Goal: Transaction & Acquisition: Purchase product/service

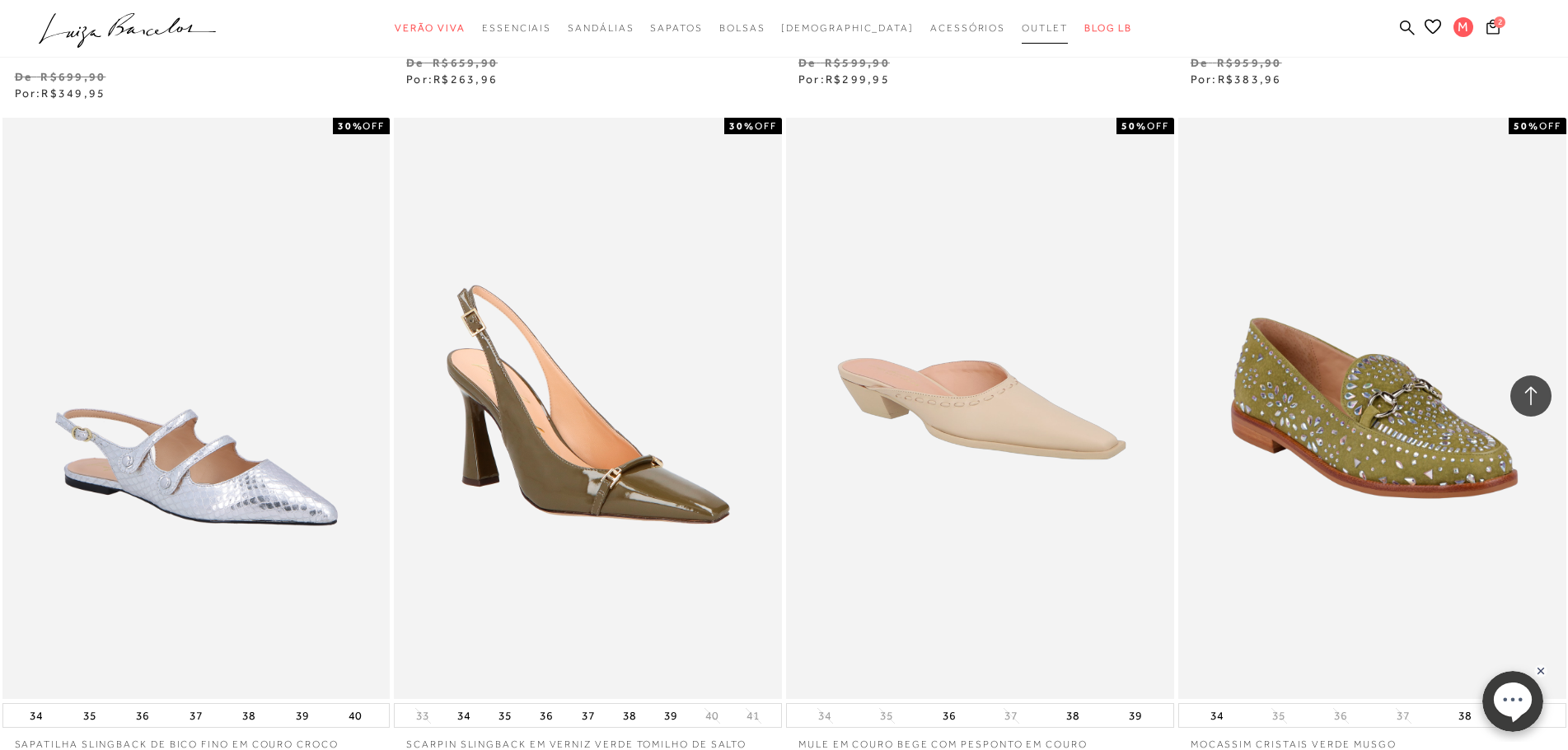
scroll to position [2800, 0]
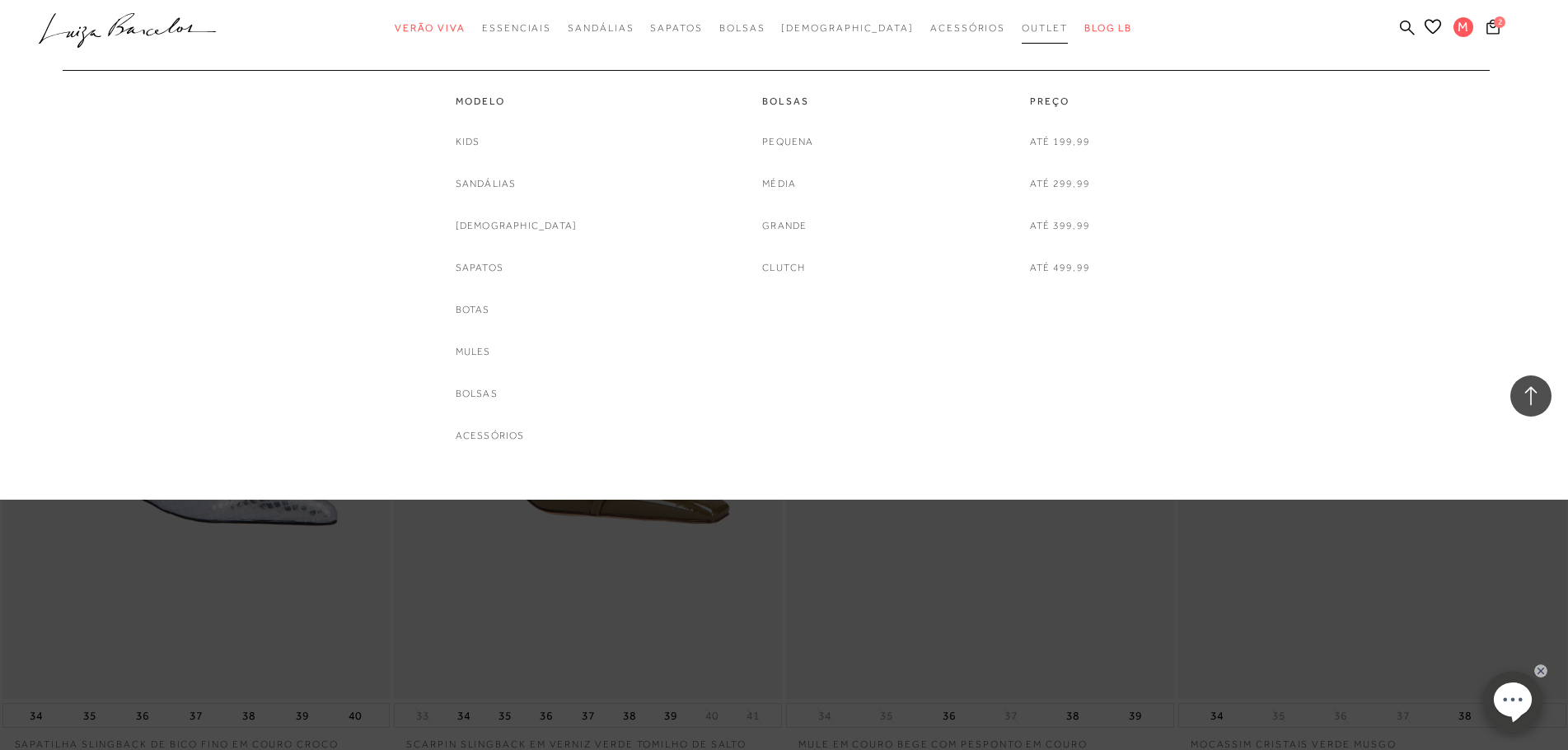
click at [1022, 26] on span "Outlet" at bounding box center [1044, 28] width 46 height 12
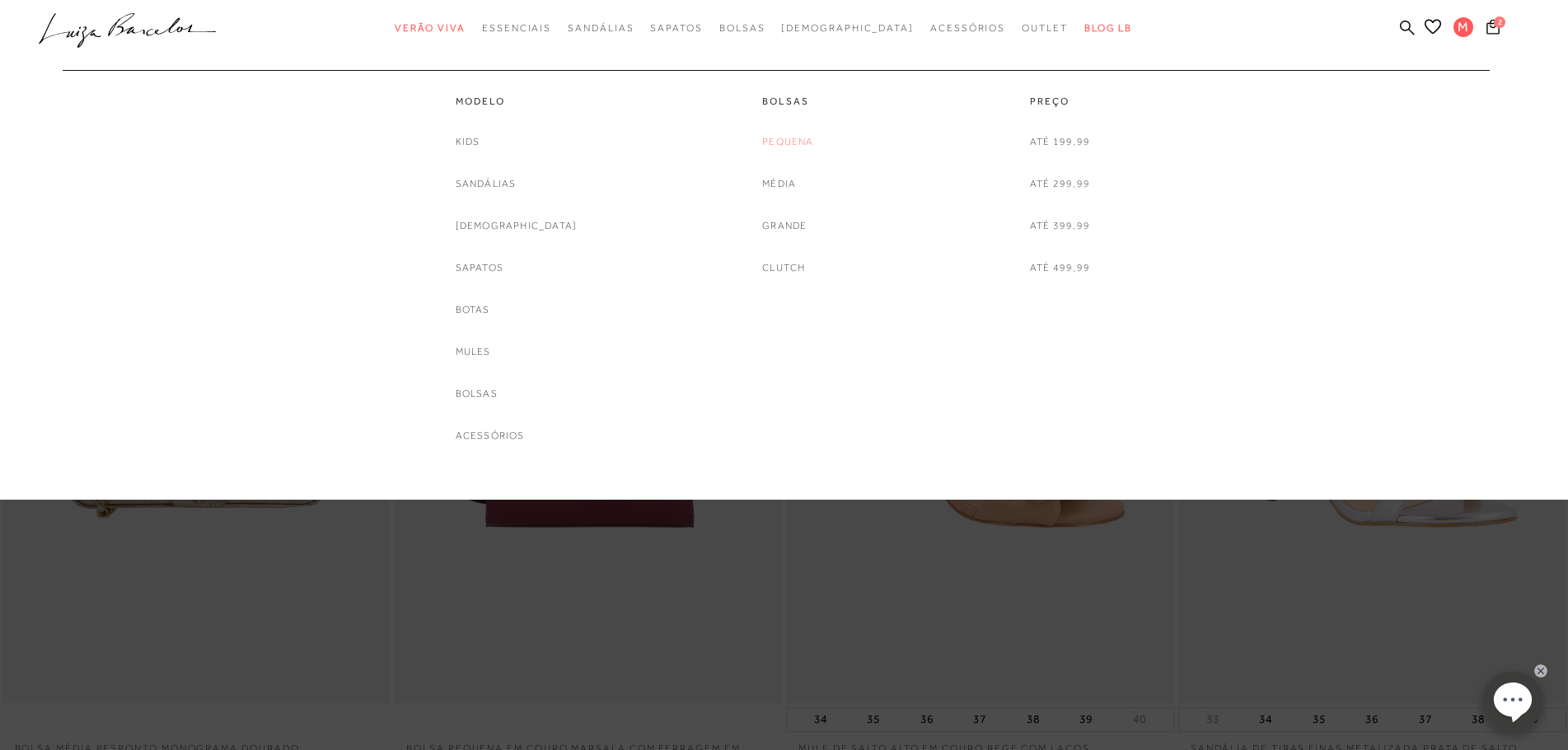
click at [798, 140] on link "Pequena" at bounding box center [787, 141] width 51 height 17
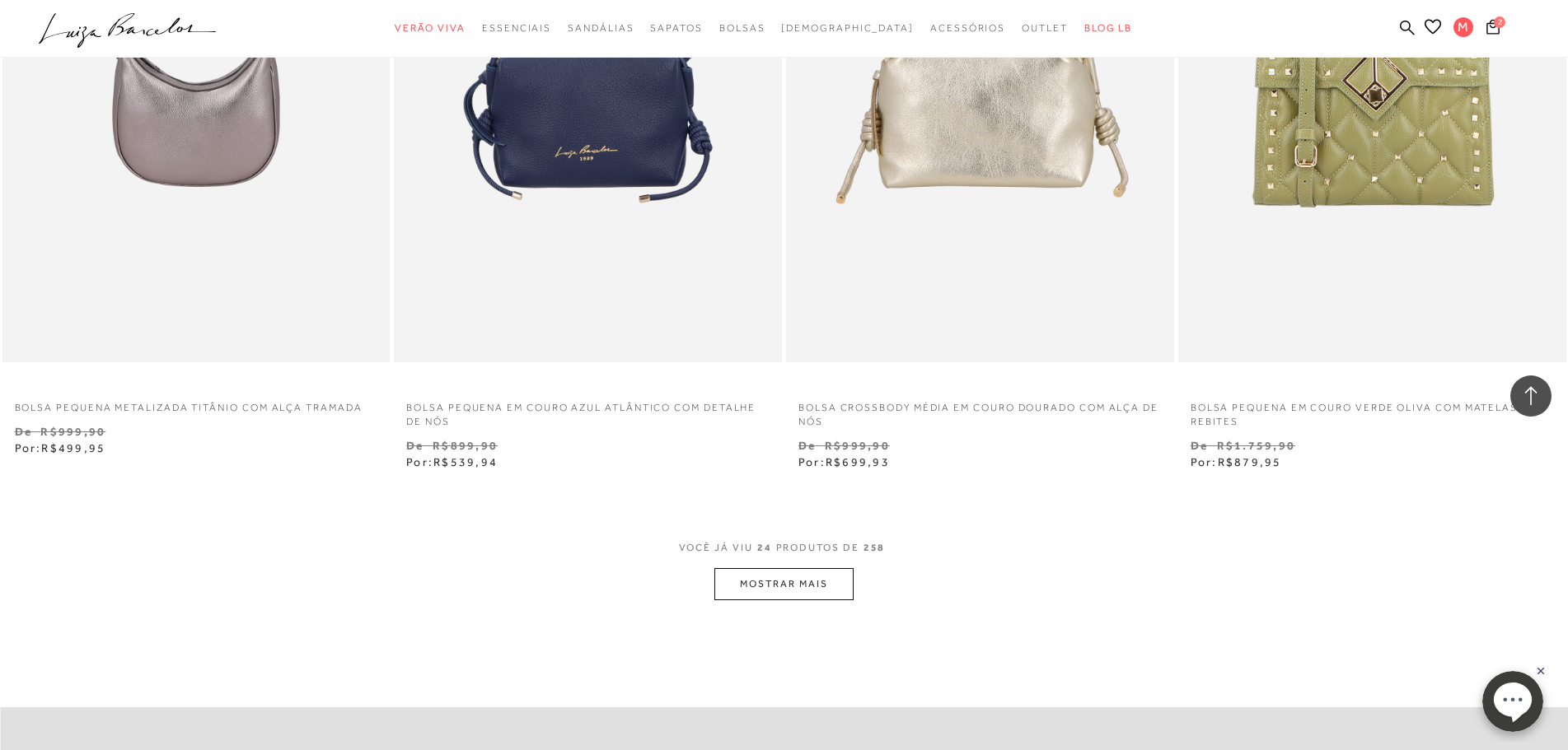
click at [771, 587] on button "MOSTRAR MAIS" at bounding box center [783, 584] width 138 height 33
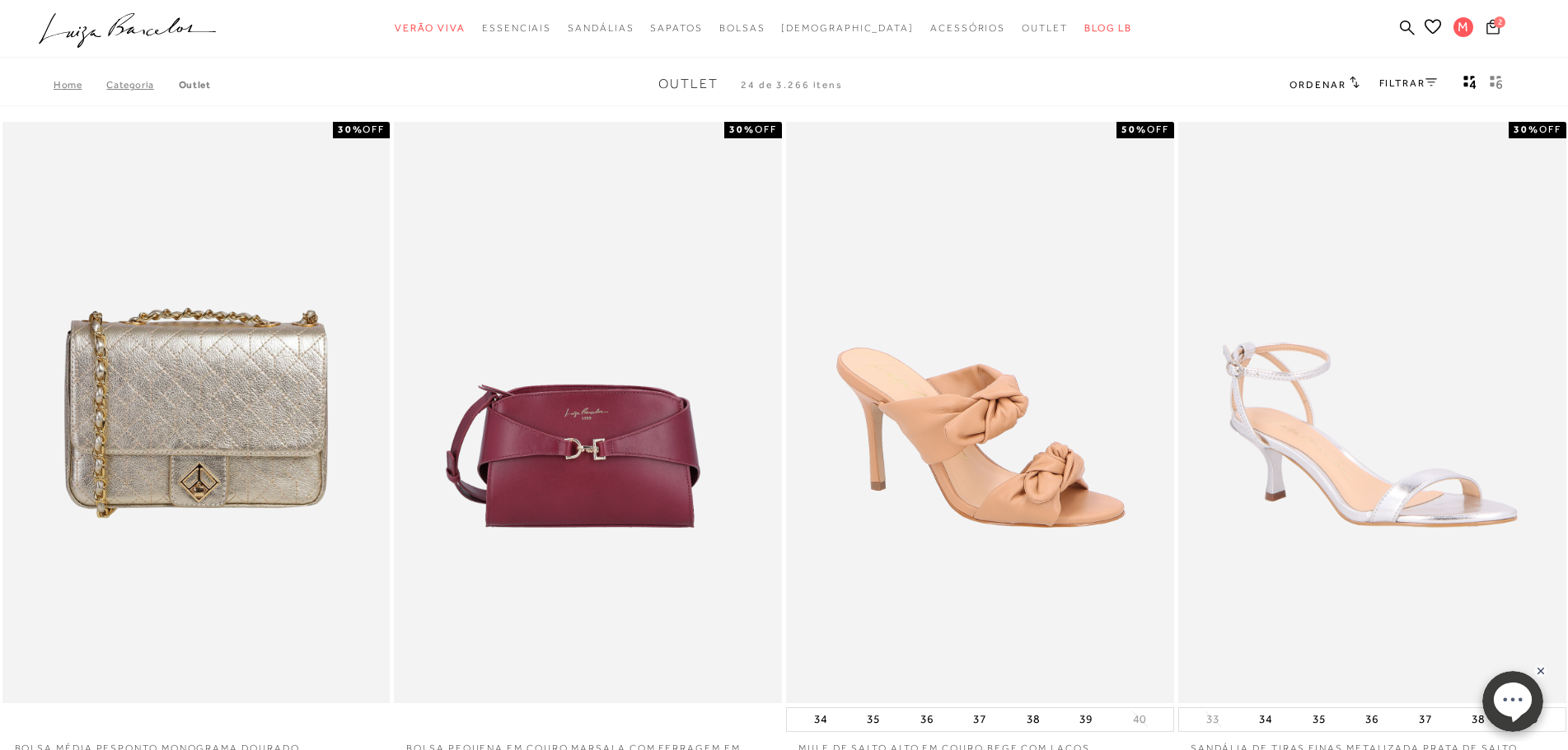
click at [1490, 32] on icon at bounding box center [1492, 26] width 14 height 15
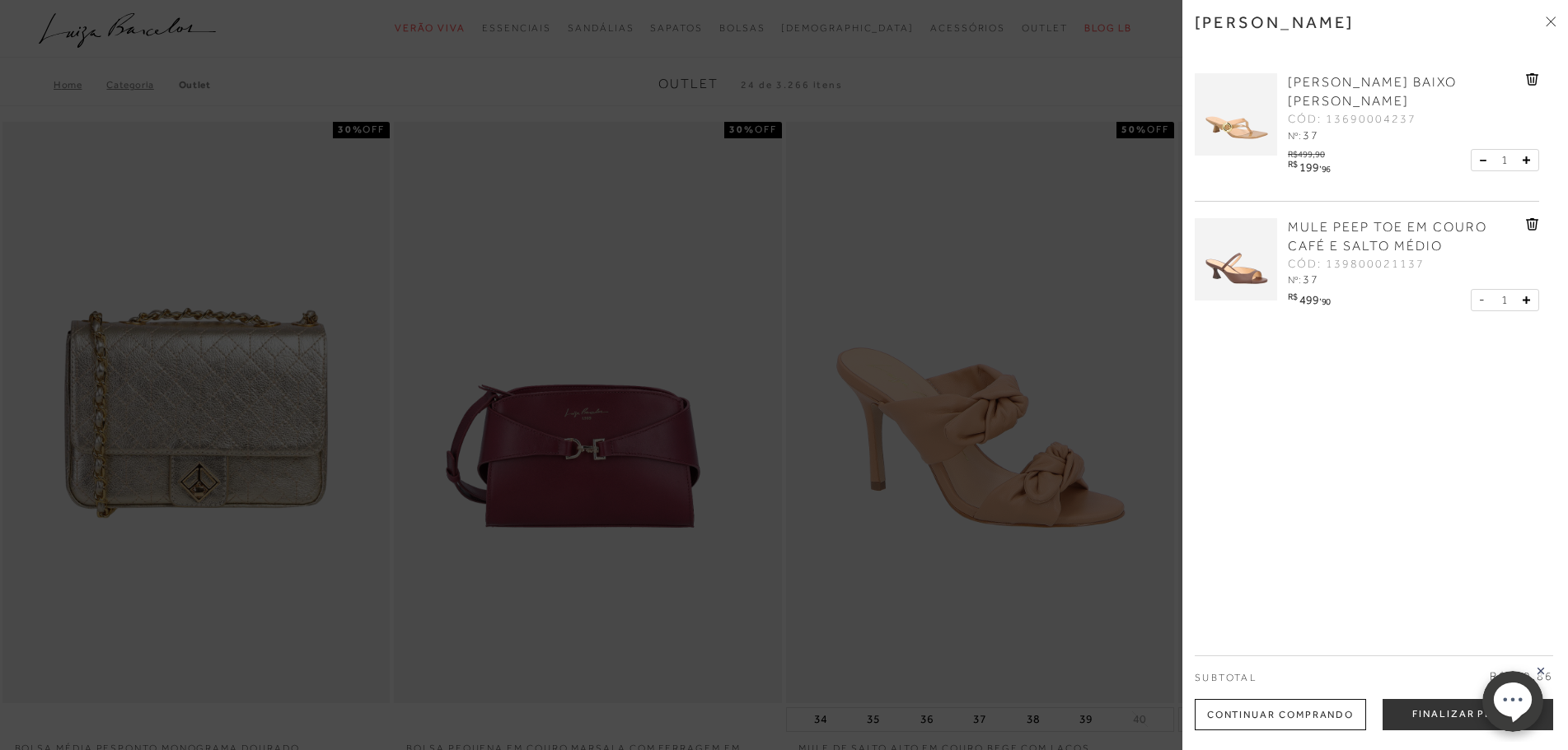
click at [1525, 224] on icon at bounding box center [1532, 224] width 13 height 13
click at [0, 38] on div at bounding box center [784, 375] width 1568 height 750
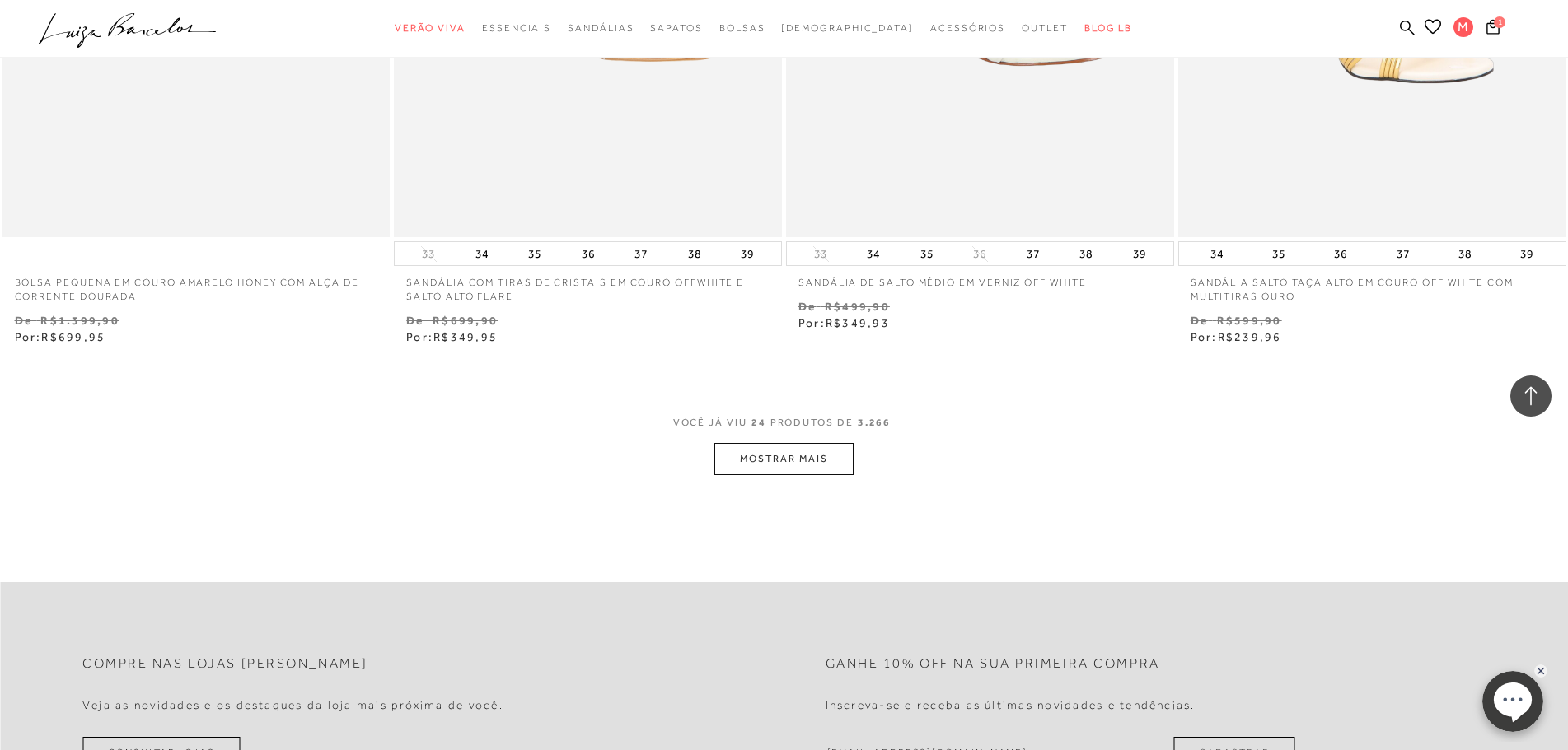
scroll to position [4118, 0]
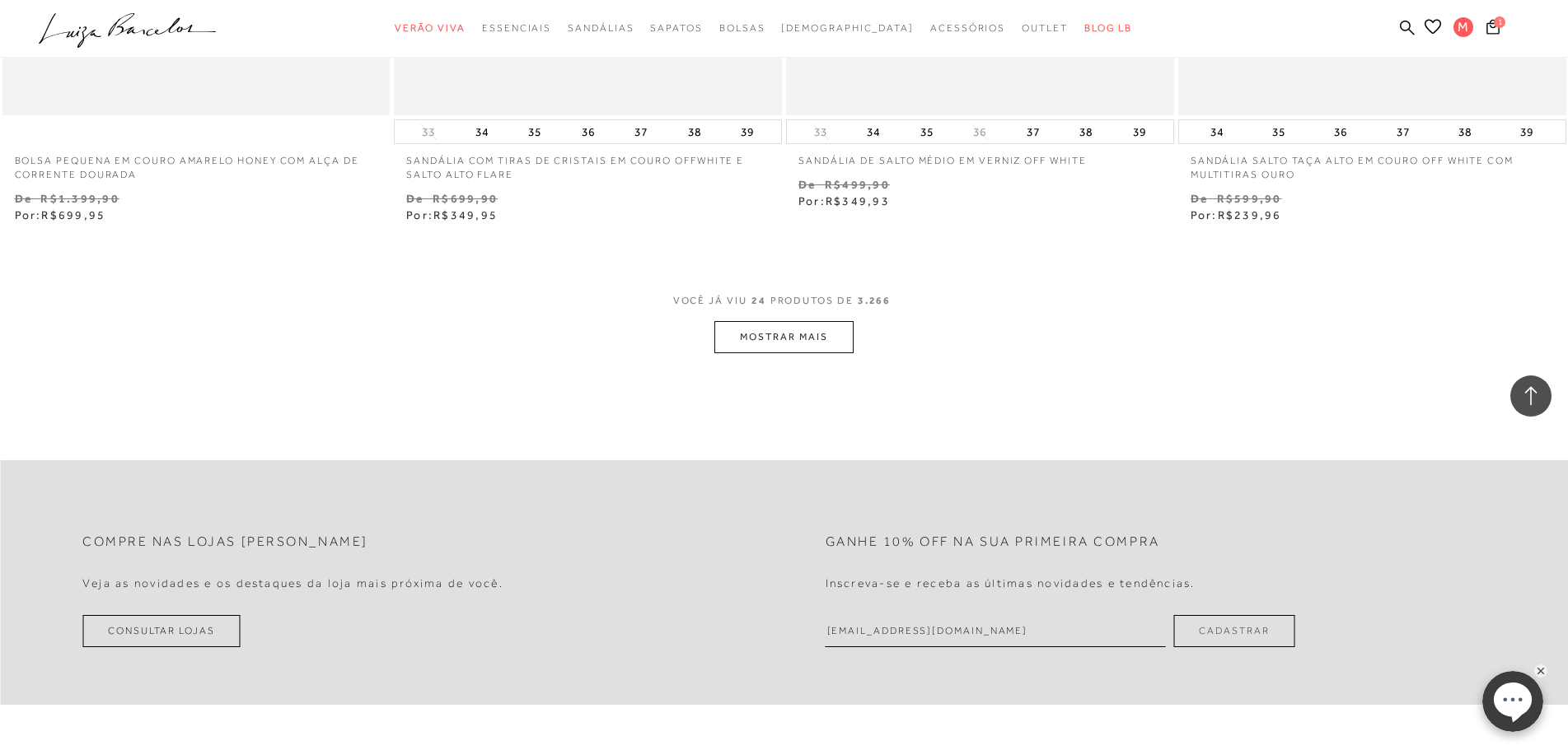
click at [809, 340] on button "MOSTRAR MAIS" at bounding box center [783, 337] width 138 height 33
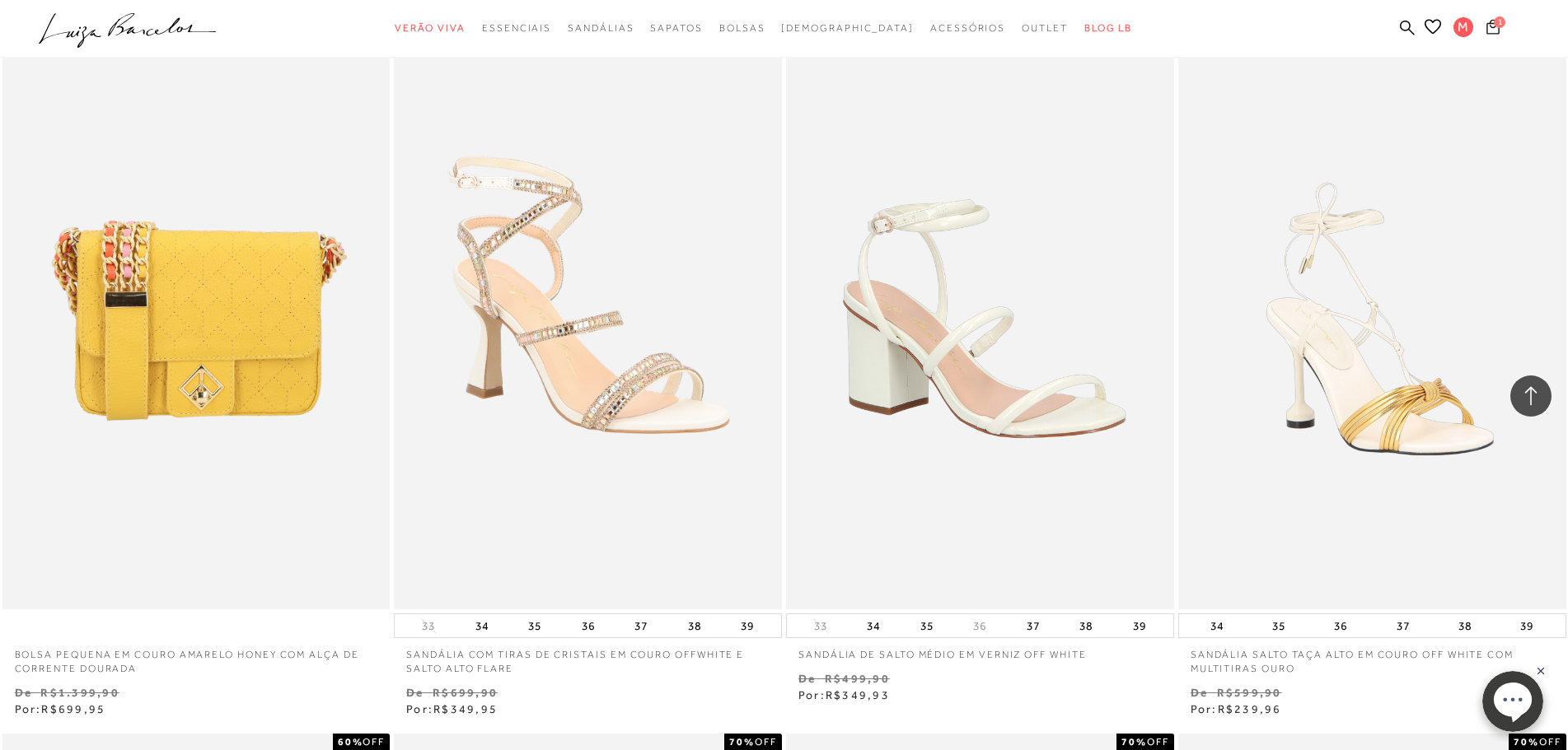
scroll to position [0, 0]
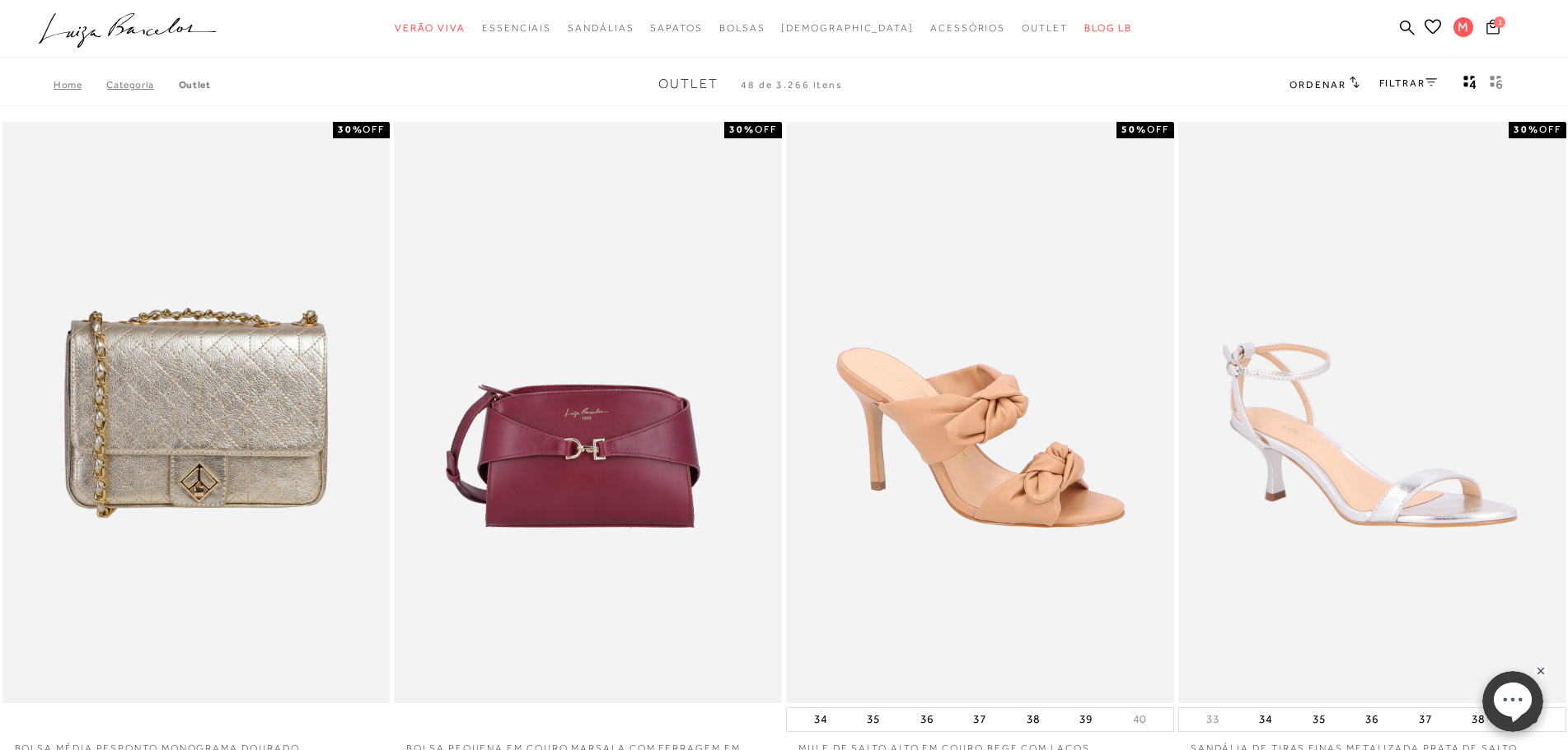
click at [1494, 23] on span "1" at bounding box center [1499, 22] width 12 height 12
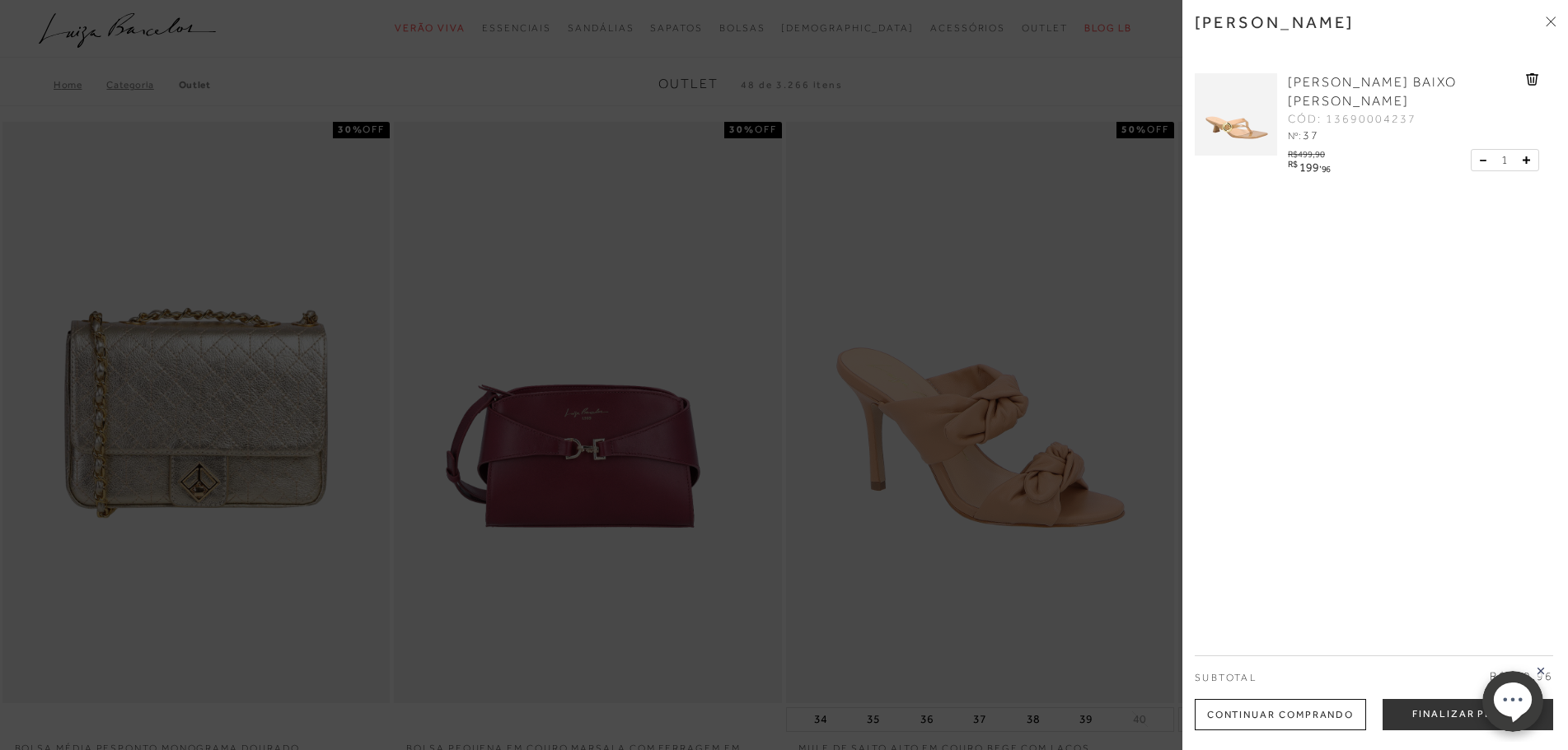
click at [920, 234] on div at bounding box center [784, 375] width 1568 height 750
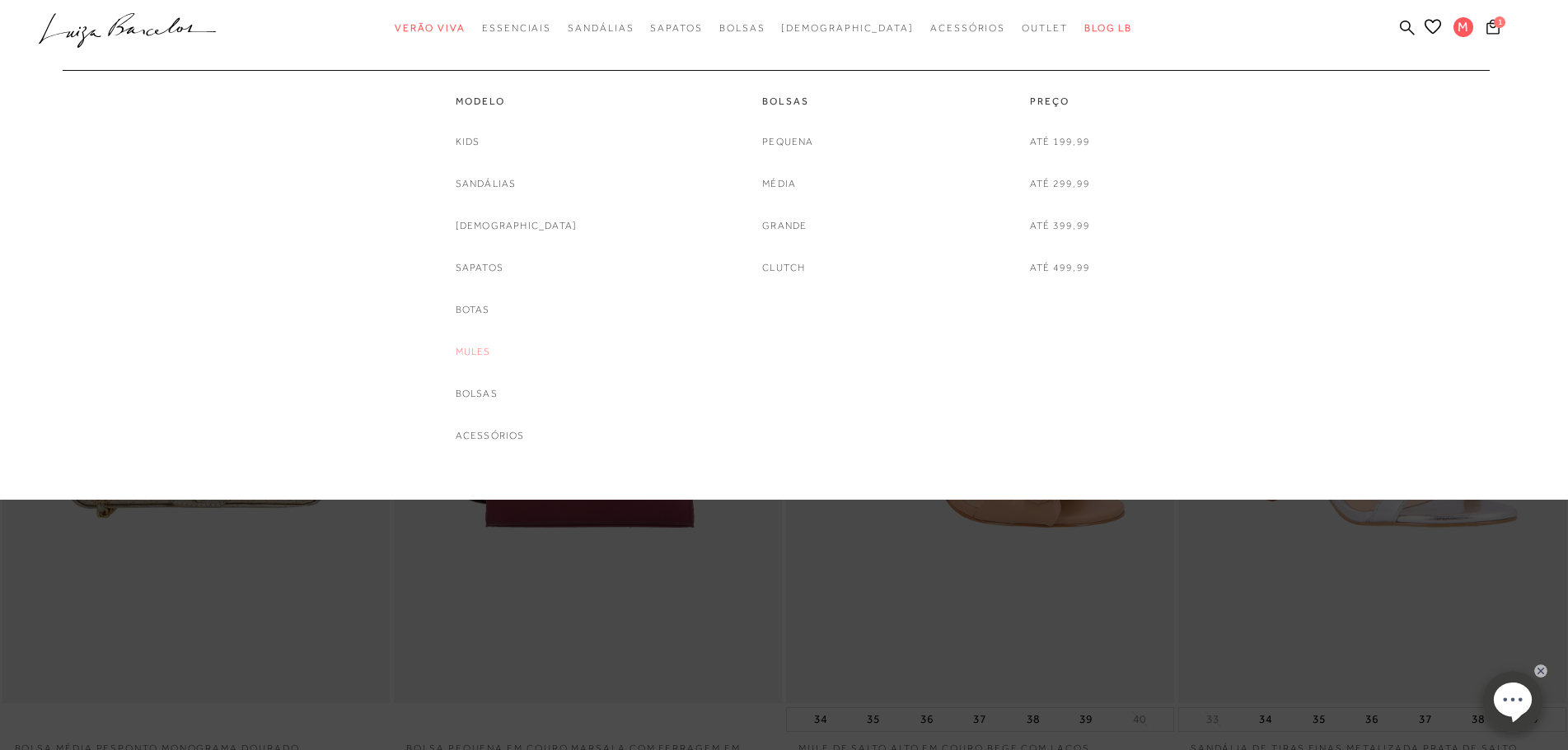
click at [491, 354] on link "Mules" at bounding box center [472, 352] width 35 height 17
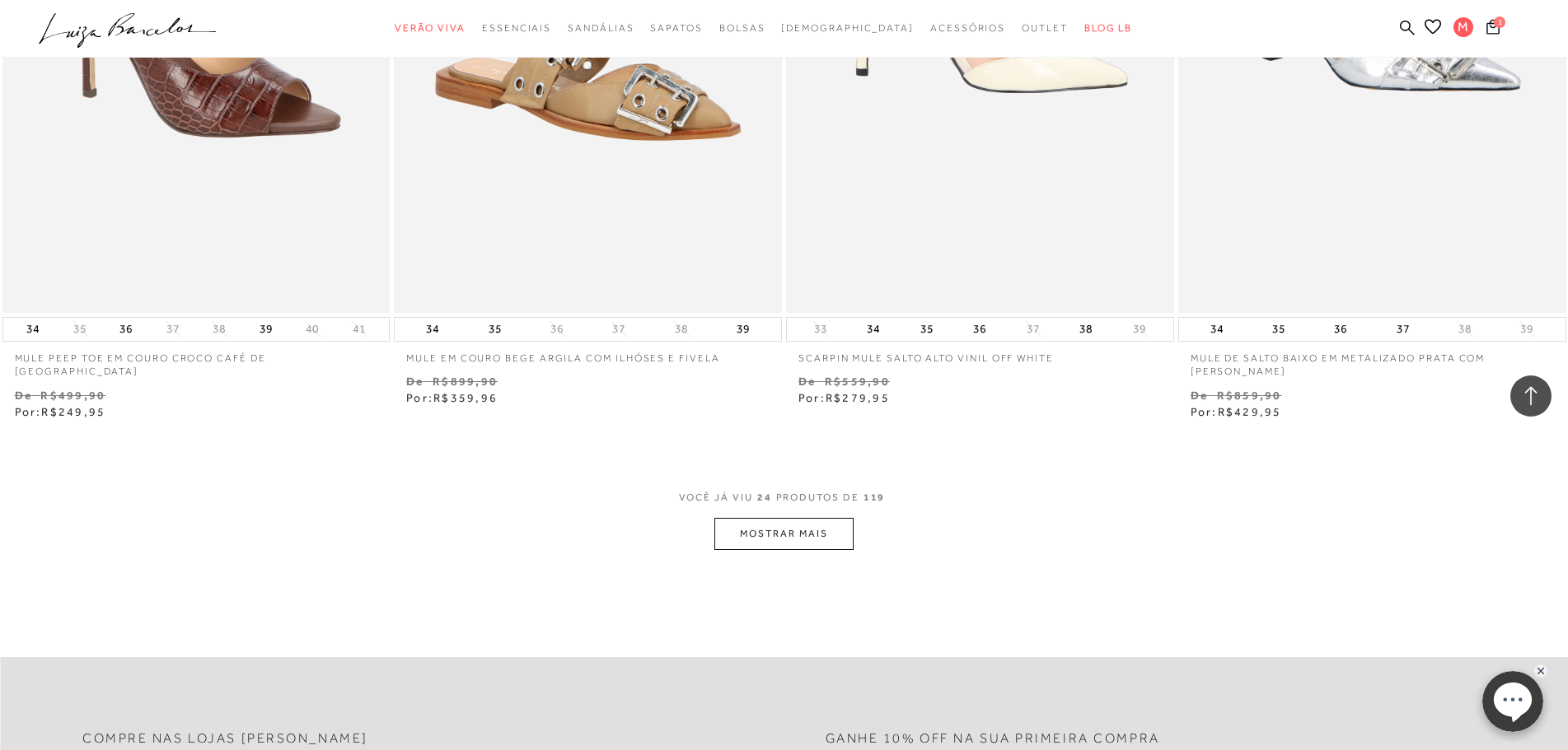
scroll to position [4036, 0]
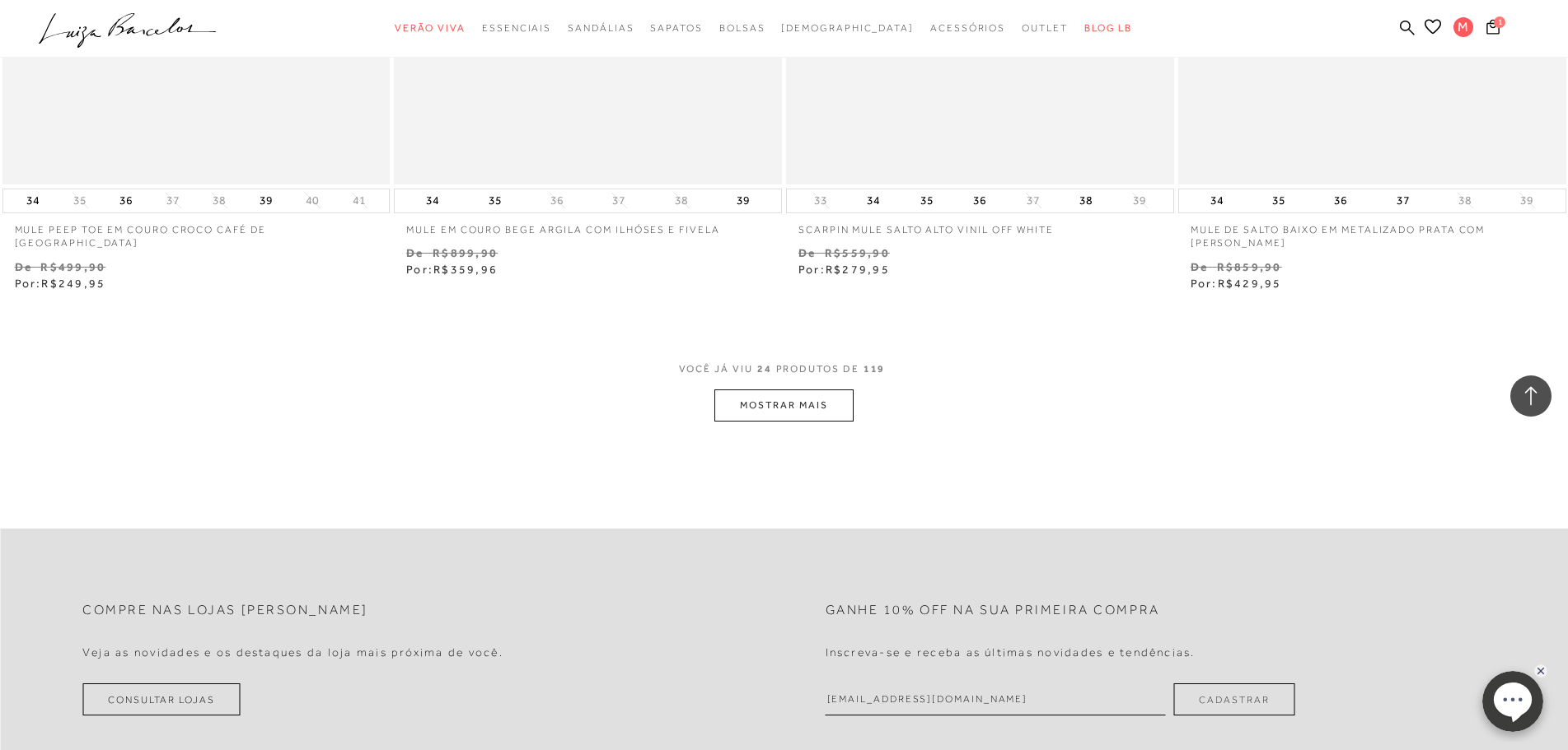
click at [804, 401] on button "MOSTRAR MAIS" at bounding box center [783, 406] width 138 height 33
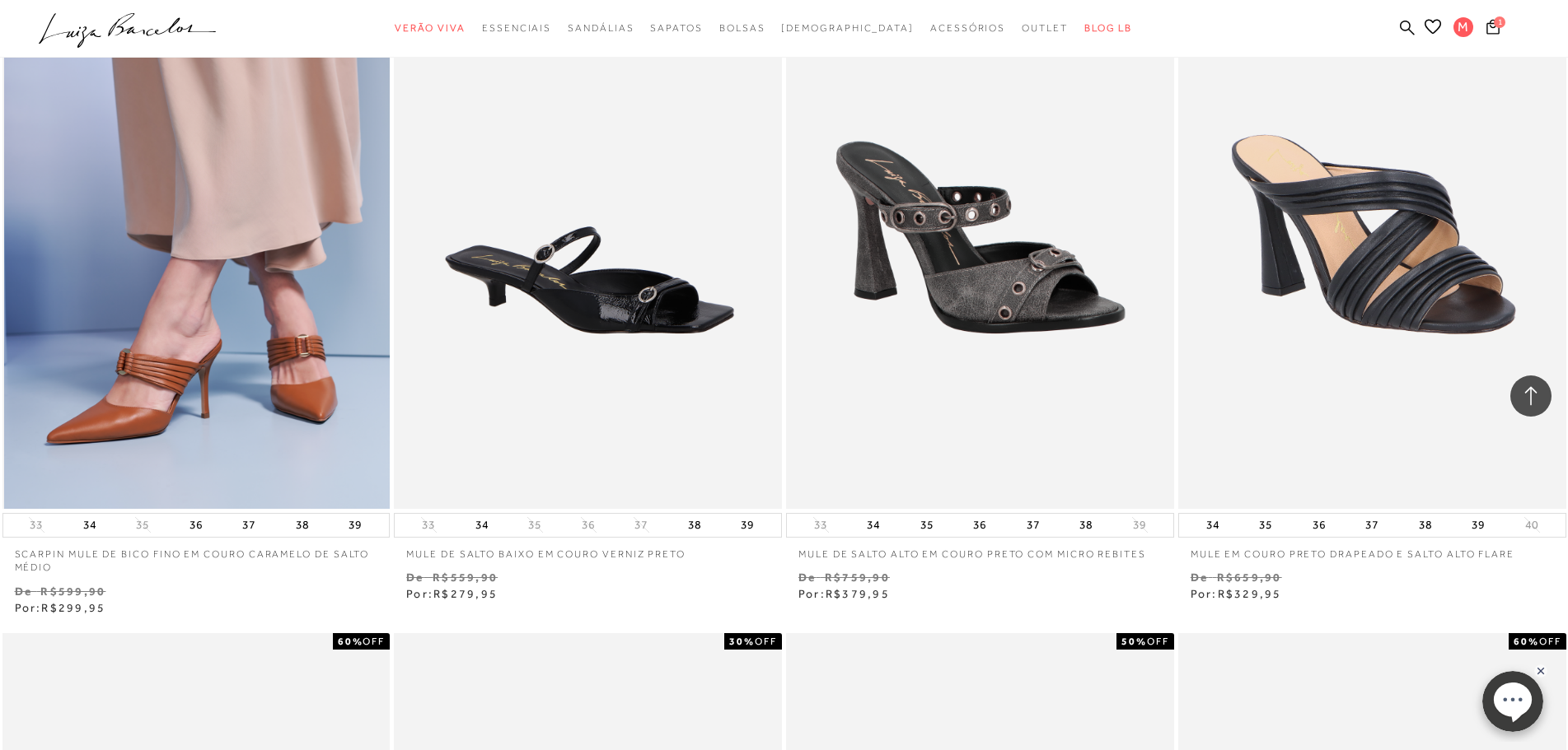
scroll to position [5930, 0]
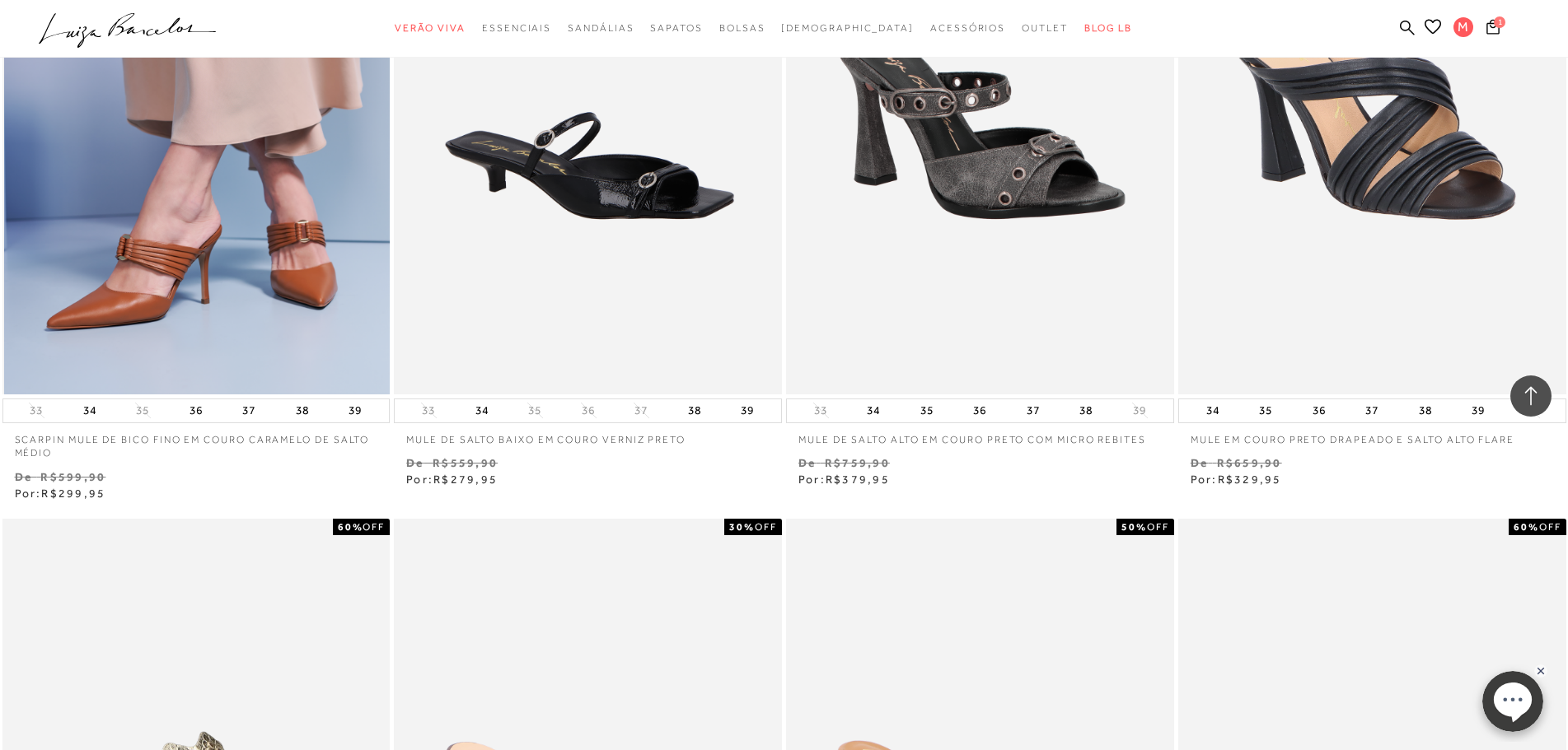
click at [310, 269] on img at bounding box center [197, 103] width 386 height 582
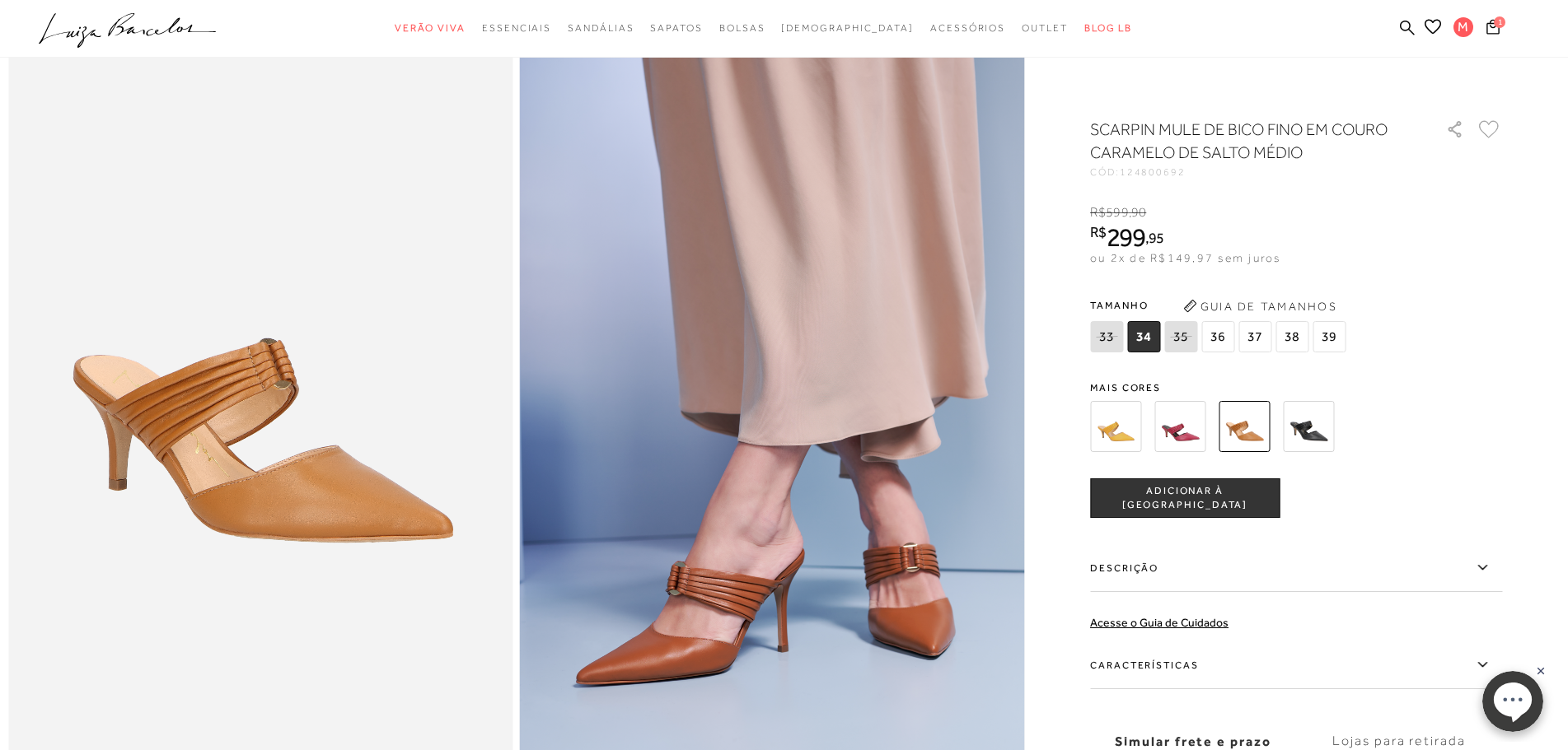
scroll to position [165, 0]
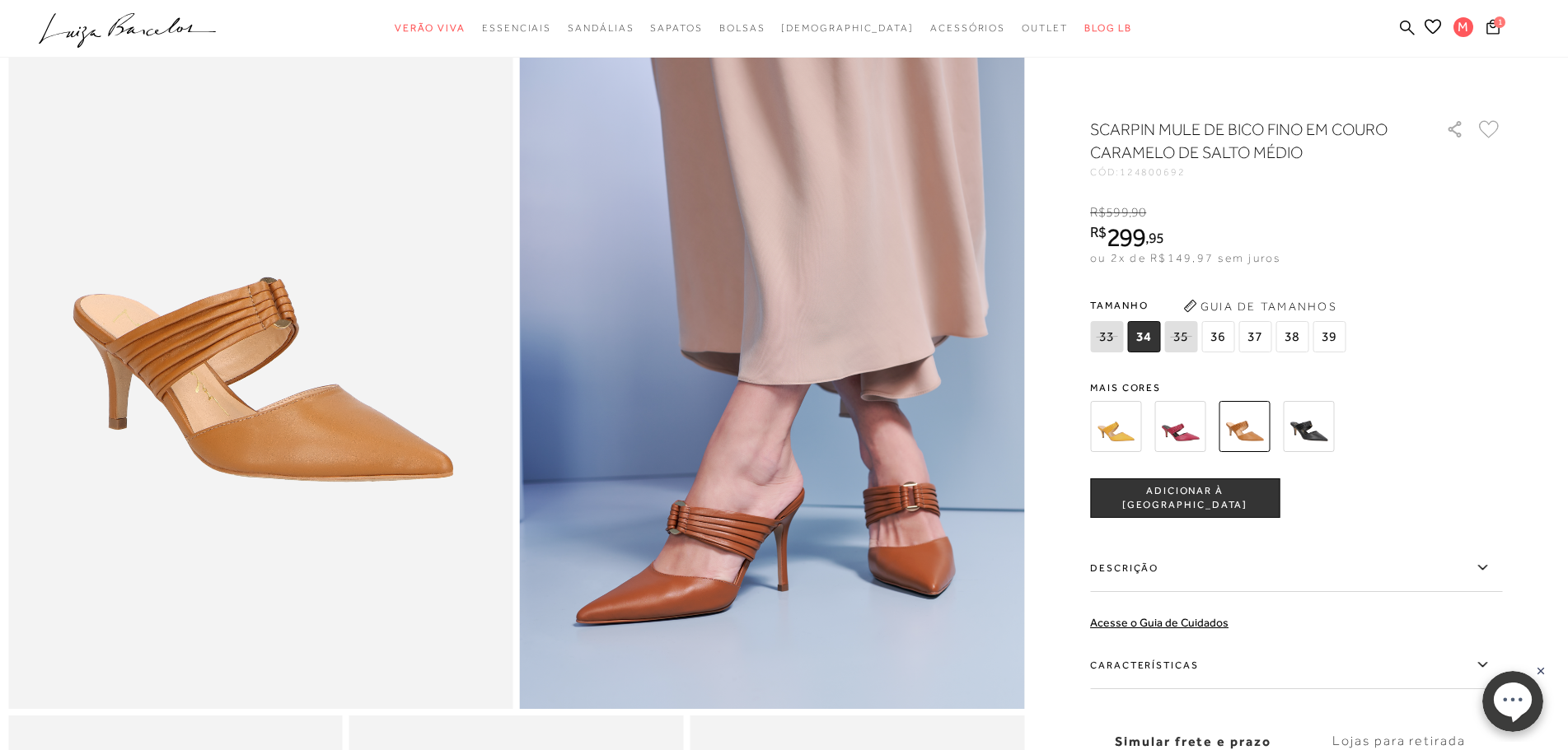
click at [1165, 670] on label "Características" at bounding box center [1295, 665] width 412 height 48
click at [0, 0] on input "Características" at bounding box center [0, 0] width 0 height 0
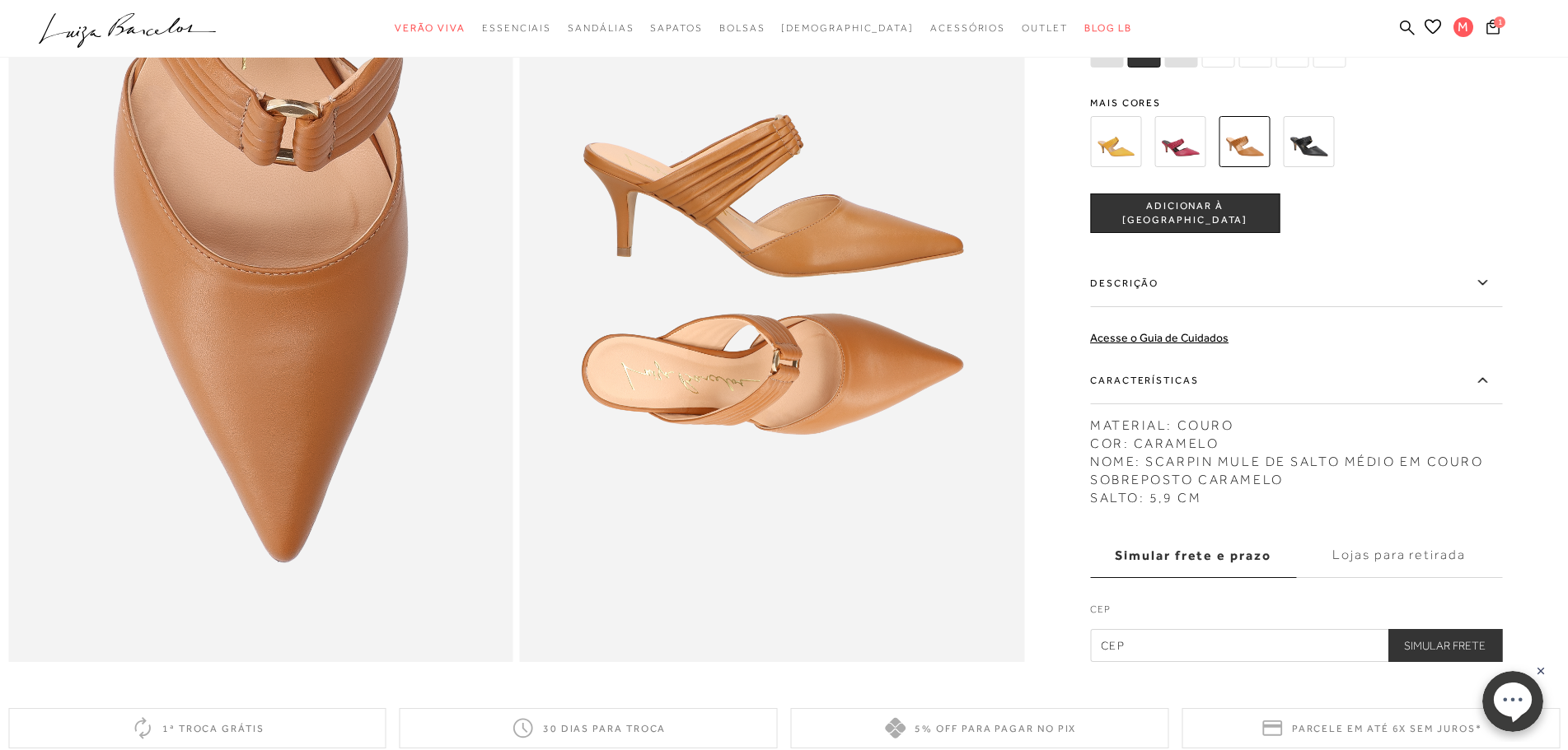
scroll to position [1236, 0]
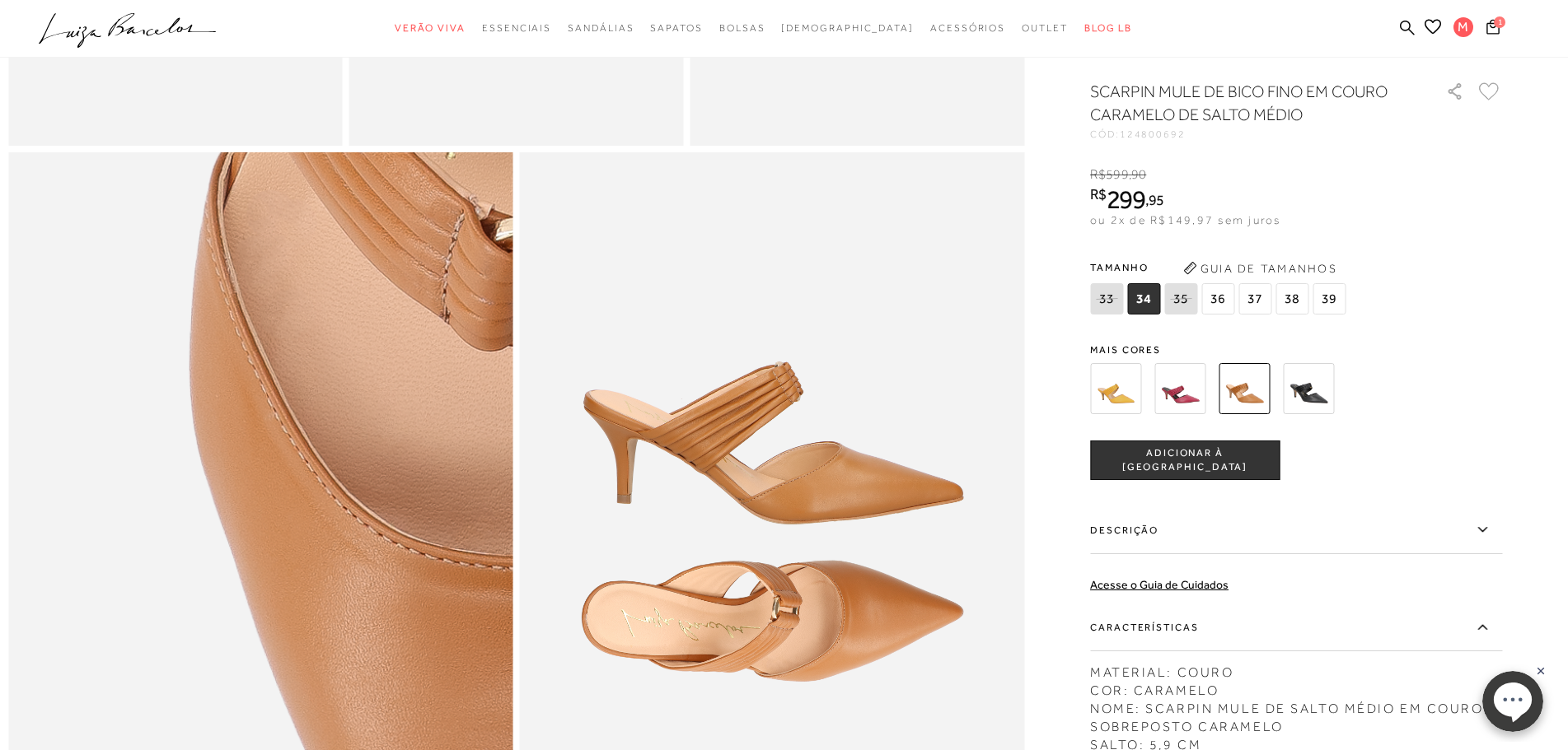
click at [31, 497] on img at bounding box center [482, 586] width 1009 height 1514
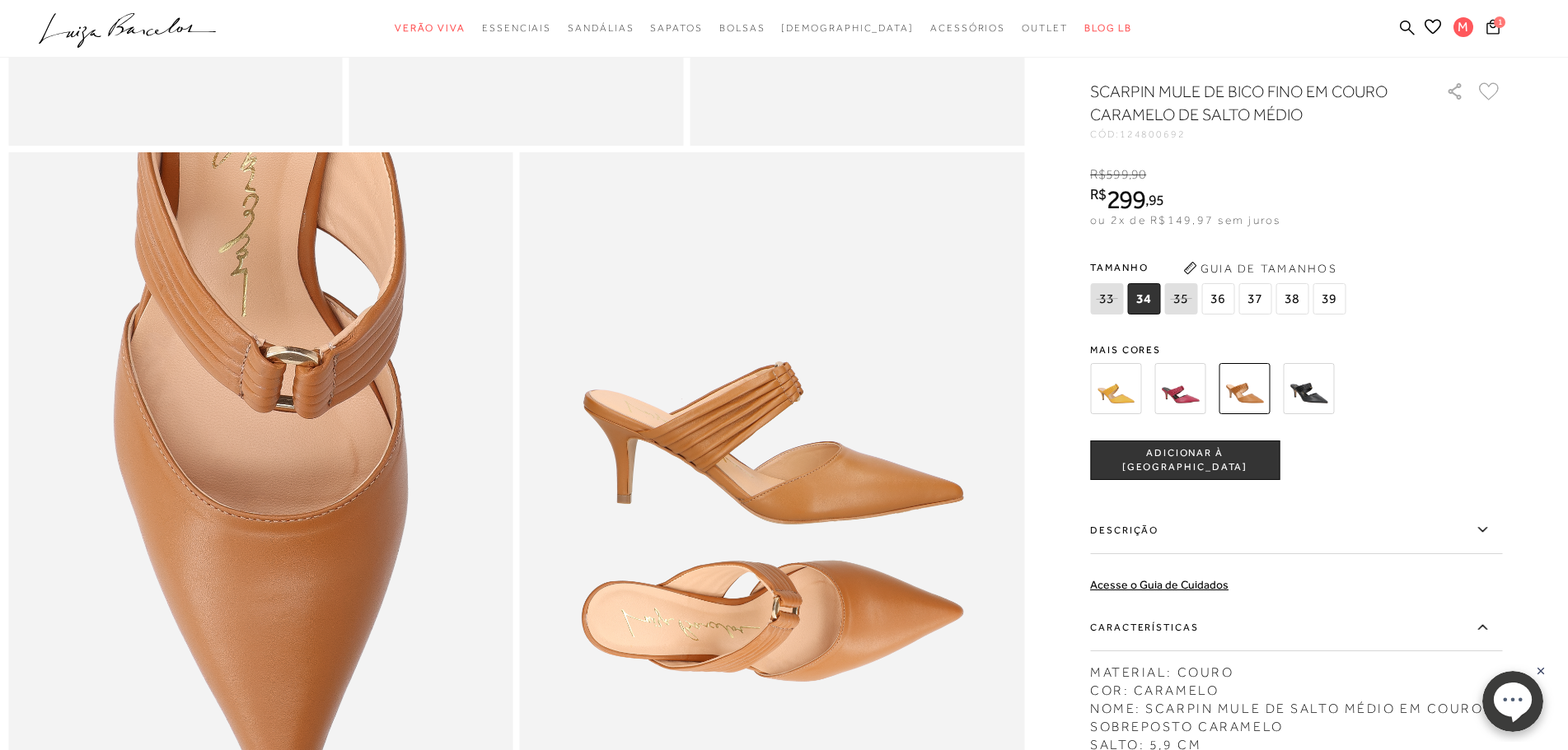
click at [1261, 414] on img at bounding box center [1243, 388] width 51 height 51
click at [1185, 414] on img at bounding box center [1179, 388] width 51 height 51
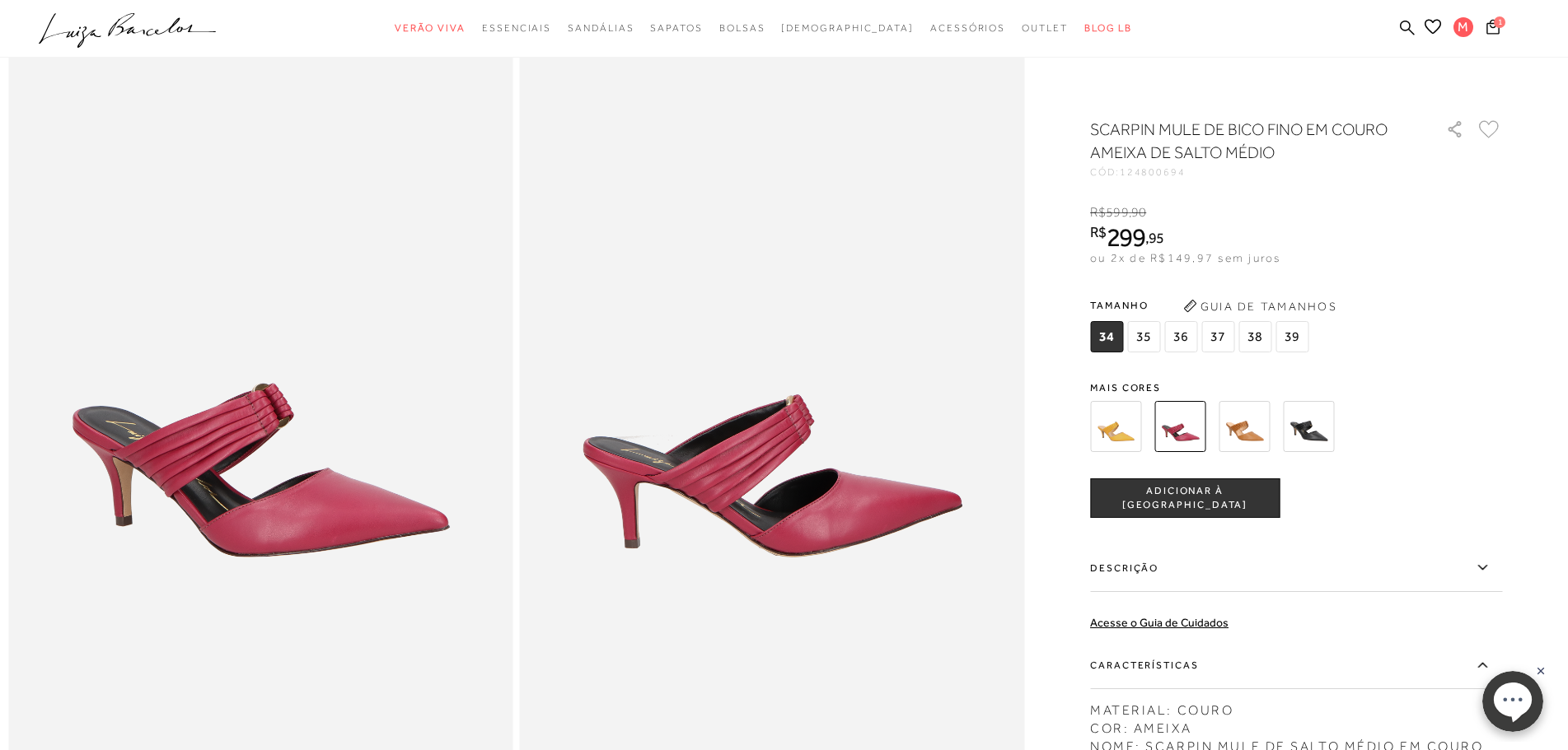
scroll to position [165, 0]
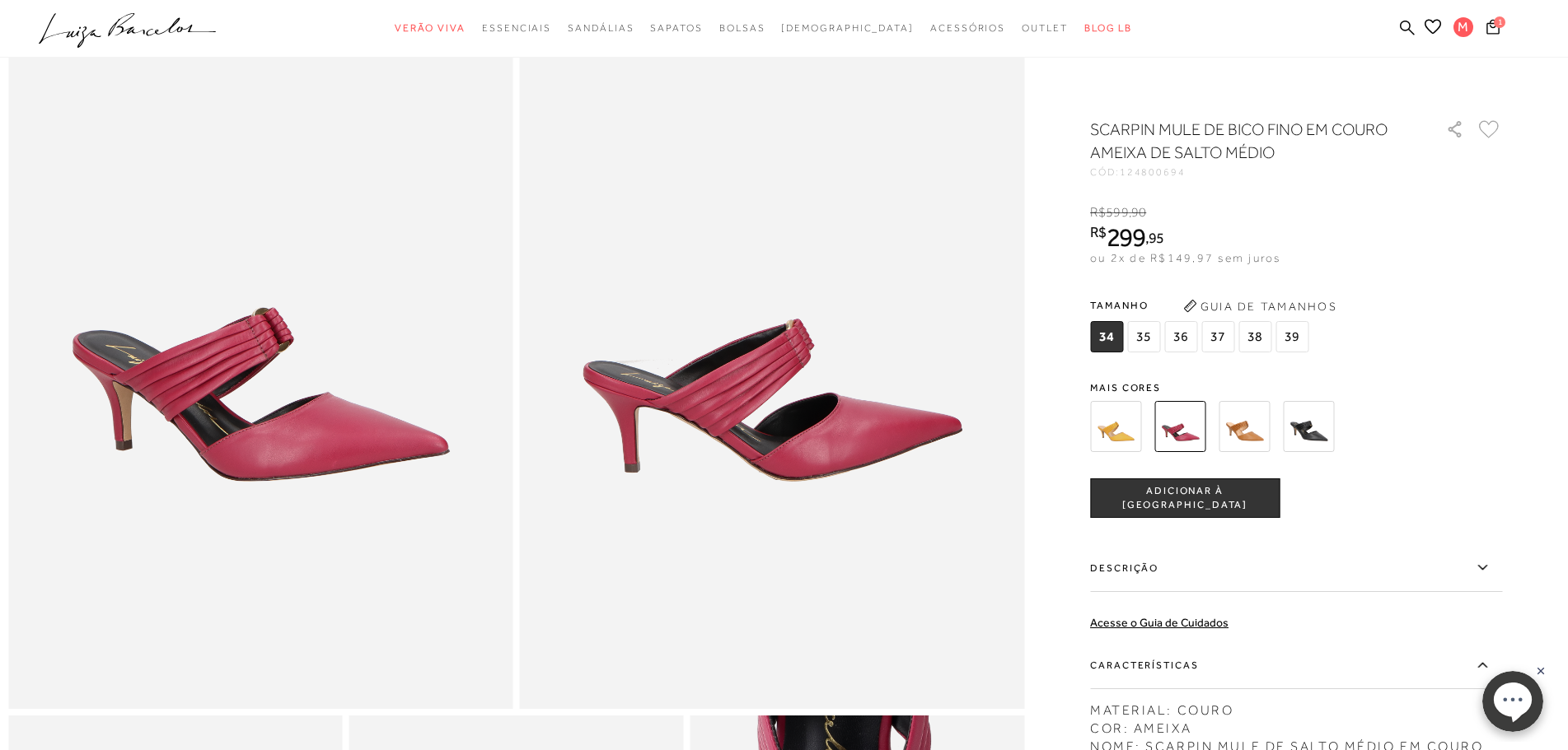
click at [1259, 430] on img at bounding box center [1243, 426] width 51 height 51
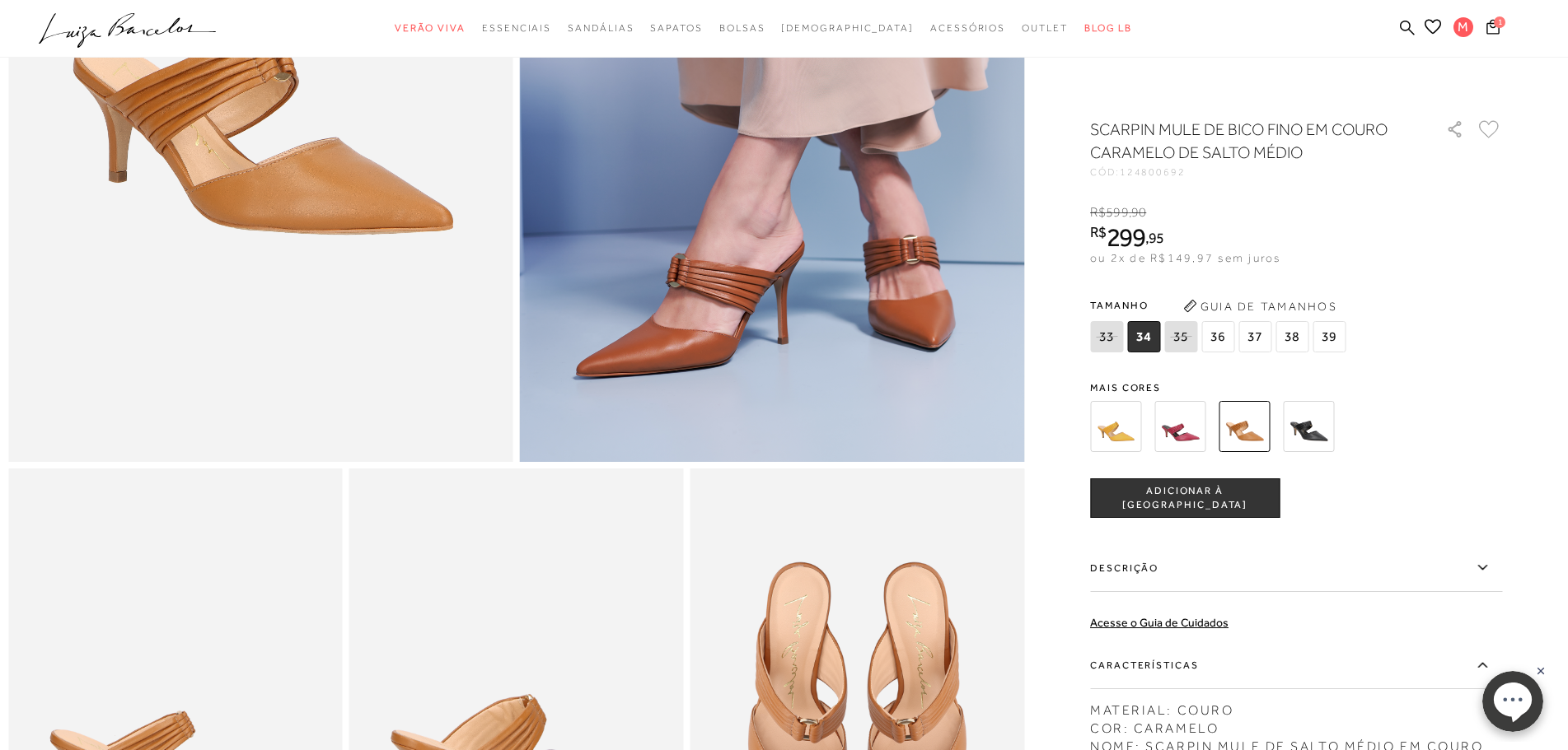
scroll to position [823, 0]
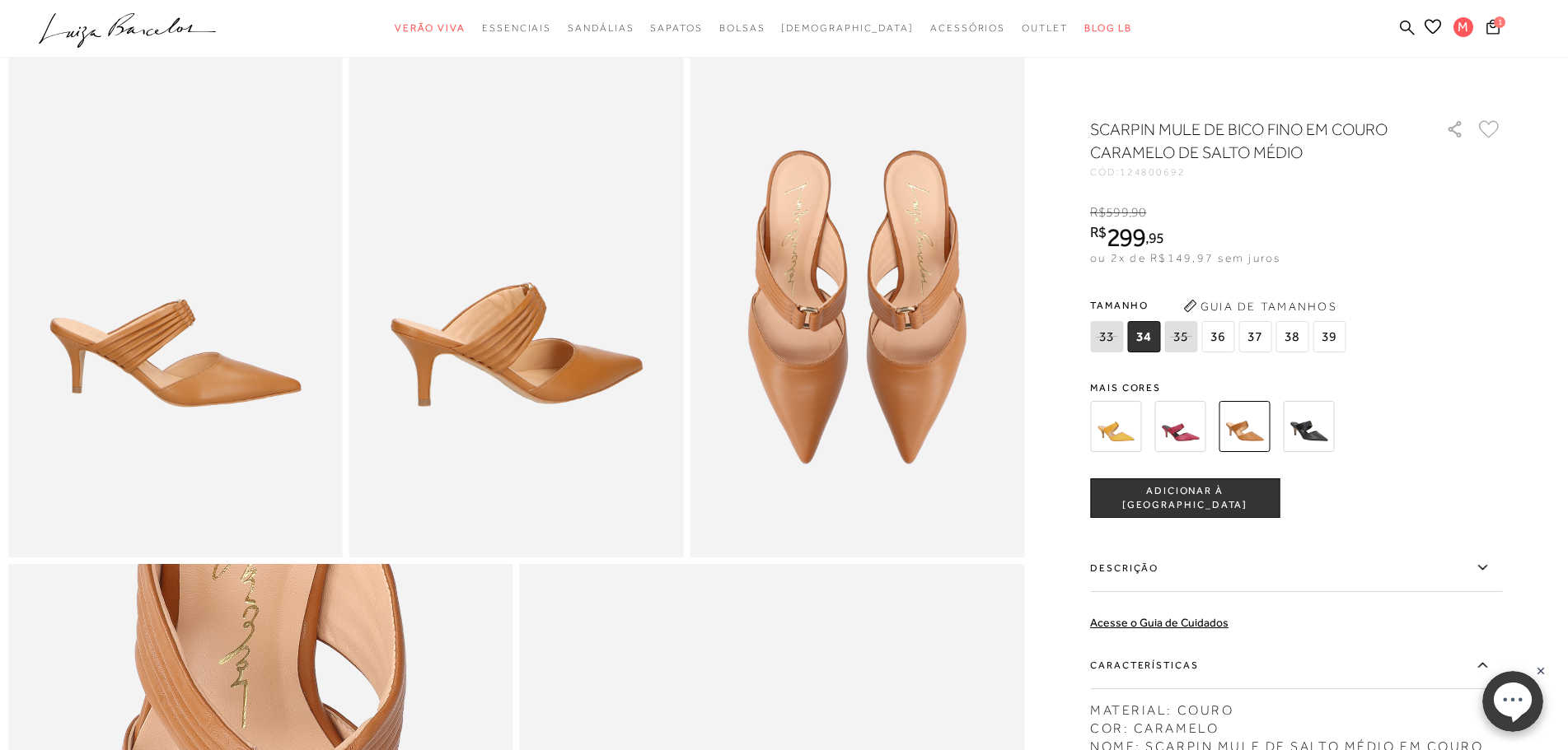
click at [1117, 444] on img at bounding box center [1115, 426] width 51 height 51
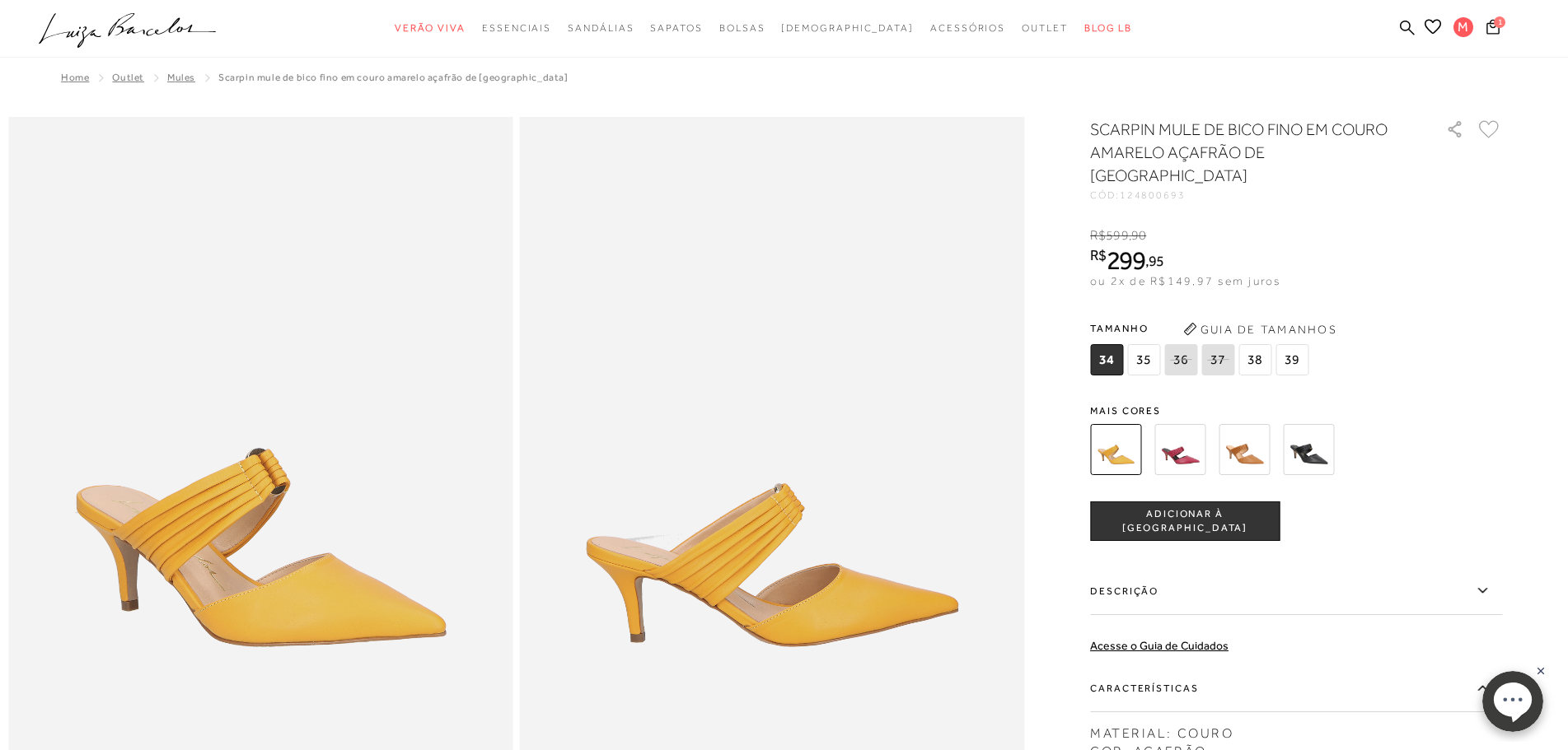
click at [1178, 437] on img at bounding box center [1179, 450] width 51 height 51
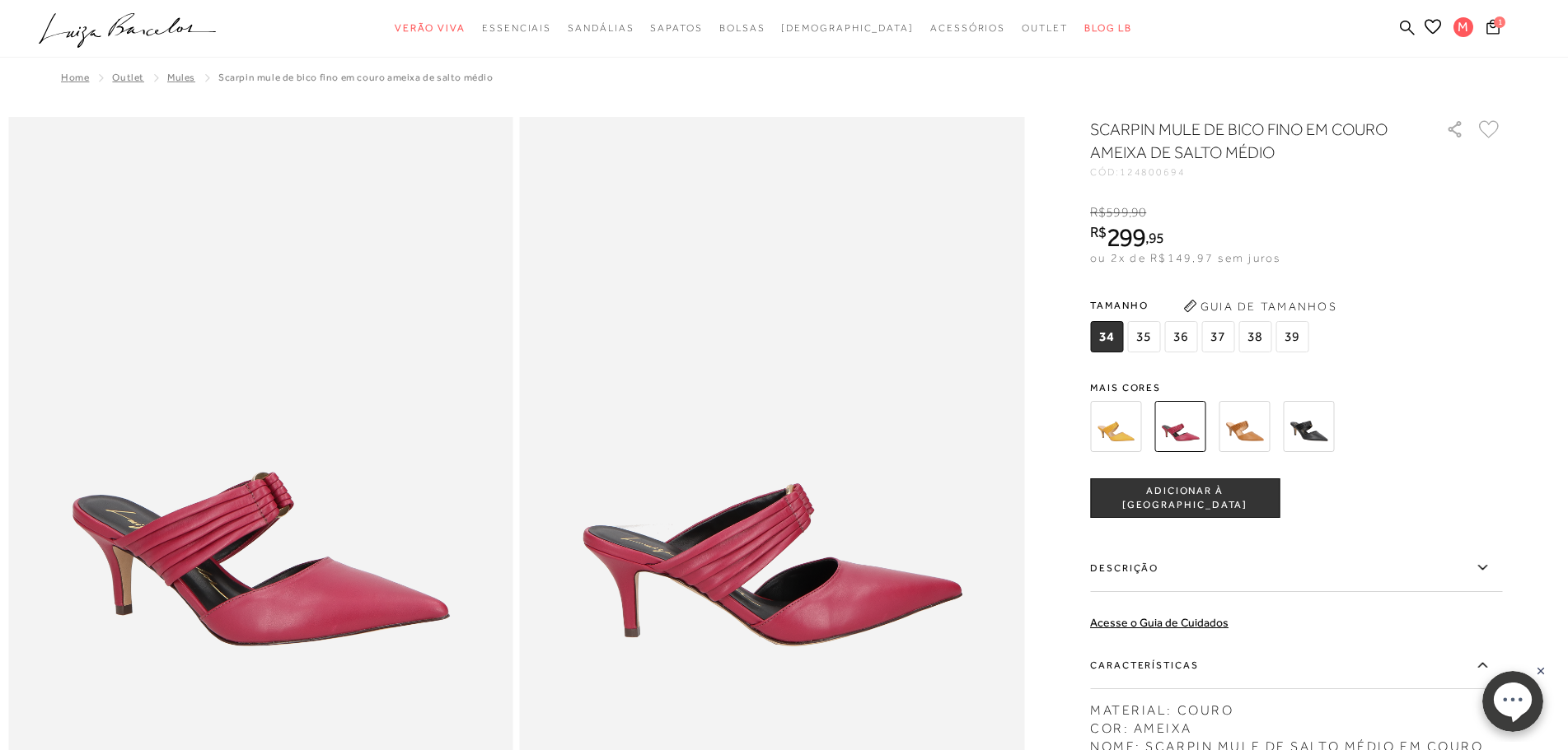
click at [1243, 428] on img at bounding box center [1243, 426] width 51 height 51
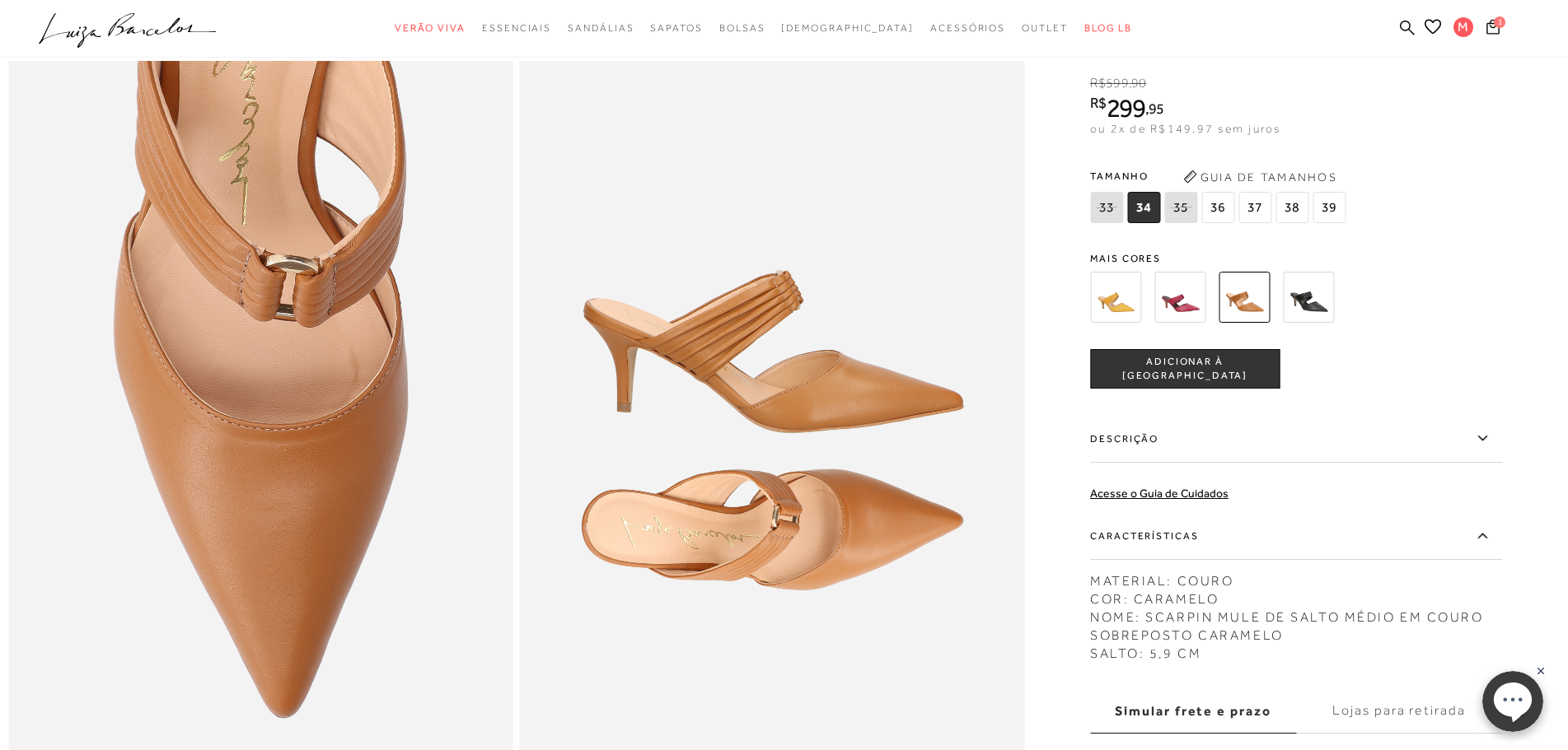
scroll to position [1400, 0]
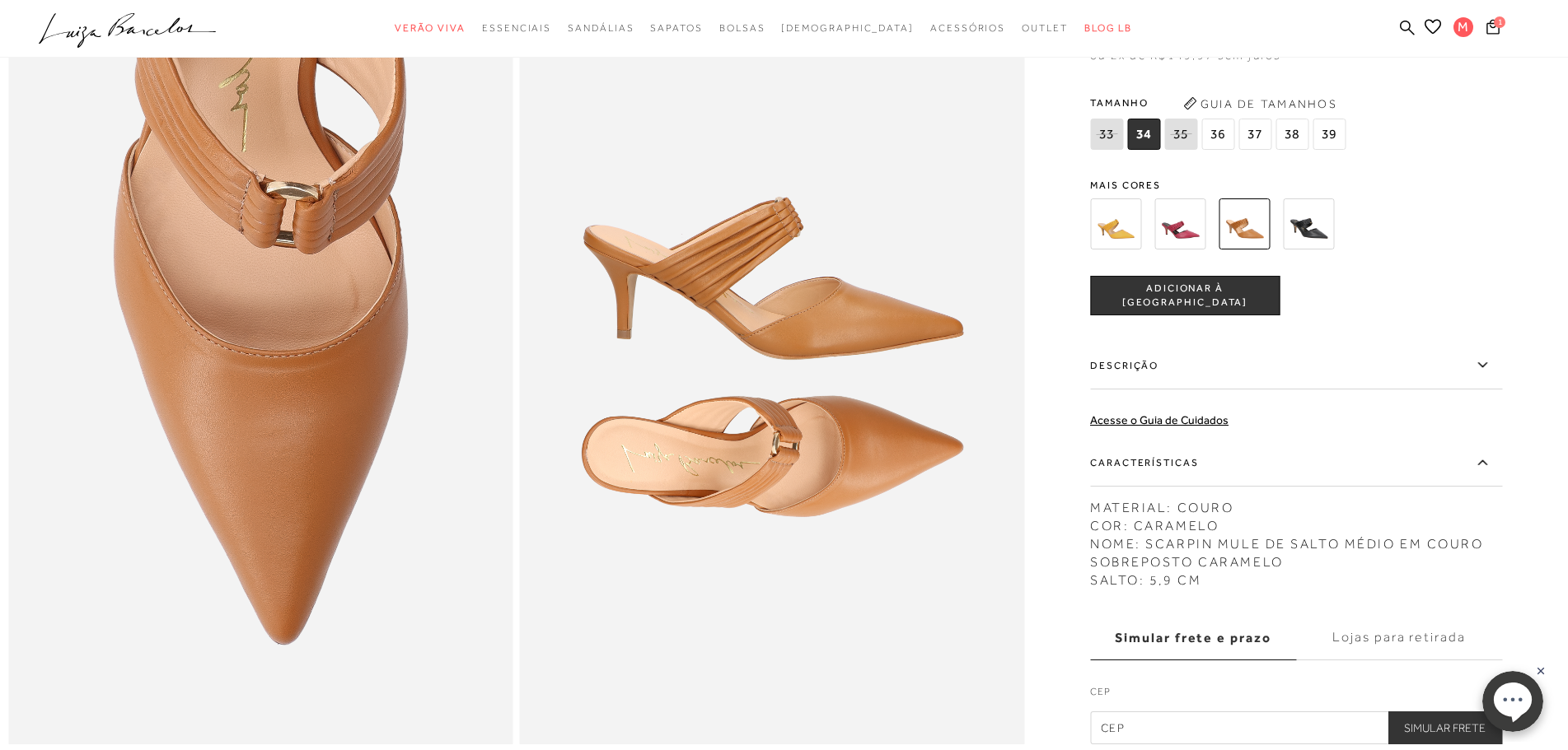
click at [1251, 250] on img at bounding box center [1243, 223] width 51 height 51
click at [1260, 150] on span "37" at bounding box center [1254, 134] width 33 height 32
click at [1241, 310] on span "ADICIONAR À SACOLA" at bounding box center [1184, 296] width 188 height 29
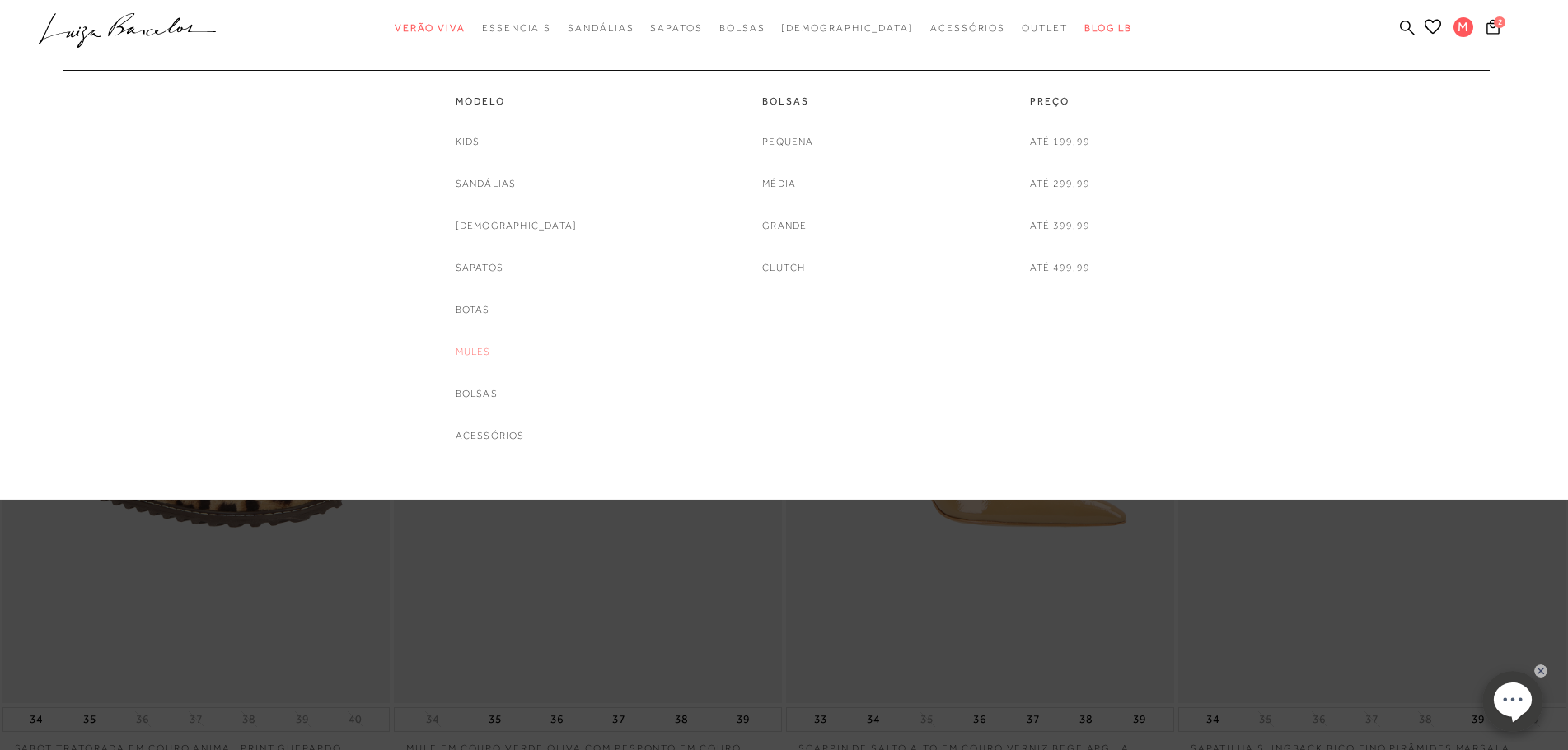
click at [488, 347] on link "Mules" at bounding box center [472, 352] width 35 height 17
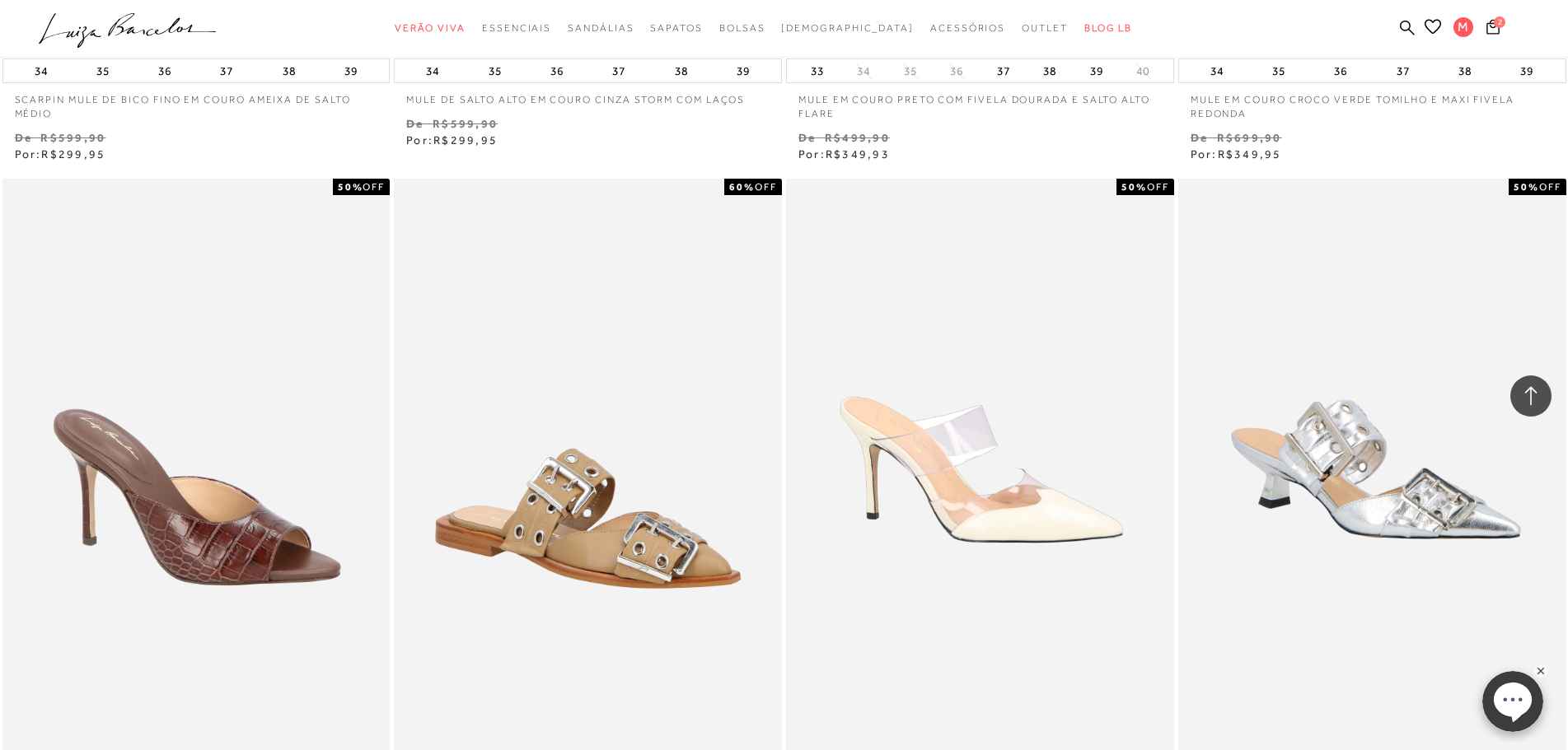
scroll to position [3871, 0]
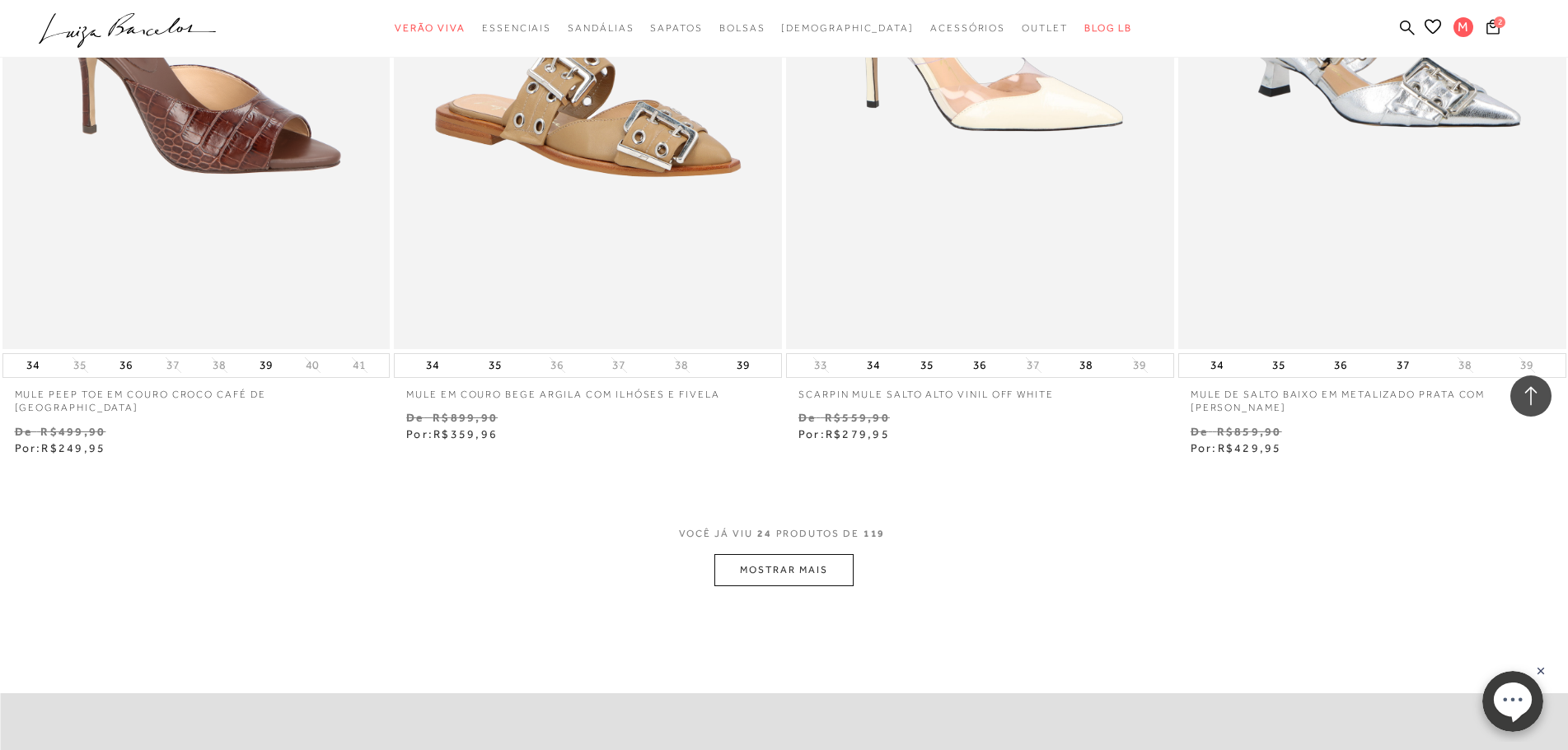
click at [828, 571] on button "MOSTRAR MAIS" at bounding box center [783, 571] width 138 height 33
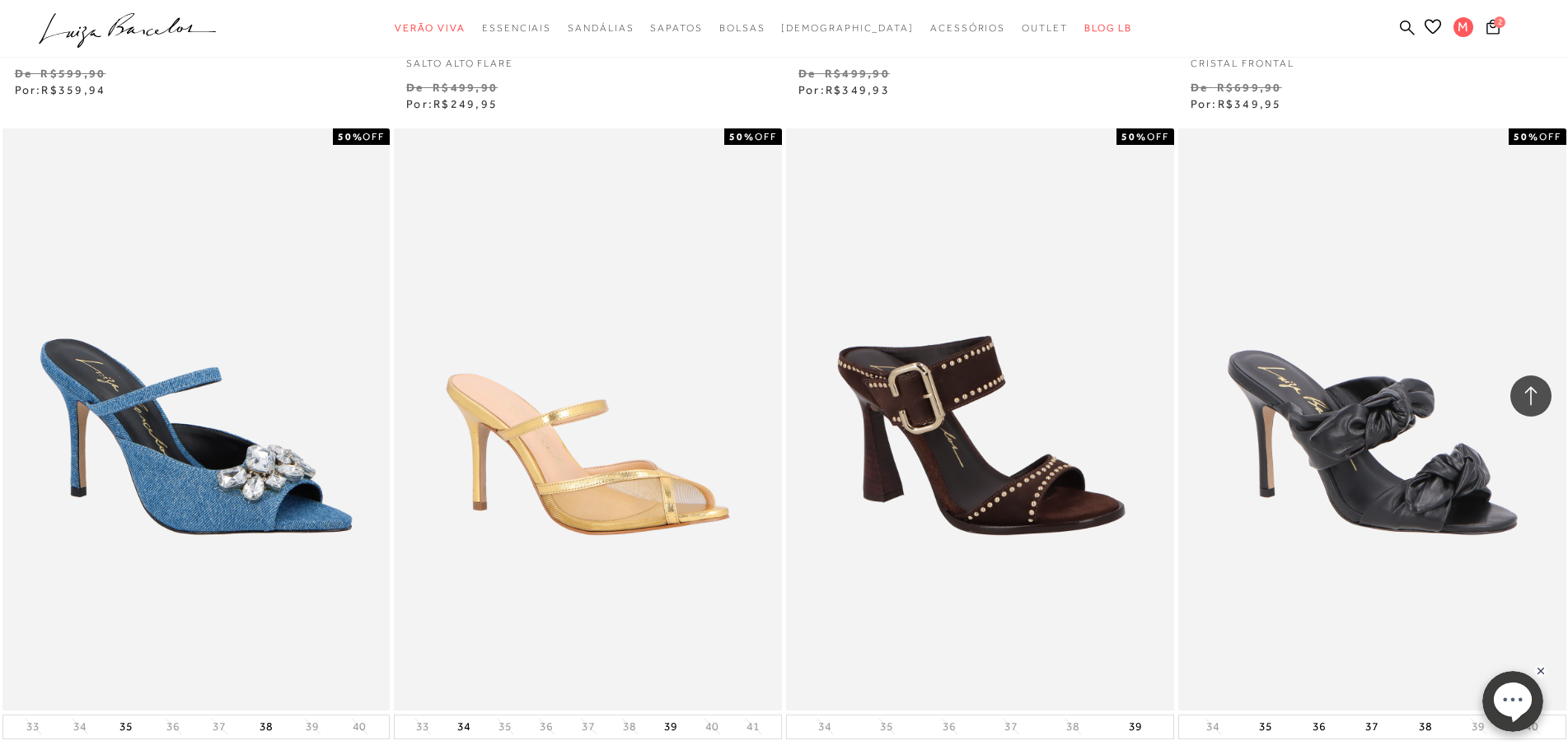
scroll to position [7825, 0]
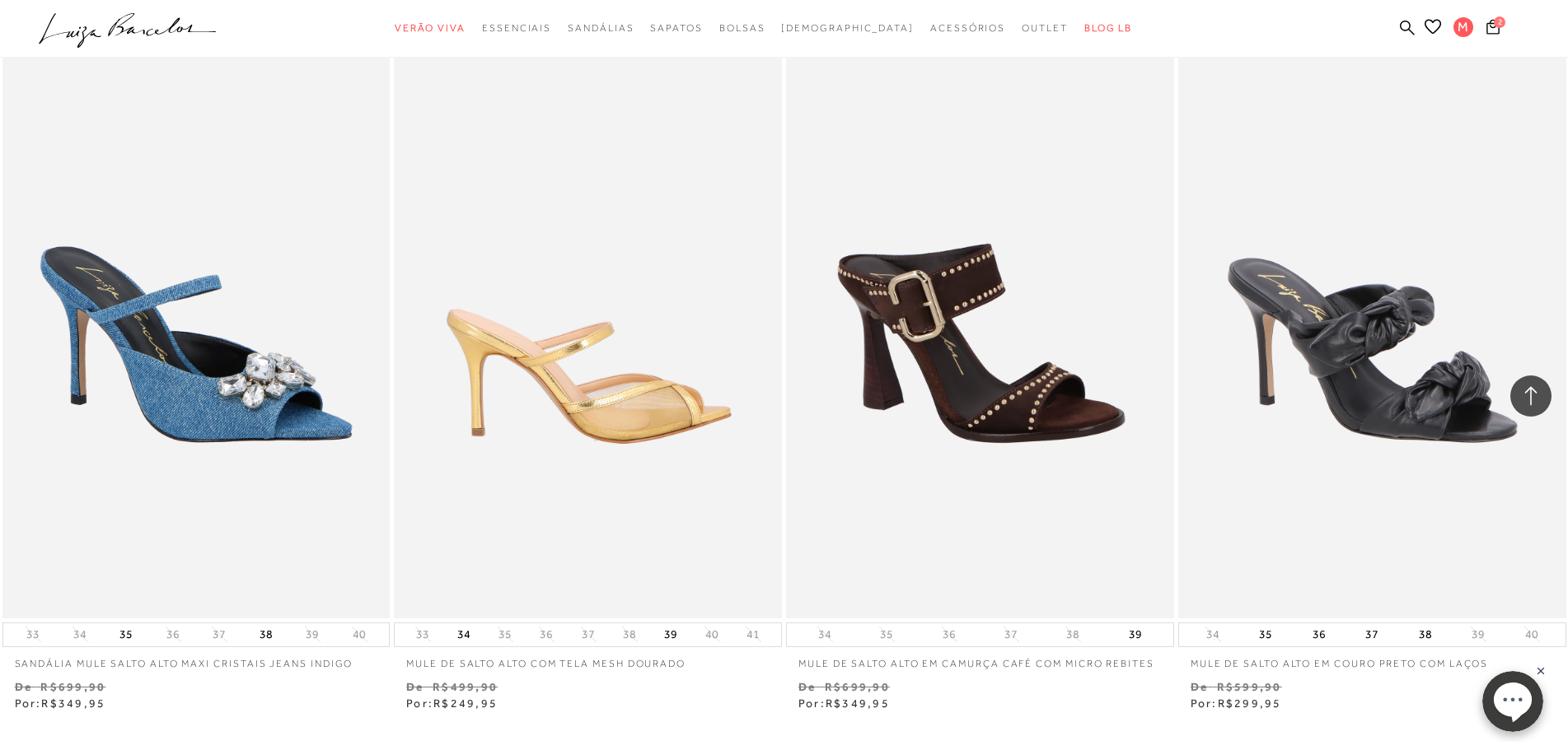
click at [621, 394] on img at bounding box center [588, 327] width 386 height 582
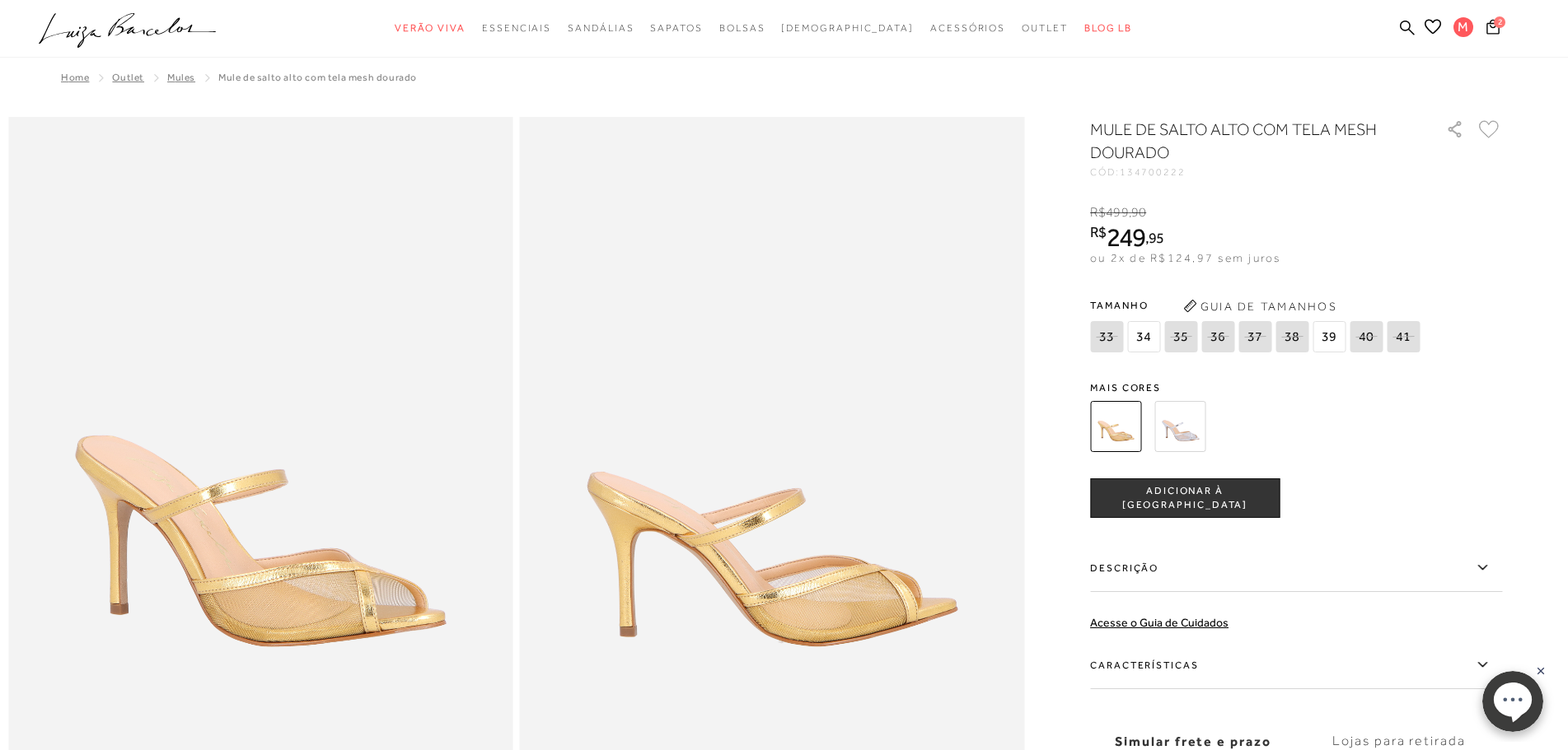
scroll to position [247, 0]
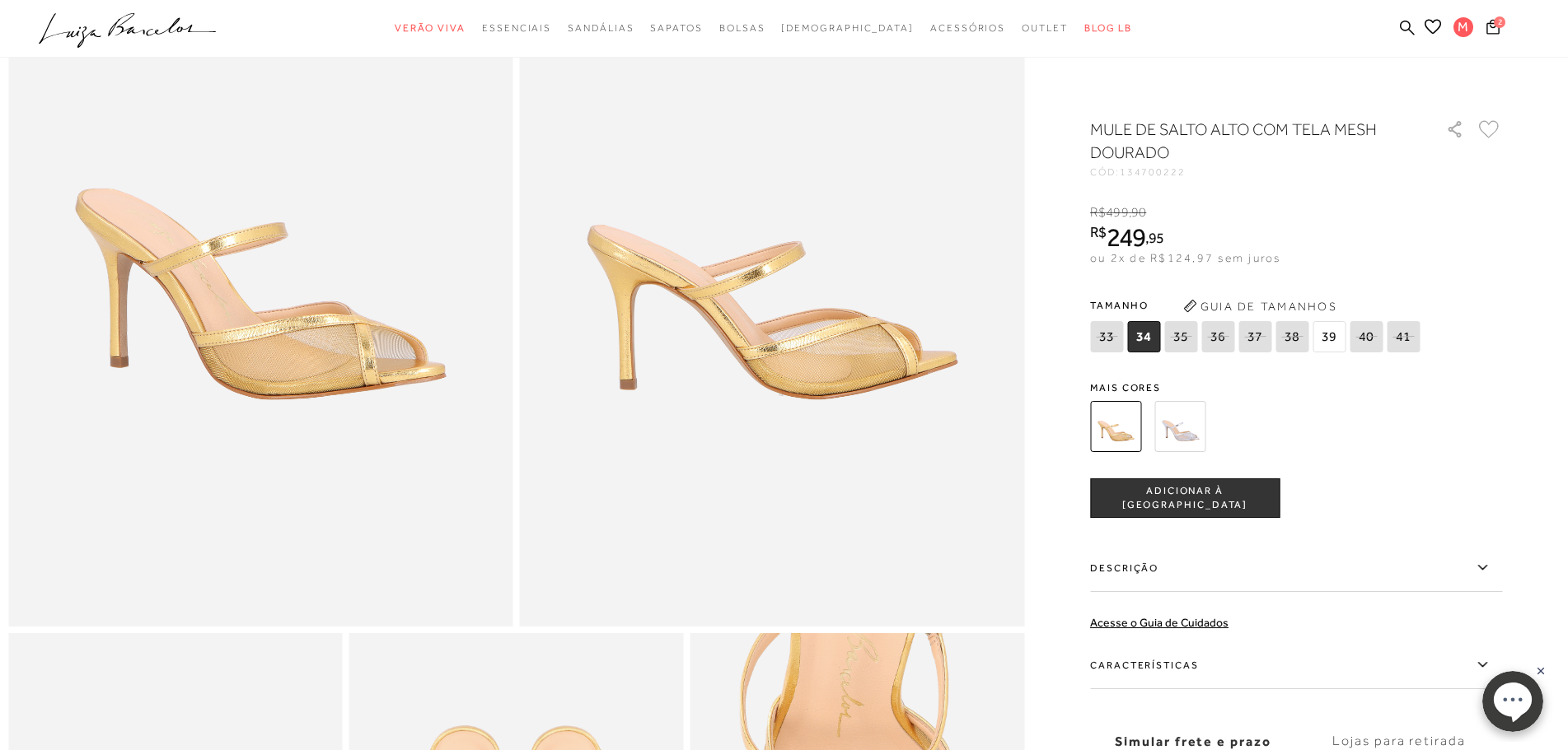
click at [1107, 667] on label "Características" at bounding box center [1295, 665] width 412 height 48
click at [0, 0] on input "Características" at bounding box center [0, 0] width 0 height 0
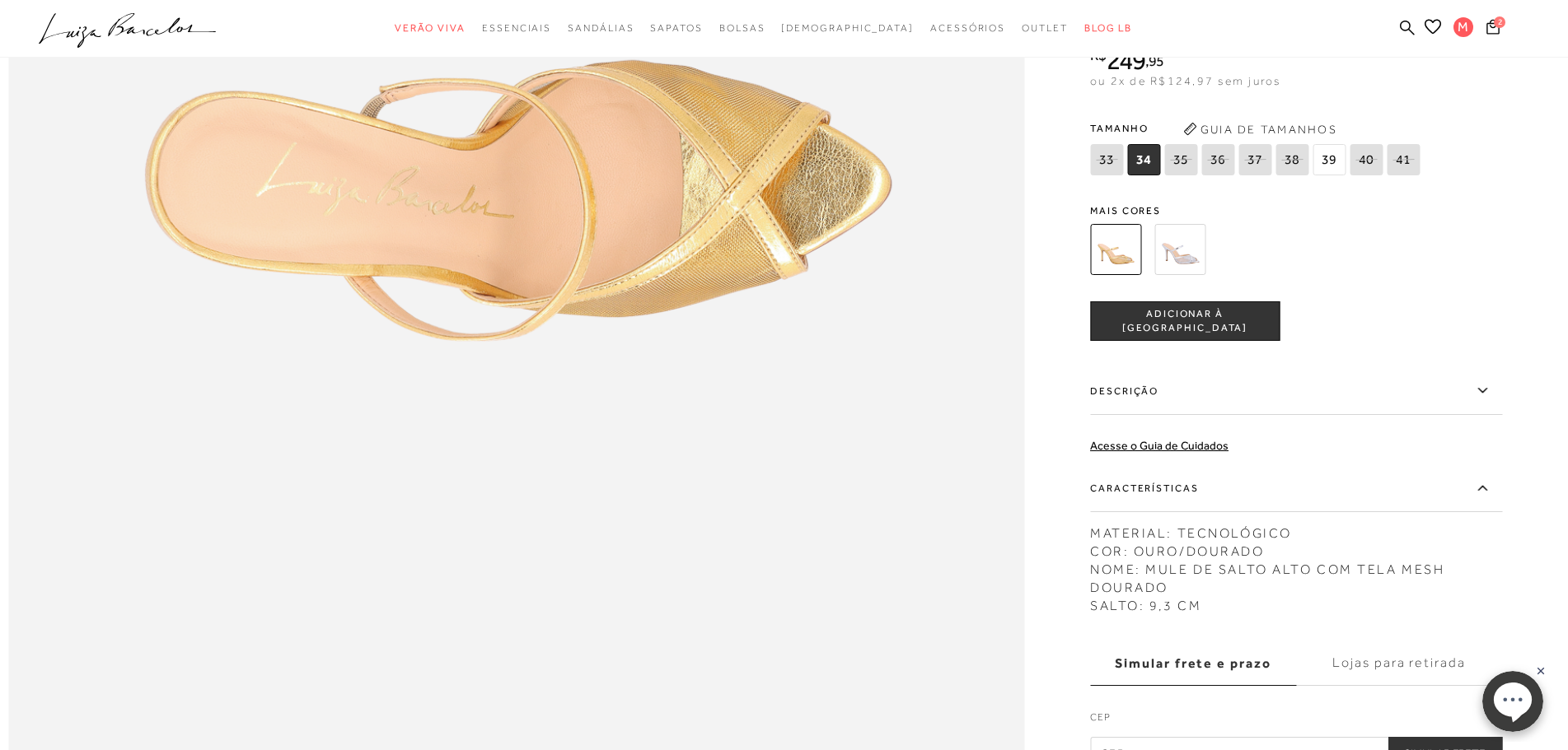
scroll to position [1749, 0]
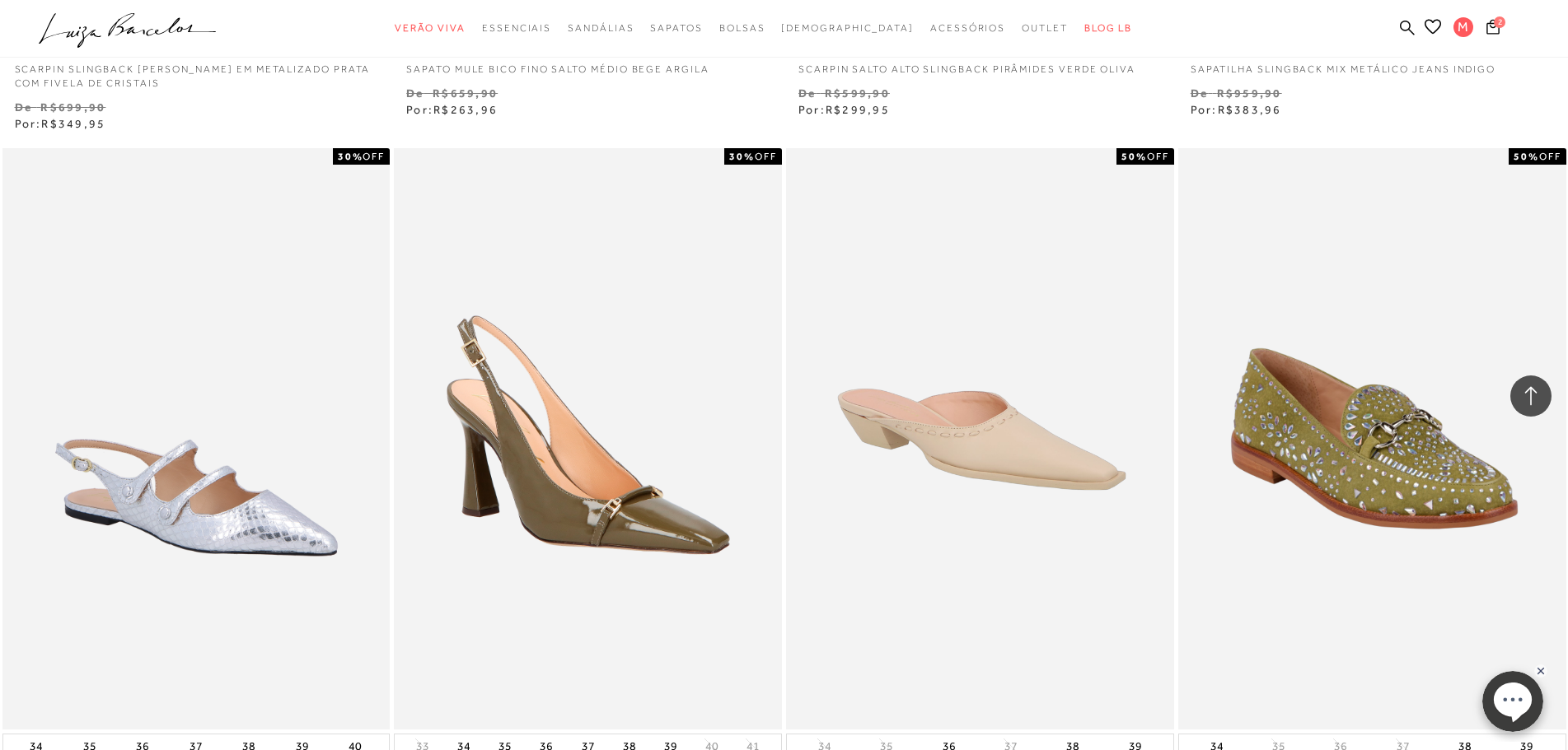
scroll to position [2965, 0]
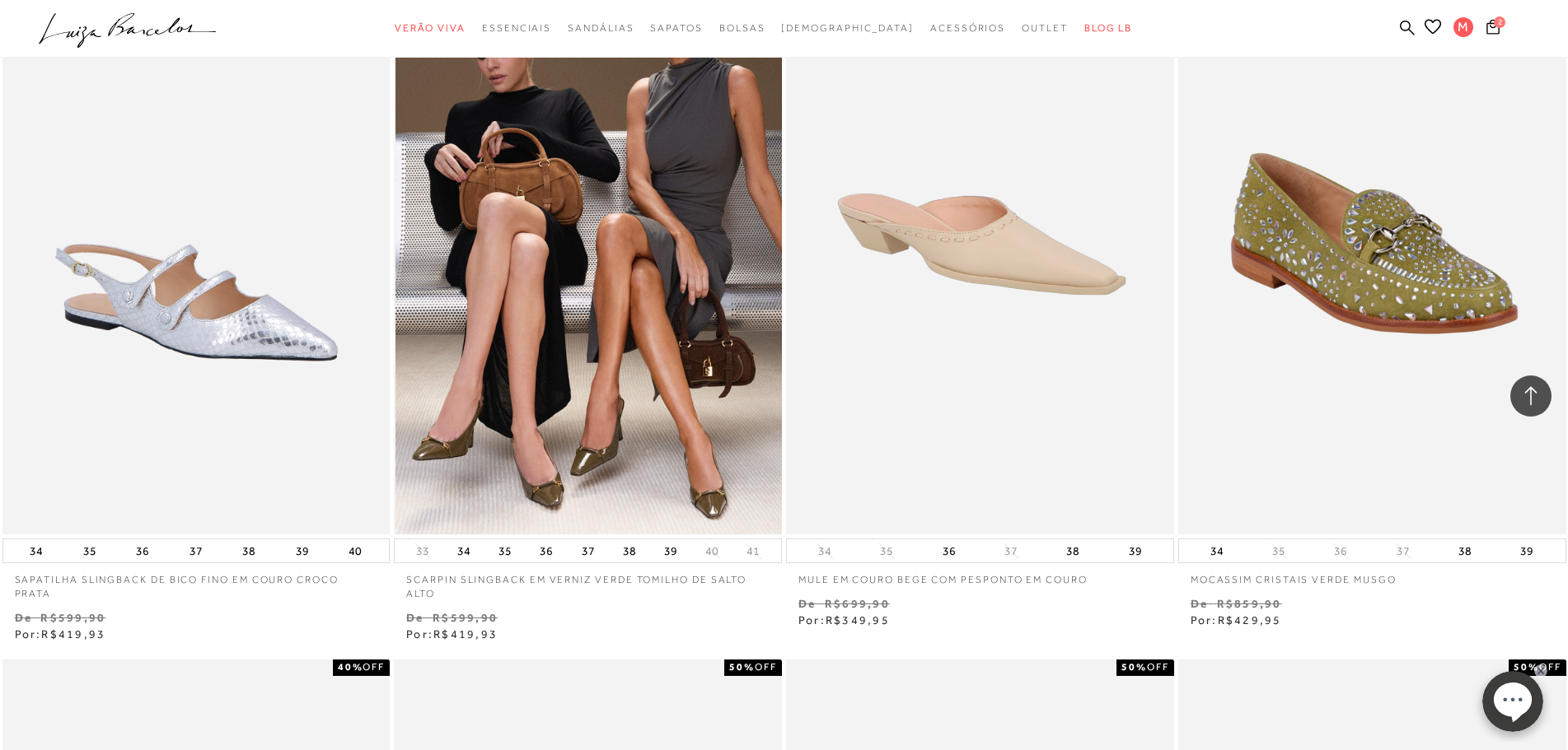
click at [638, 340] on img at bounding box center [588, 243] width 386 height 582
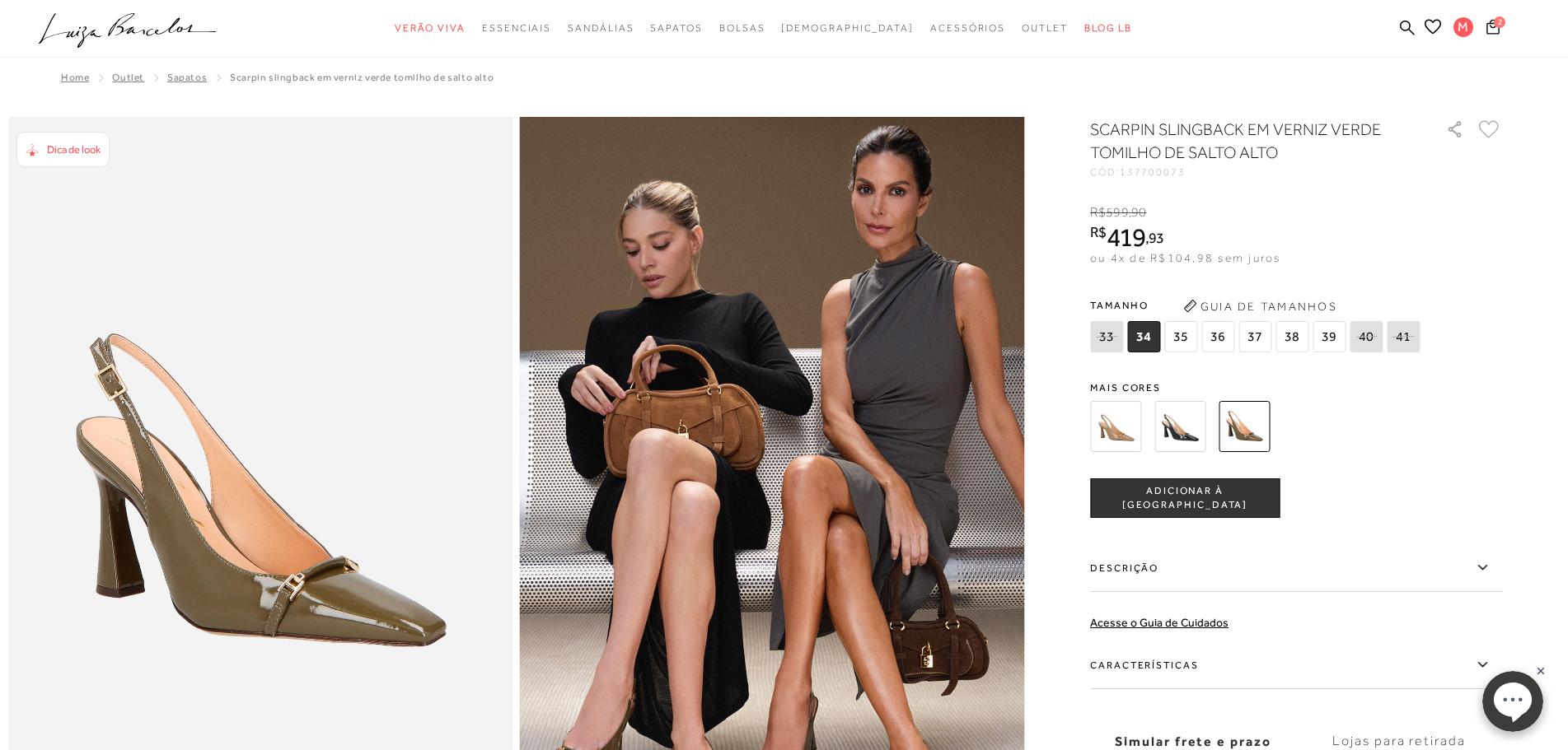
click at [1133, 430] on img at bounding box center [1115, 426] width 51 height 51
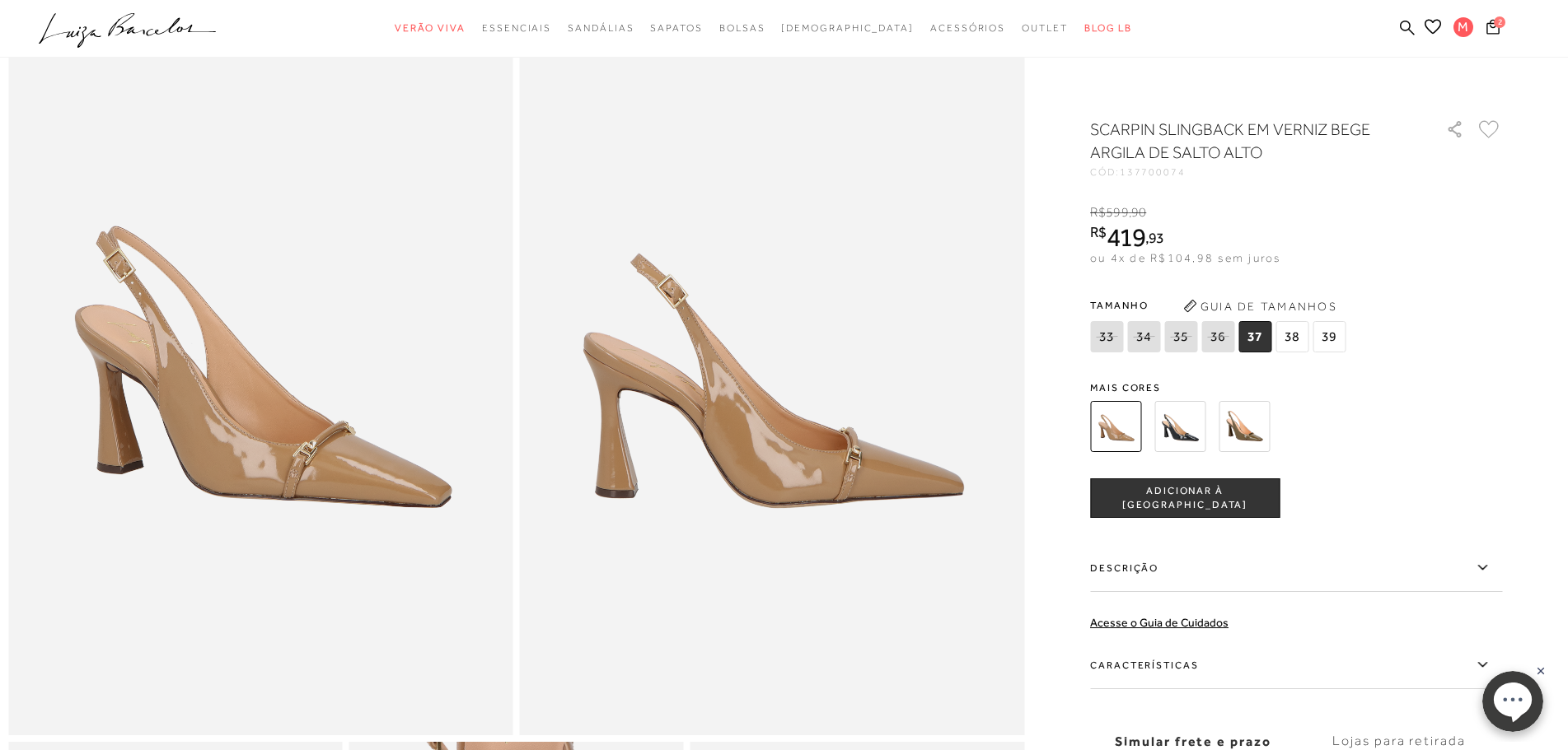
scroll to position [247, 0]
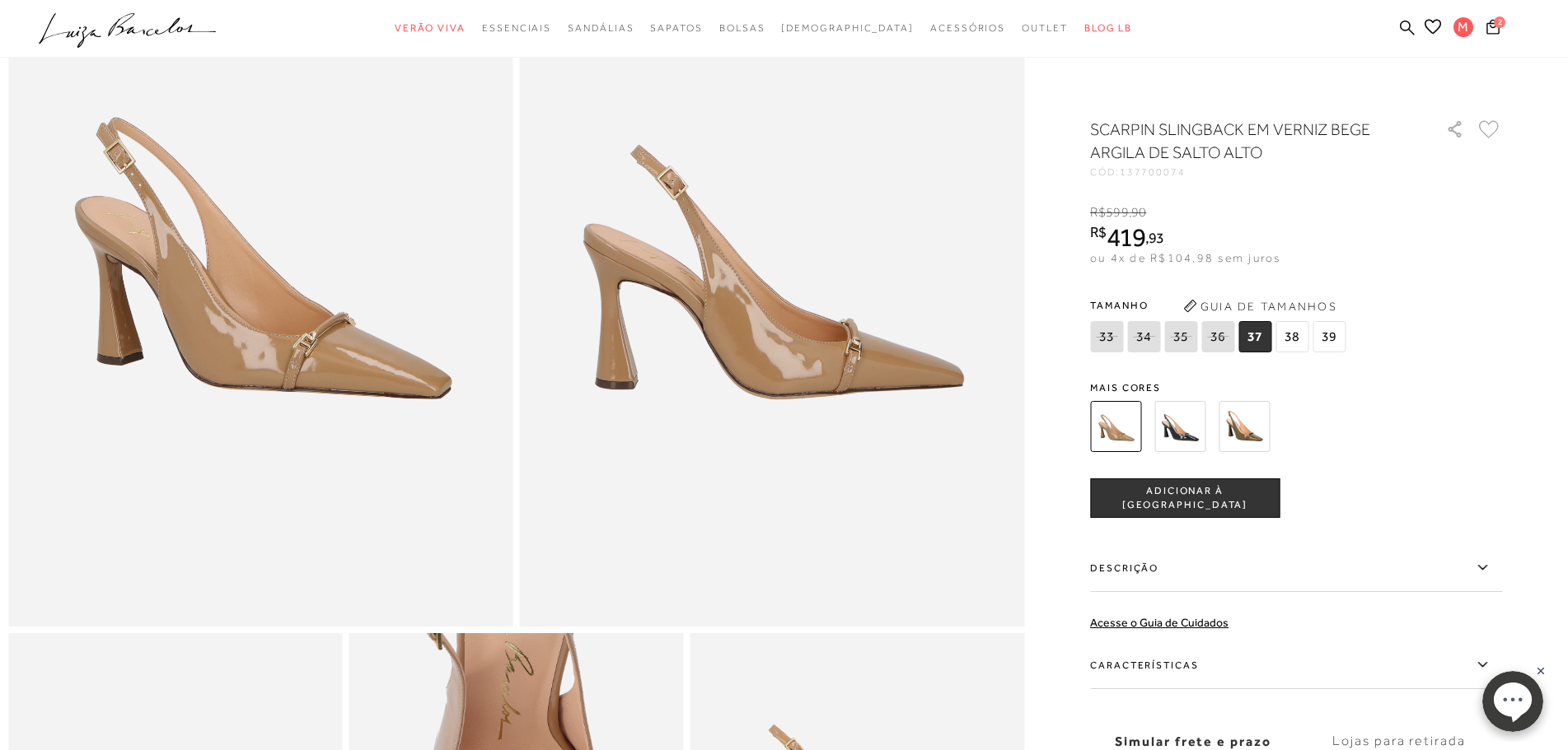
click at [1183, 593] on div "Descrição Esse scarpin slingback de salto kitten heel é a epítome do office loo…" at bounding box center [1295, 570] width 412 height 52
click at [1163, 665] on label "Características" at bounding box center [1295, 665] width 412 height 48
click at [0, 0] on input "Características" at bounding box center [0, 0] width 0 height 0
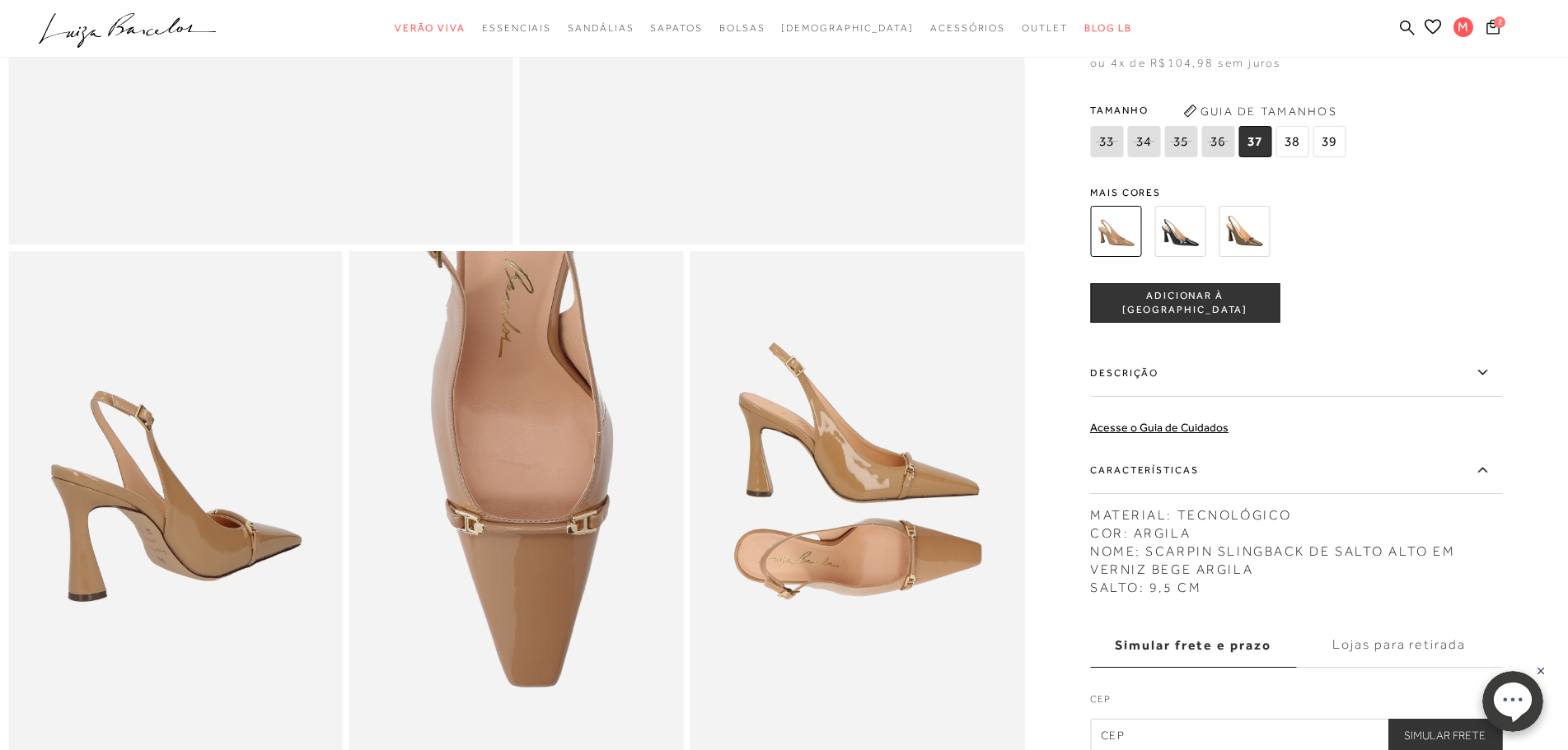
scroll to position [659, 0]
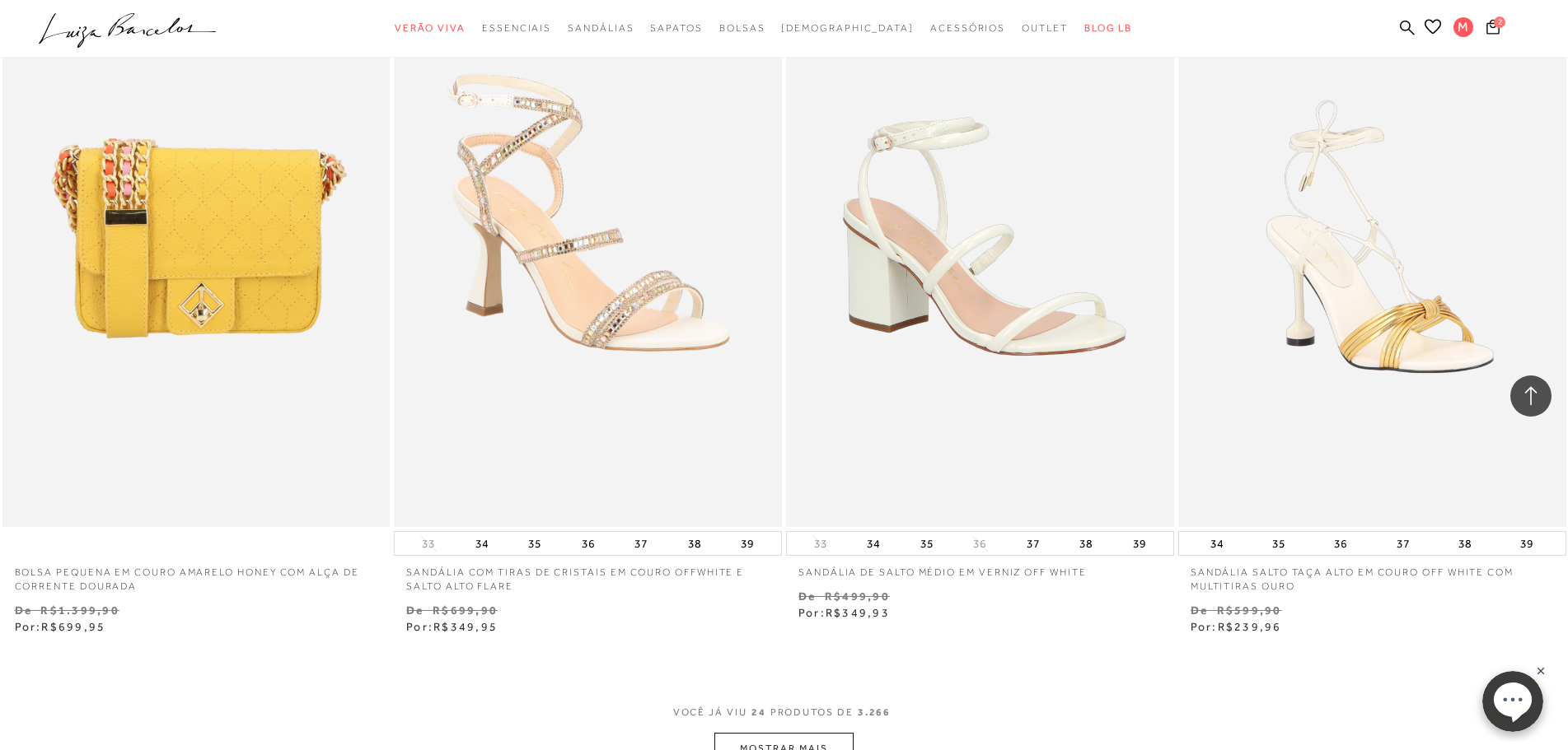
scroll to position [4118, 0]
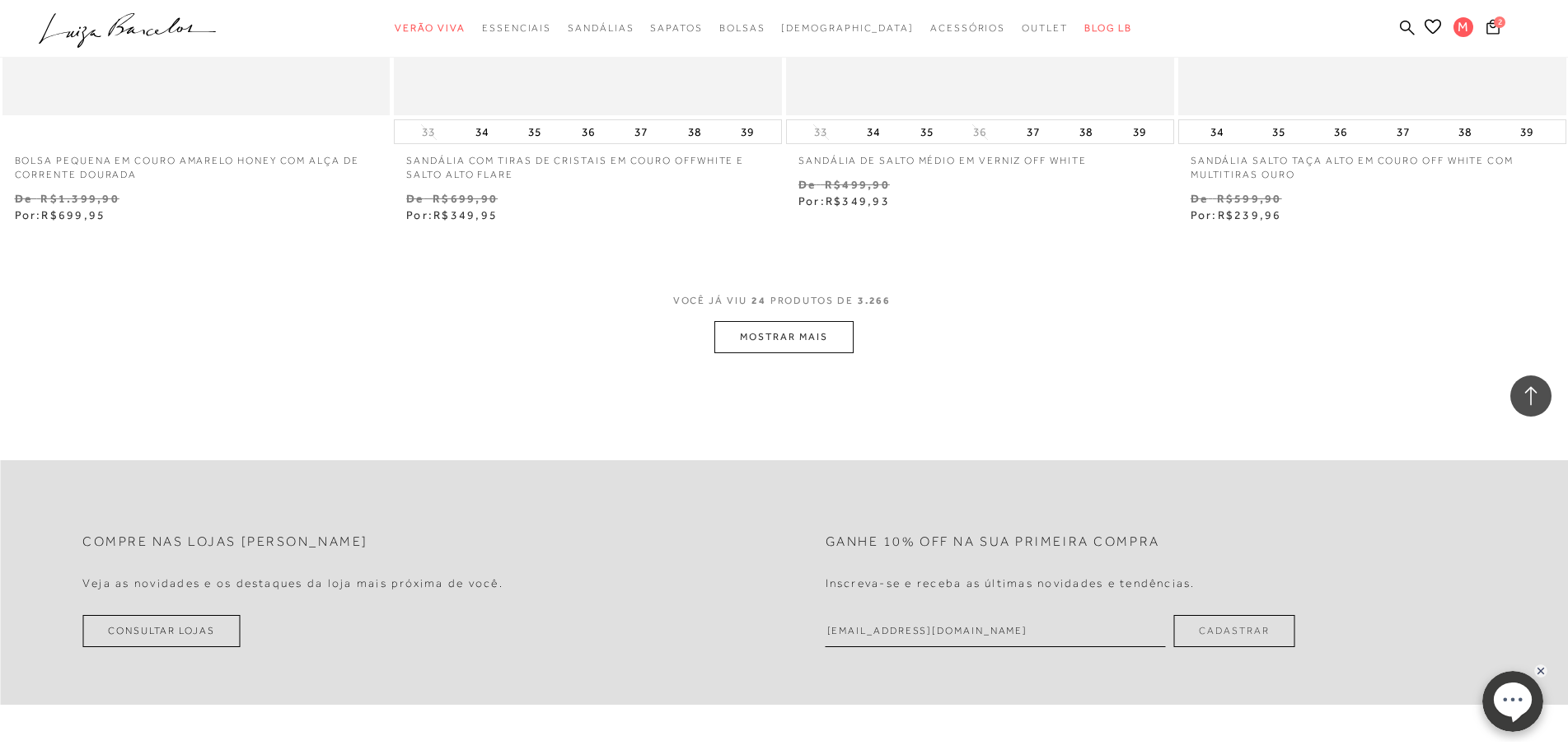
click at [759, 339] on button "MOSTRAR MAIS" at bounding box center [783, 337] width 138 height 33
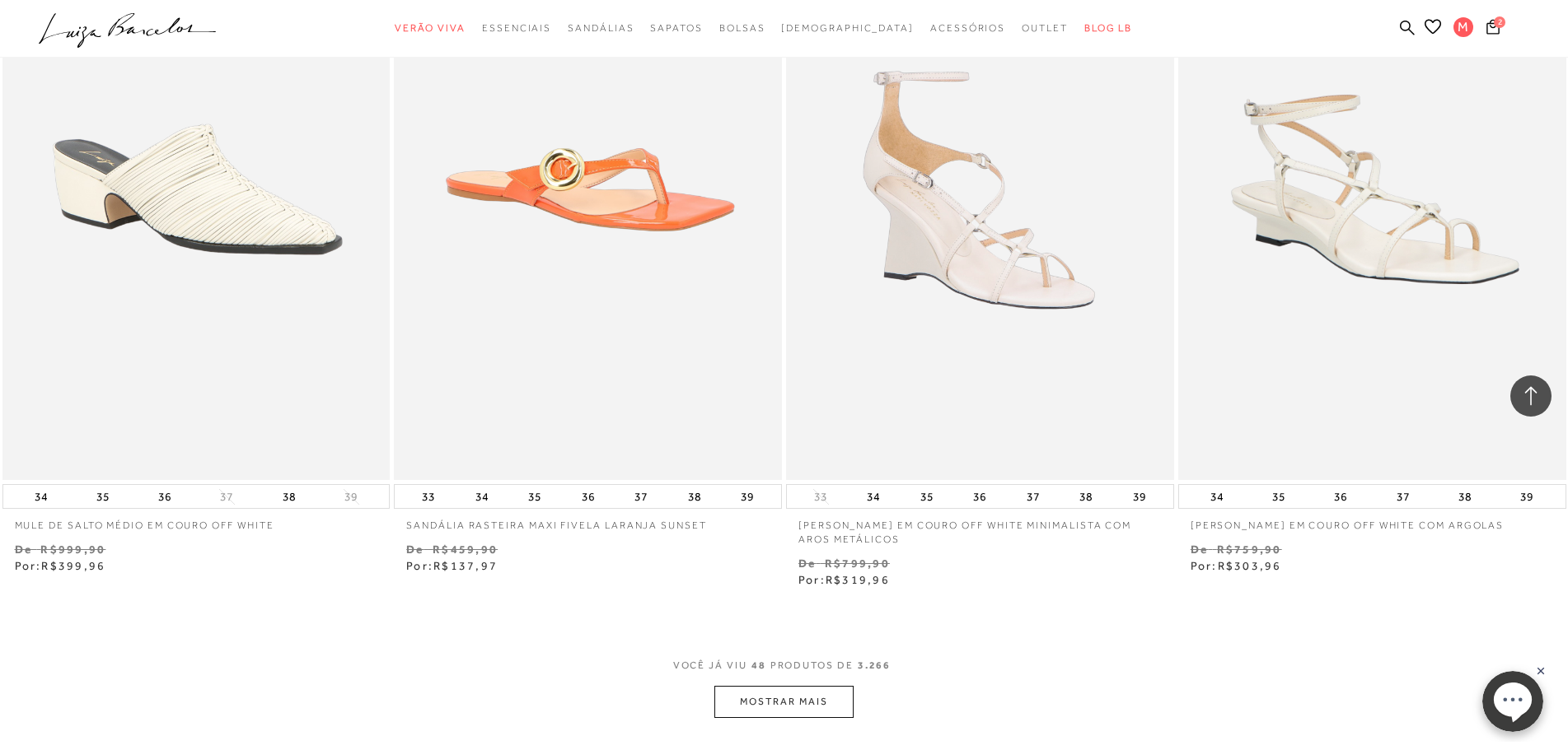
scroll to position [8072, 0]
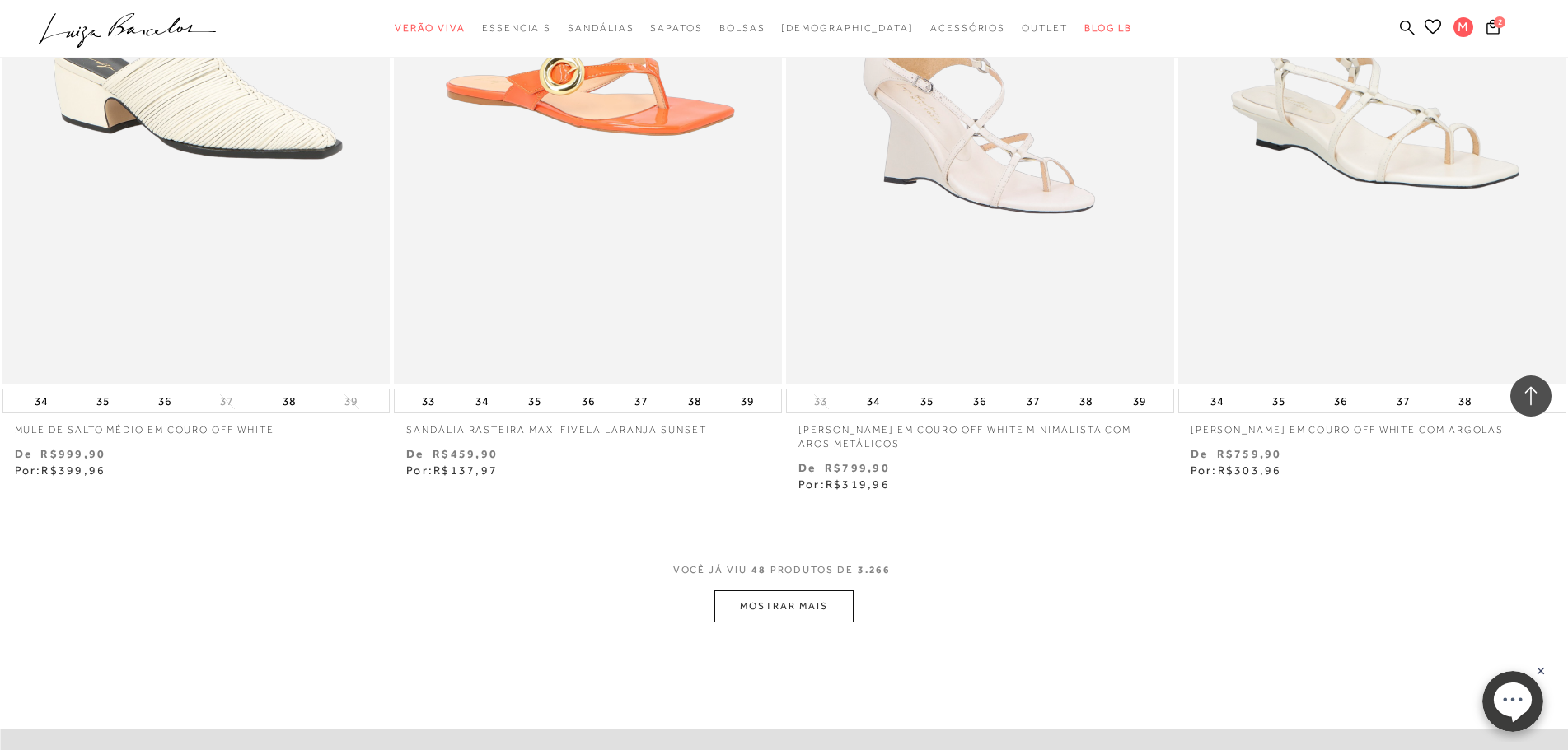
click at [832, 610] on button "MOSTRAR MAIS" at bounding box center [783, 607] width 138 height 33
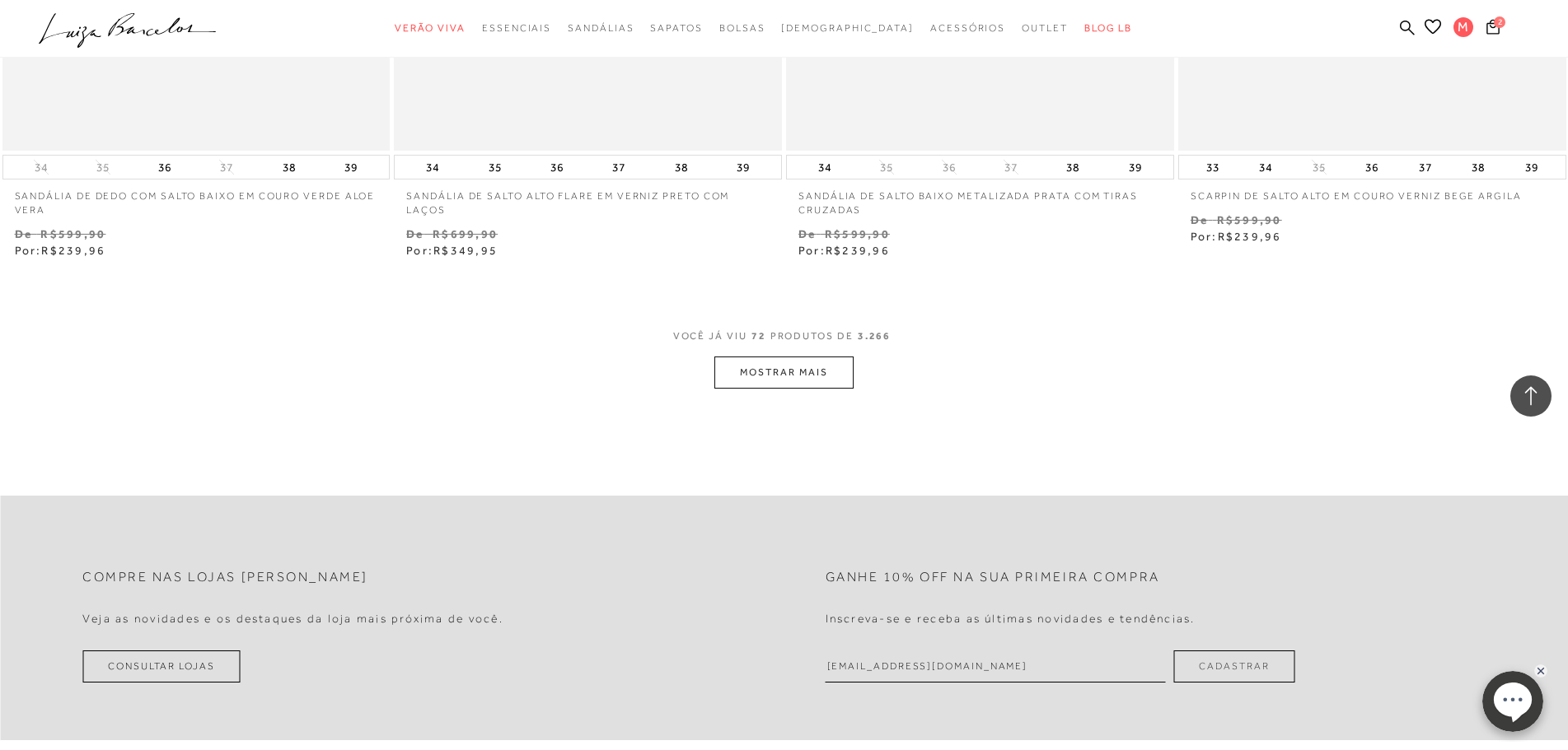
scroll to position [12519, 0]
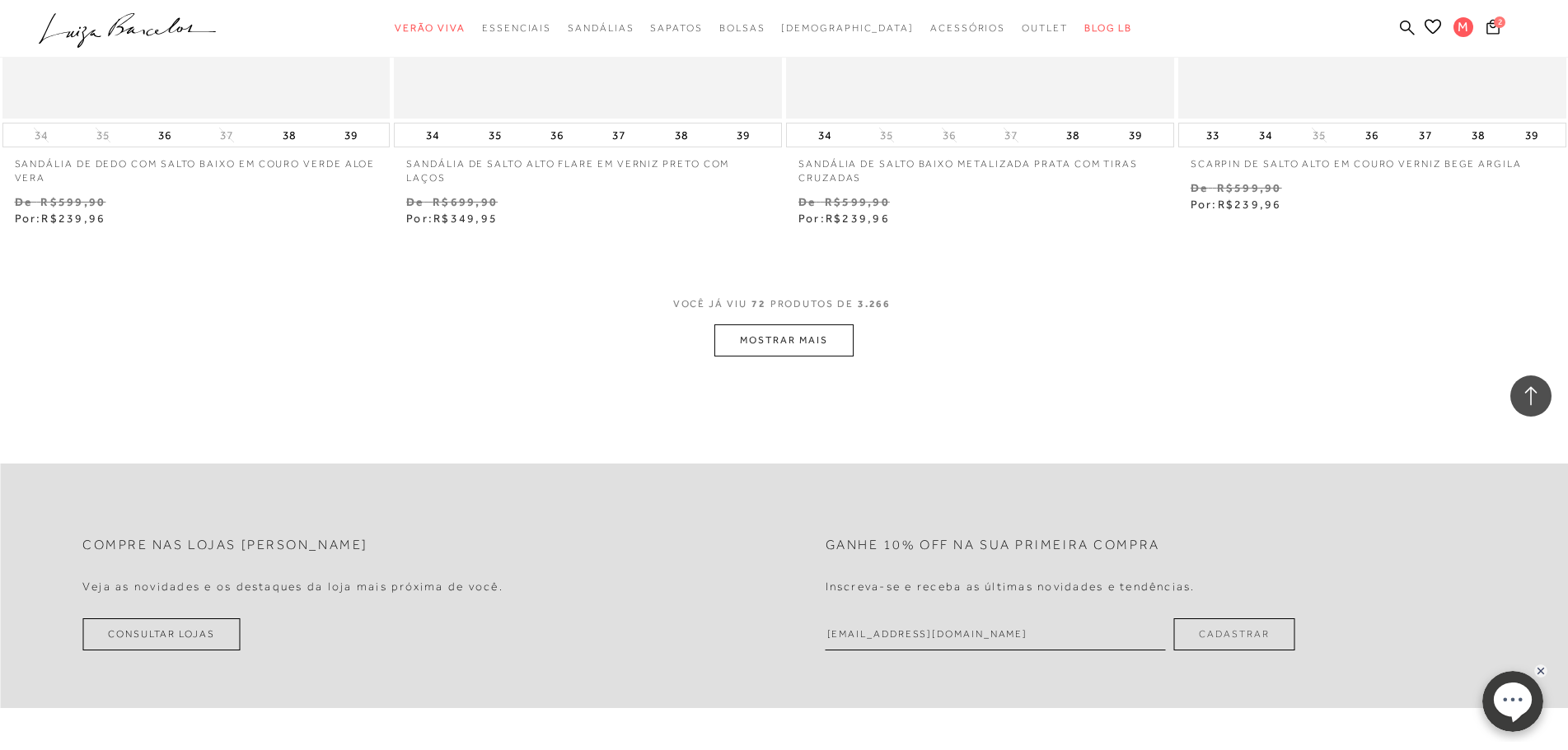
click at [808, 339] on button "MOSTRAR MAIS" at bounding box center [783, 341] width 138 height 33
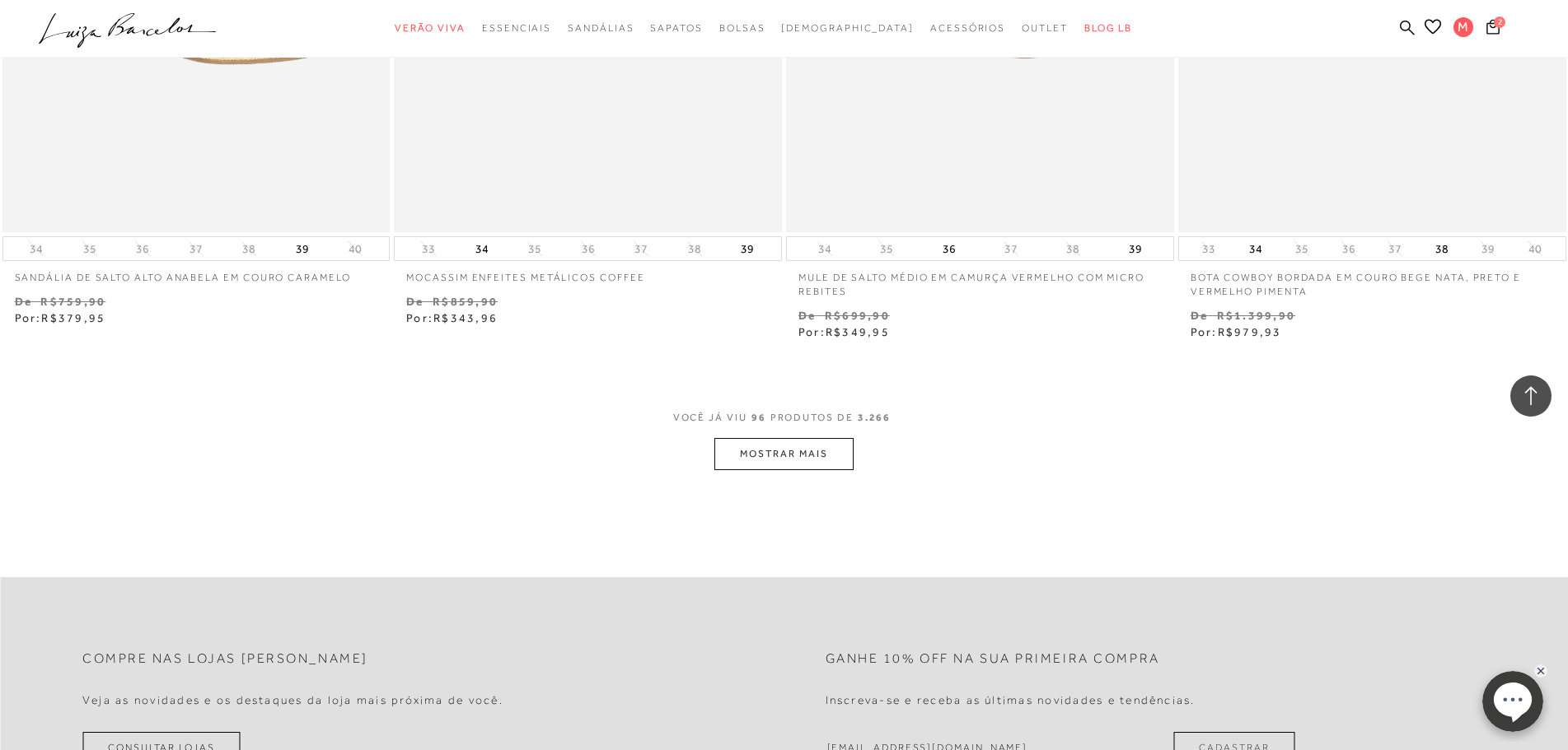
scroll to position [16802, 0]
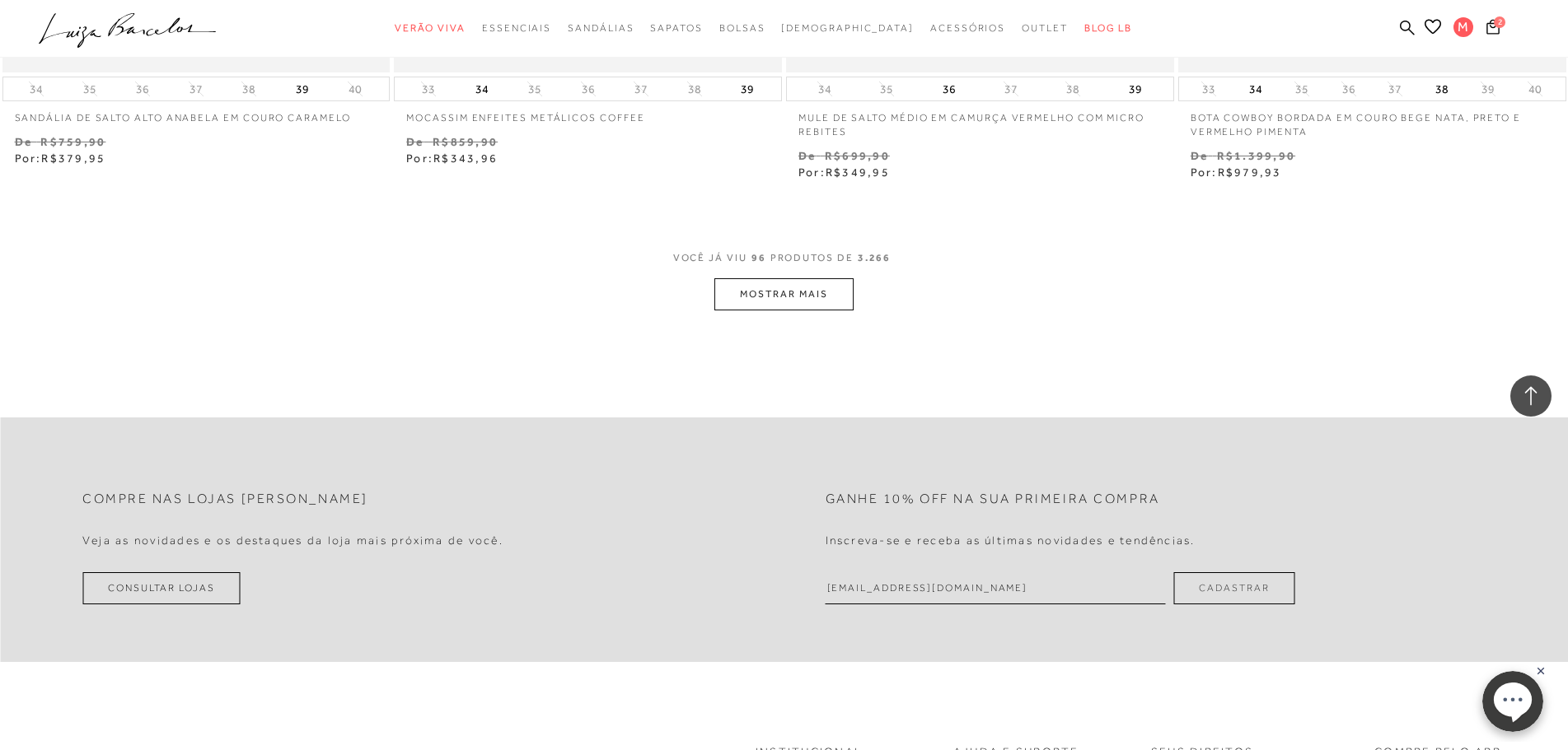
click at [823, 296] on button "MOSTRAR MAIS" at bounding box center [783, 295] width 138 height 33
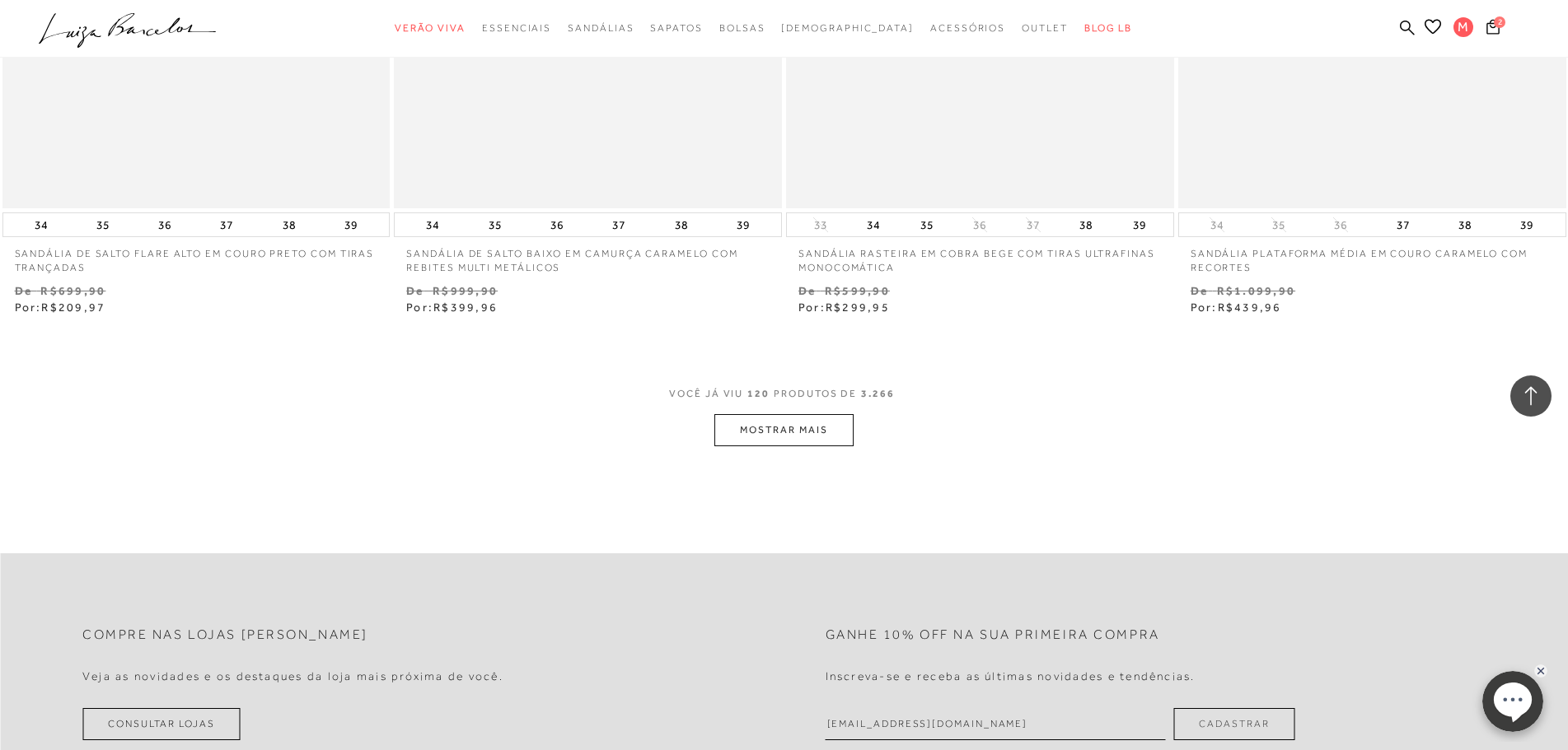
scroll to position [20920, 0]
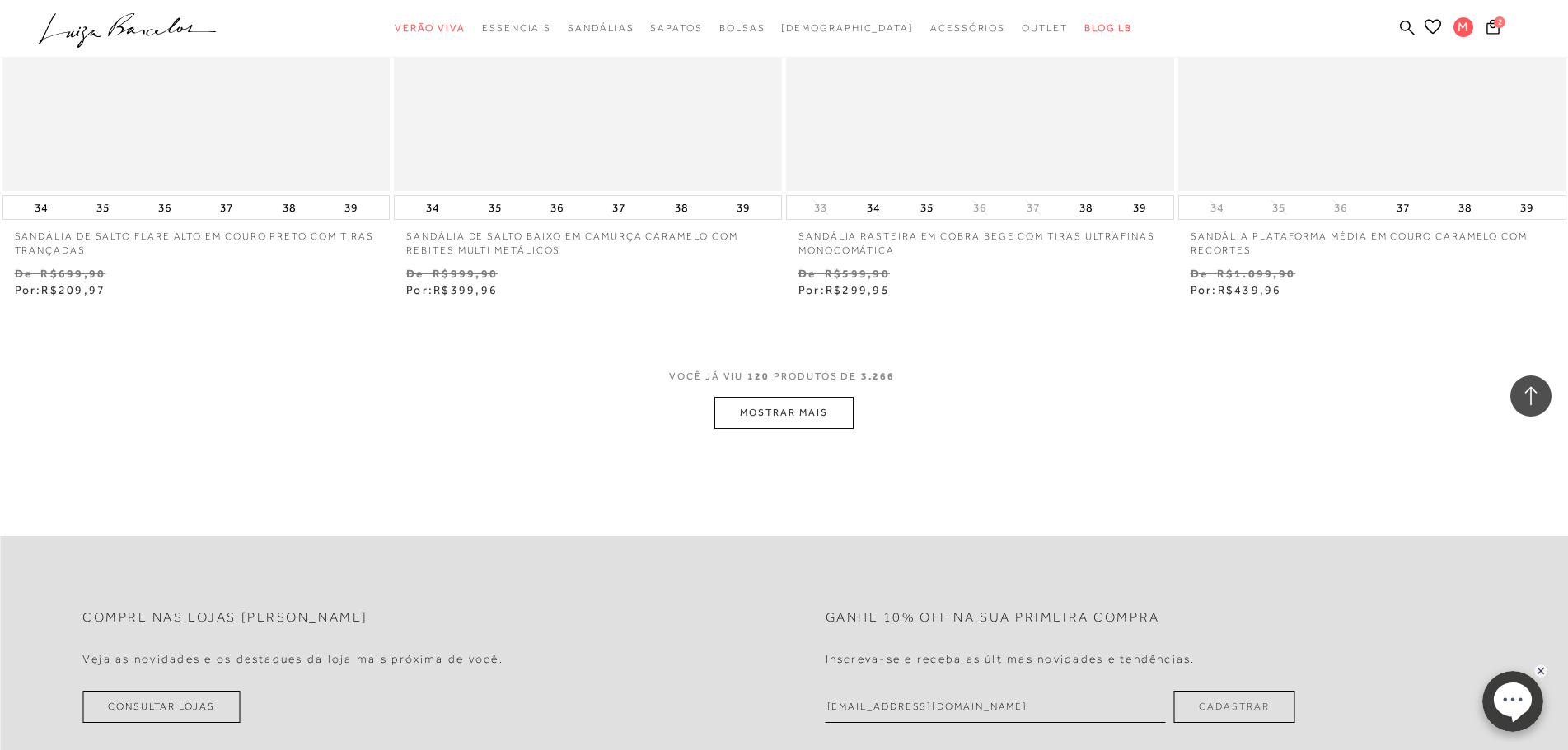
click at [845, 409] on button "MOSTRAR MAIS" at bounding box center [783, 413] width 138 height 33
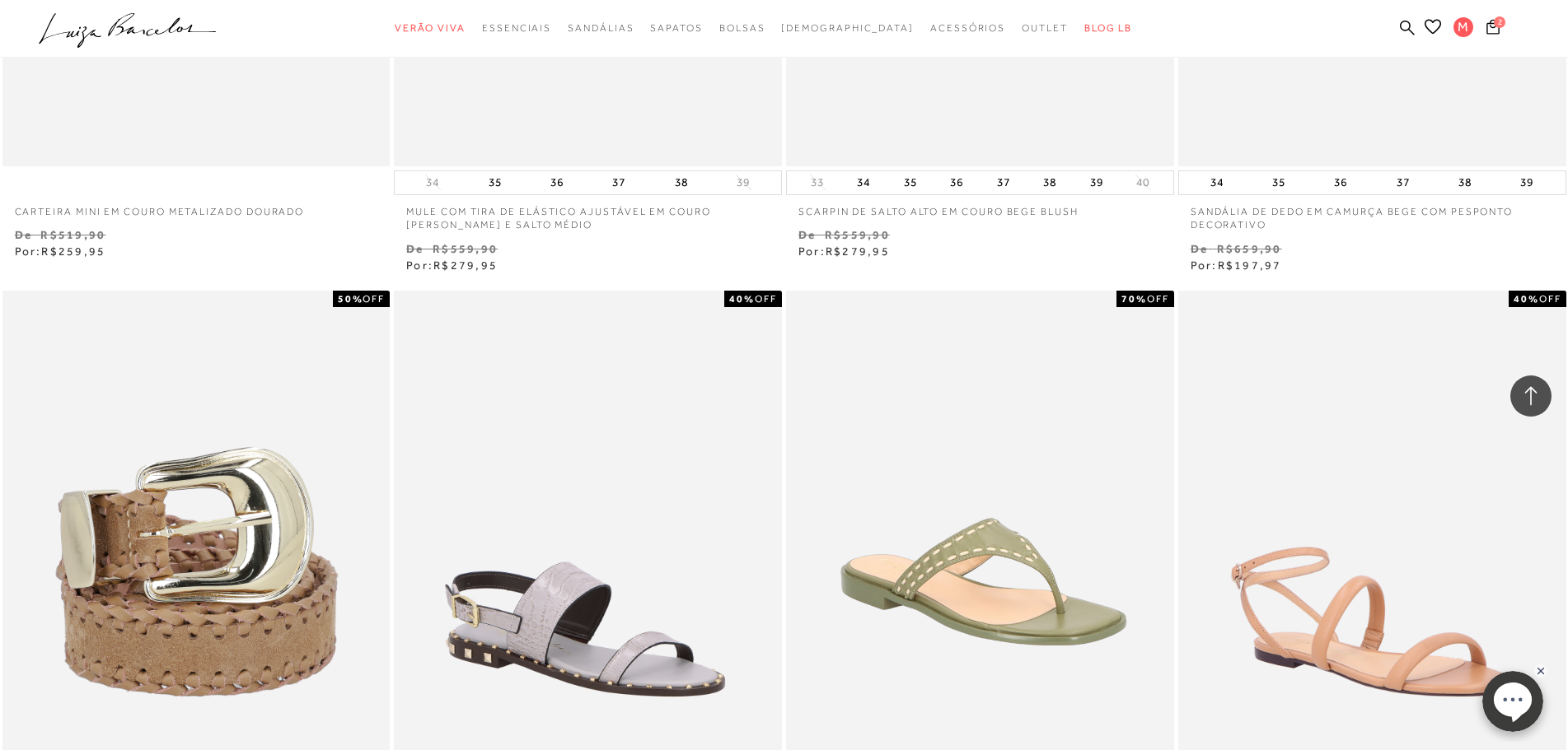
scroll to position [24874, 0]
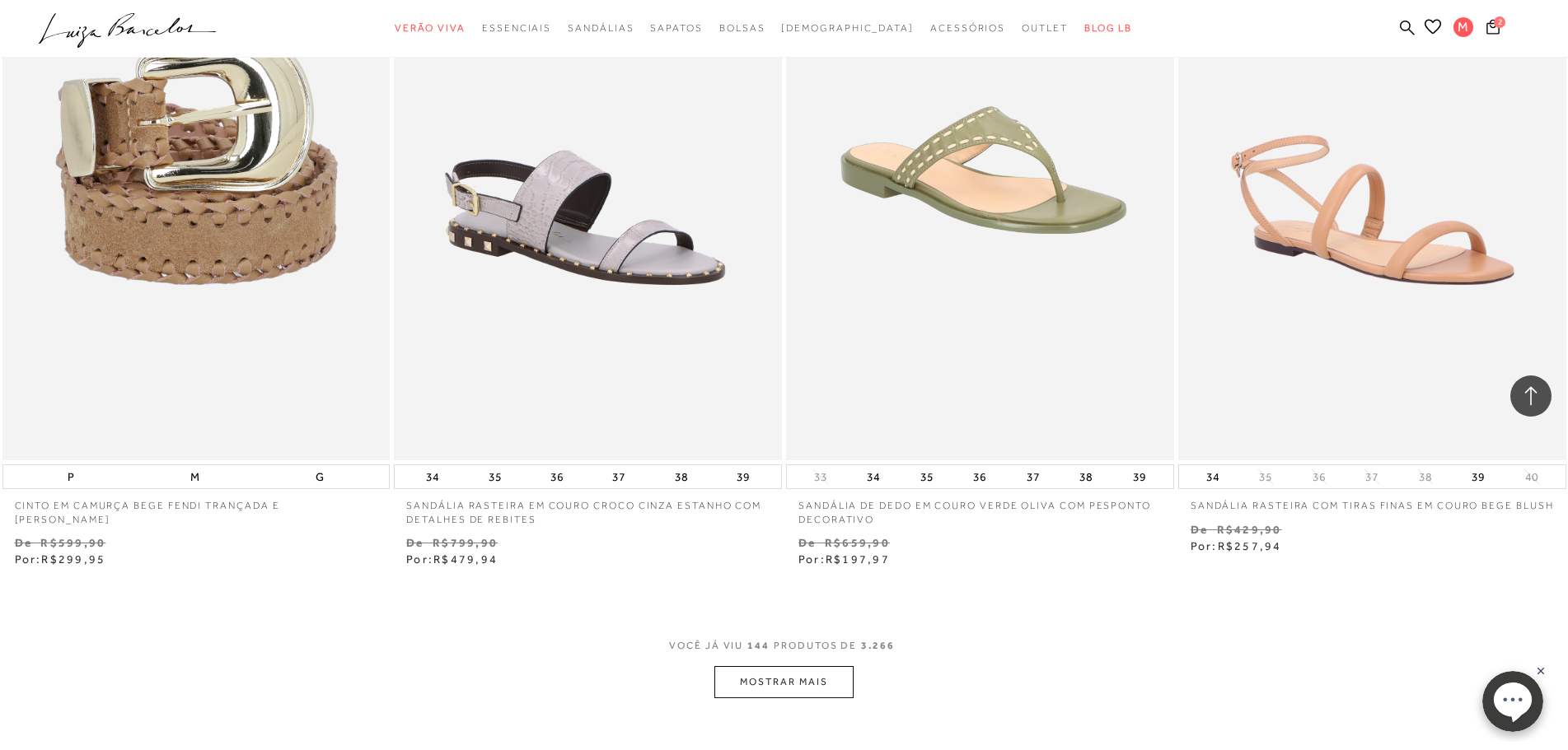
click at [803, 682] on button "MOSTRAR MAIS" at bounding box center [783, 683] width 138 height 33
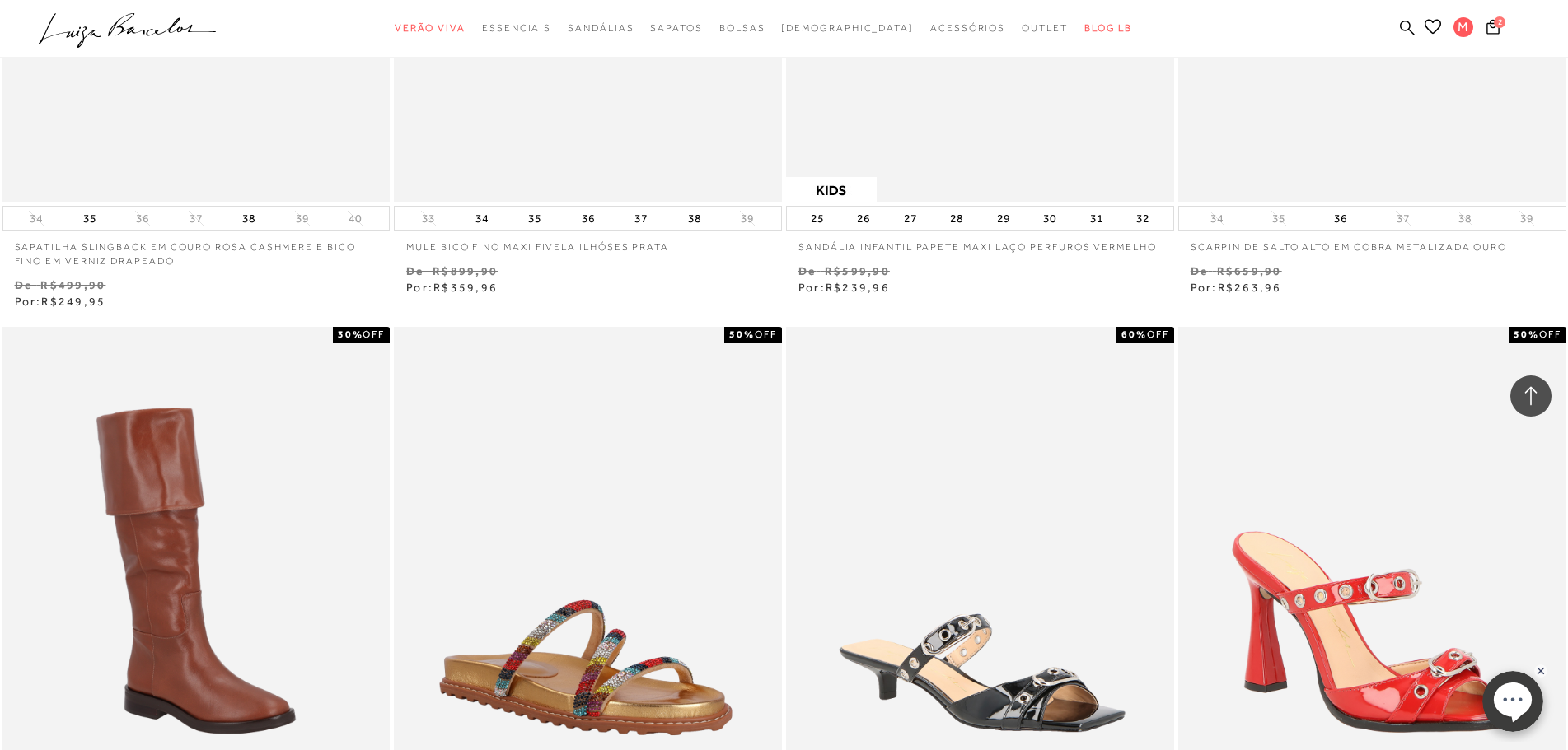
scroll to position [29074, 0]
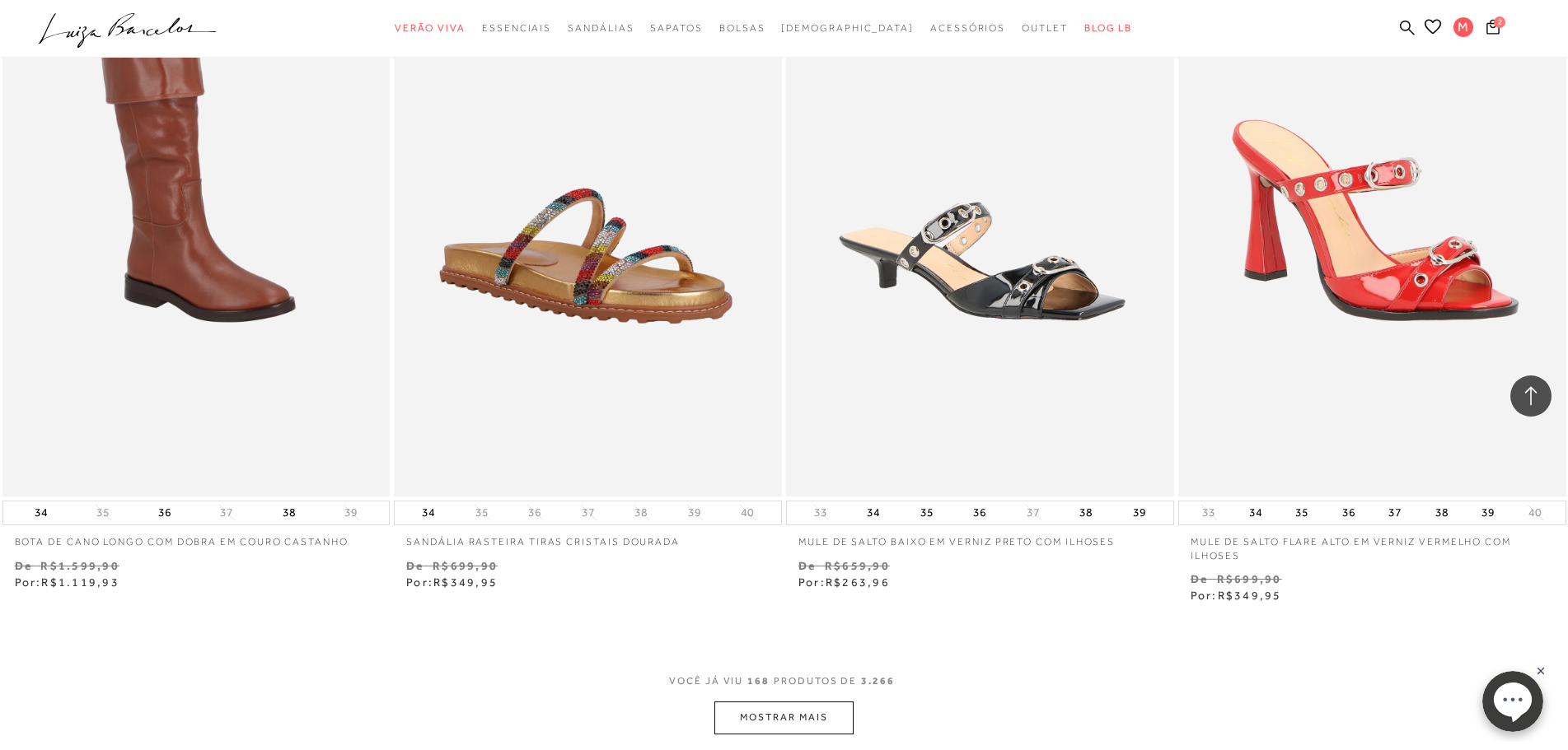
click at [809, 723] on button "MOSTRAR MAIS" at bounding box center [783, 718] width 138 height 33
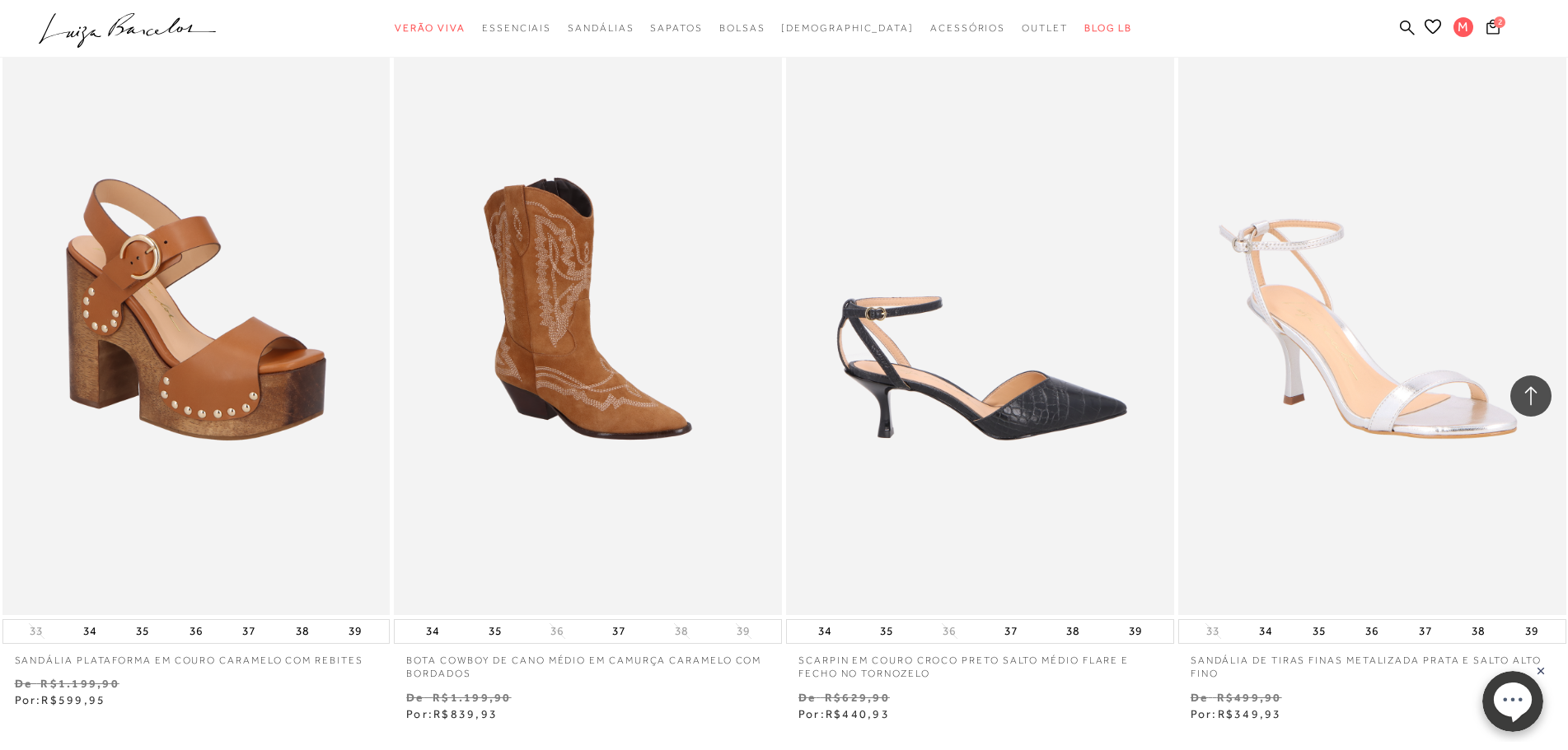
scroll to position [33852, 0]
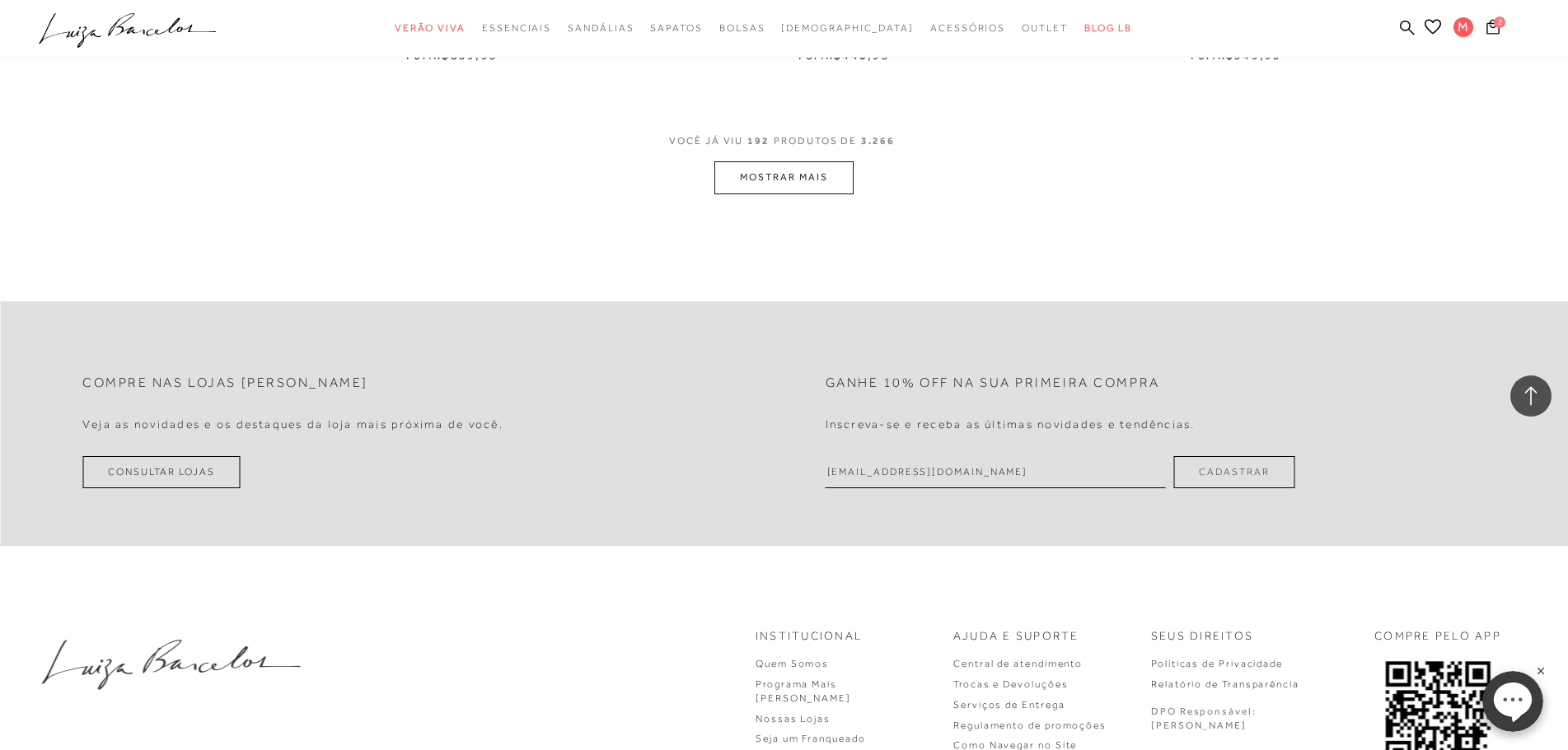
click at [801, 182] on button "MOSTRAR MAIS" at bounding box center [783, 177] width 138 height 33
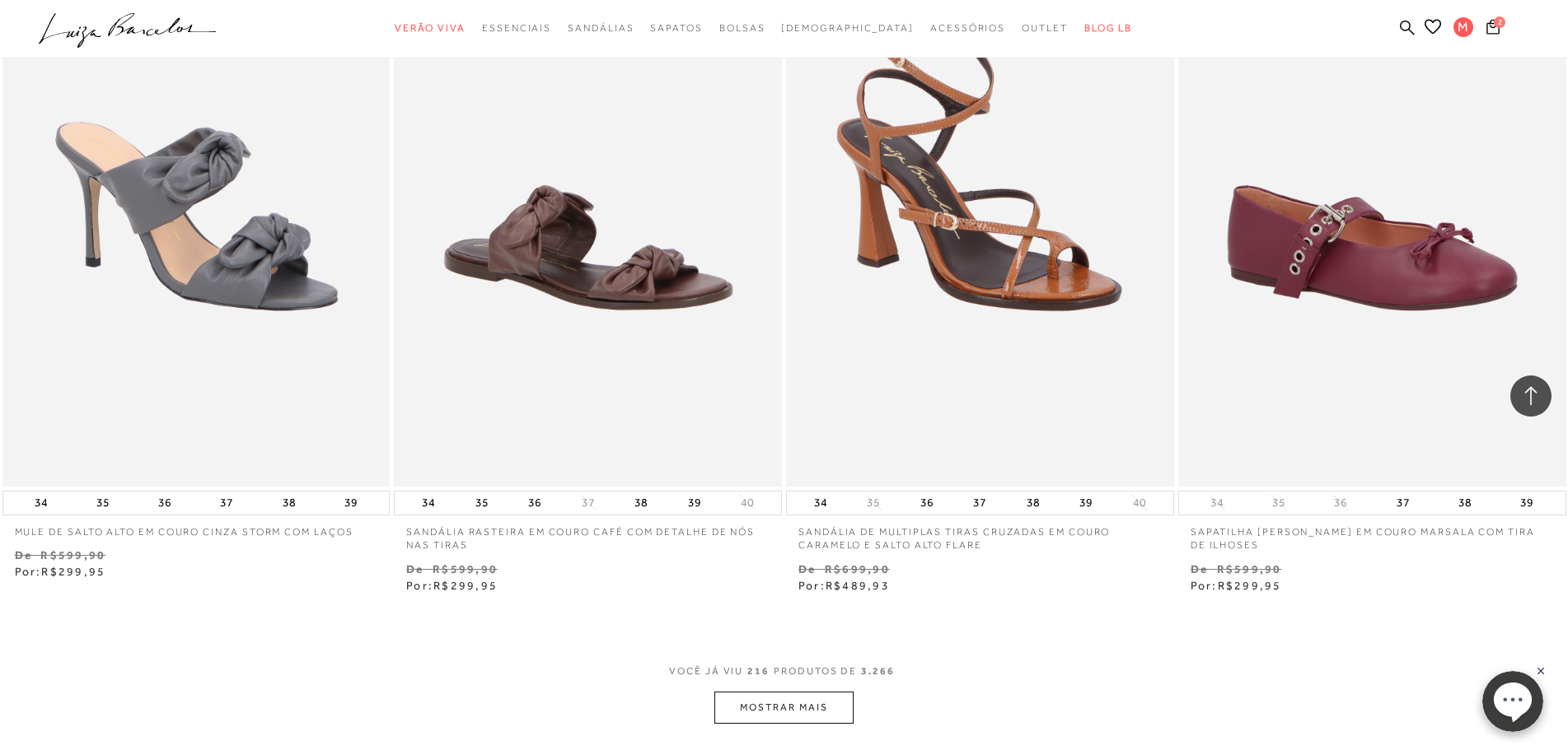
scroll to position [37888, 0]
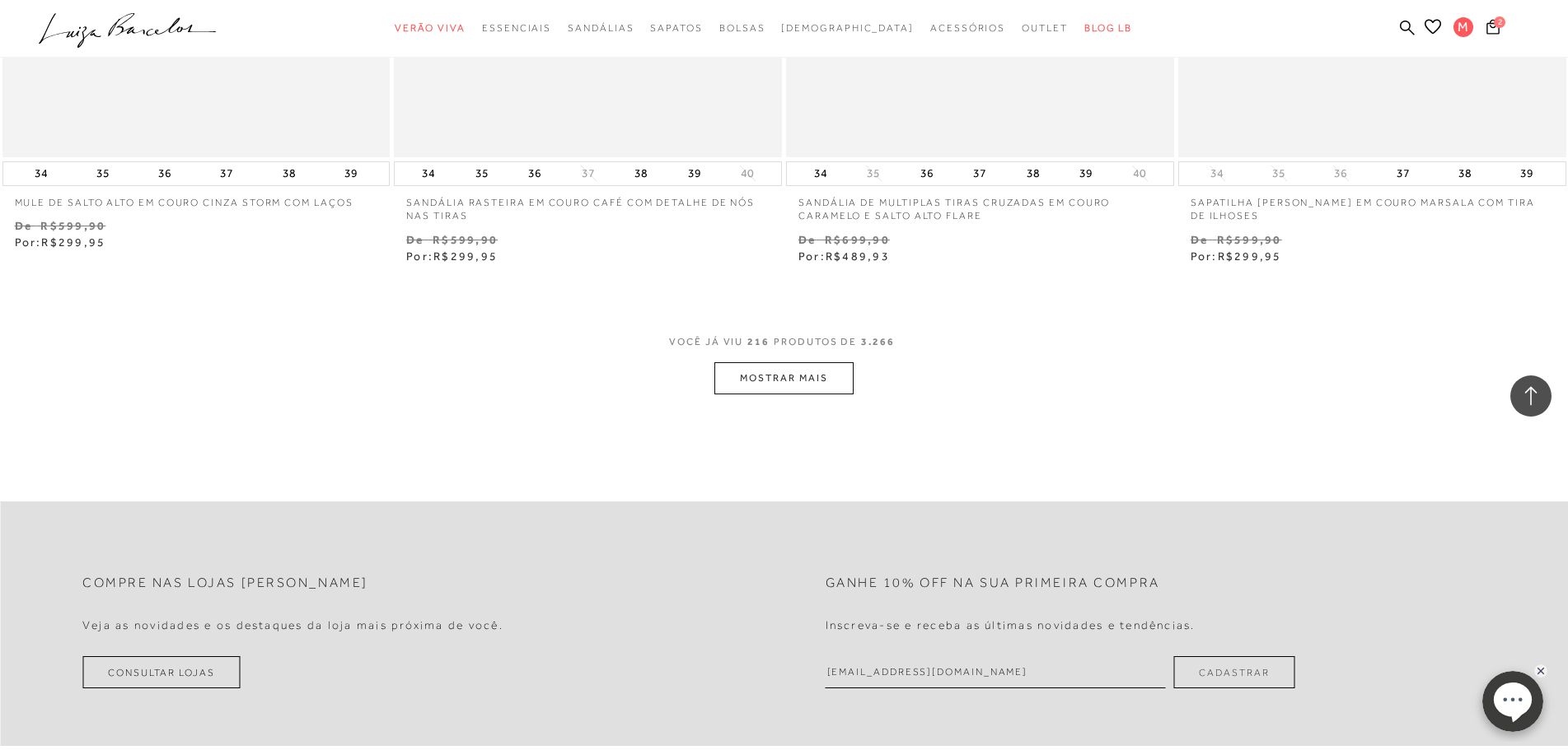
click at [826, 378] on button "MOSTRAR MAIS" at bounding box center [783, 379] width 138 height 33
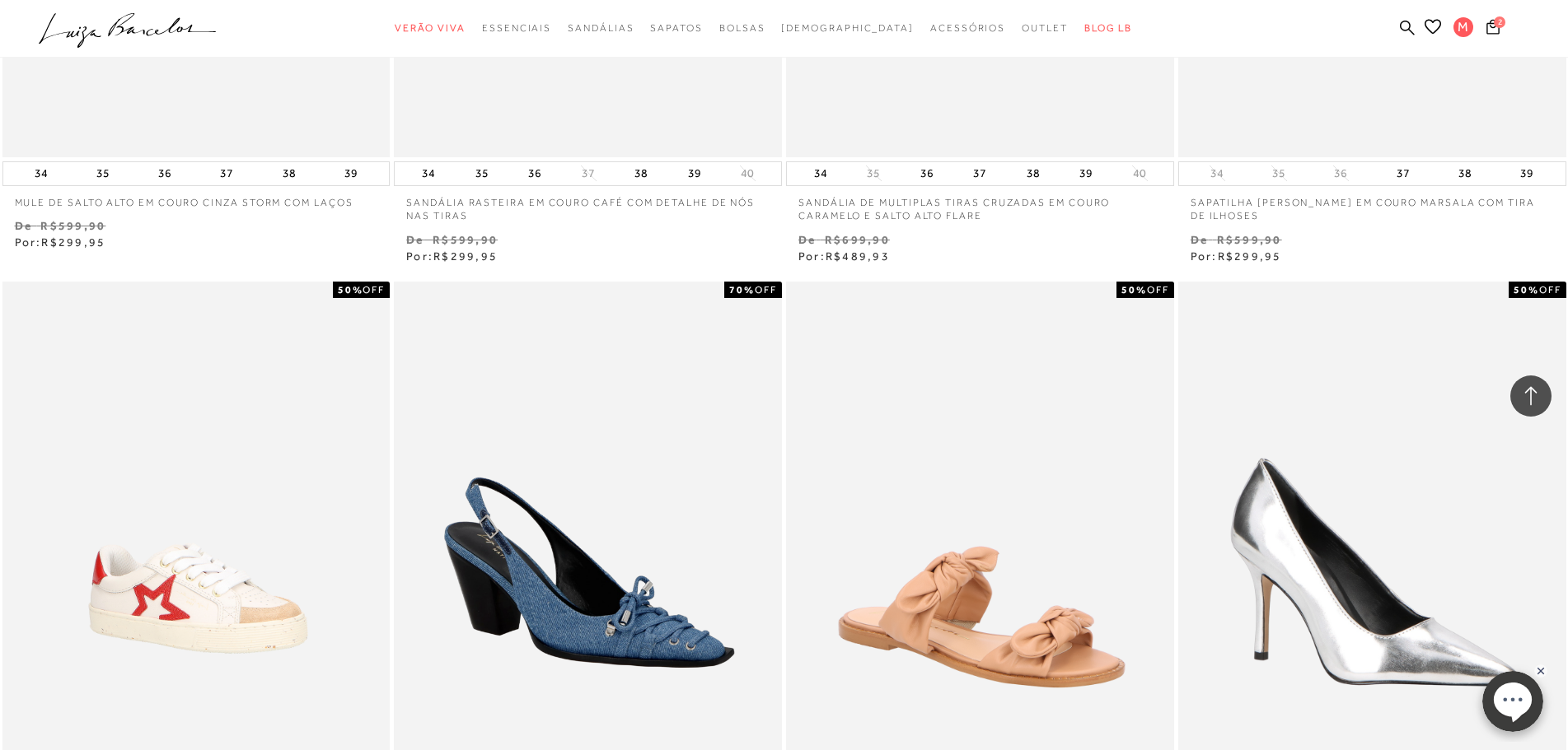
scroll to position [38547, 0]
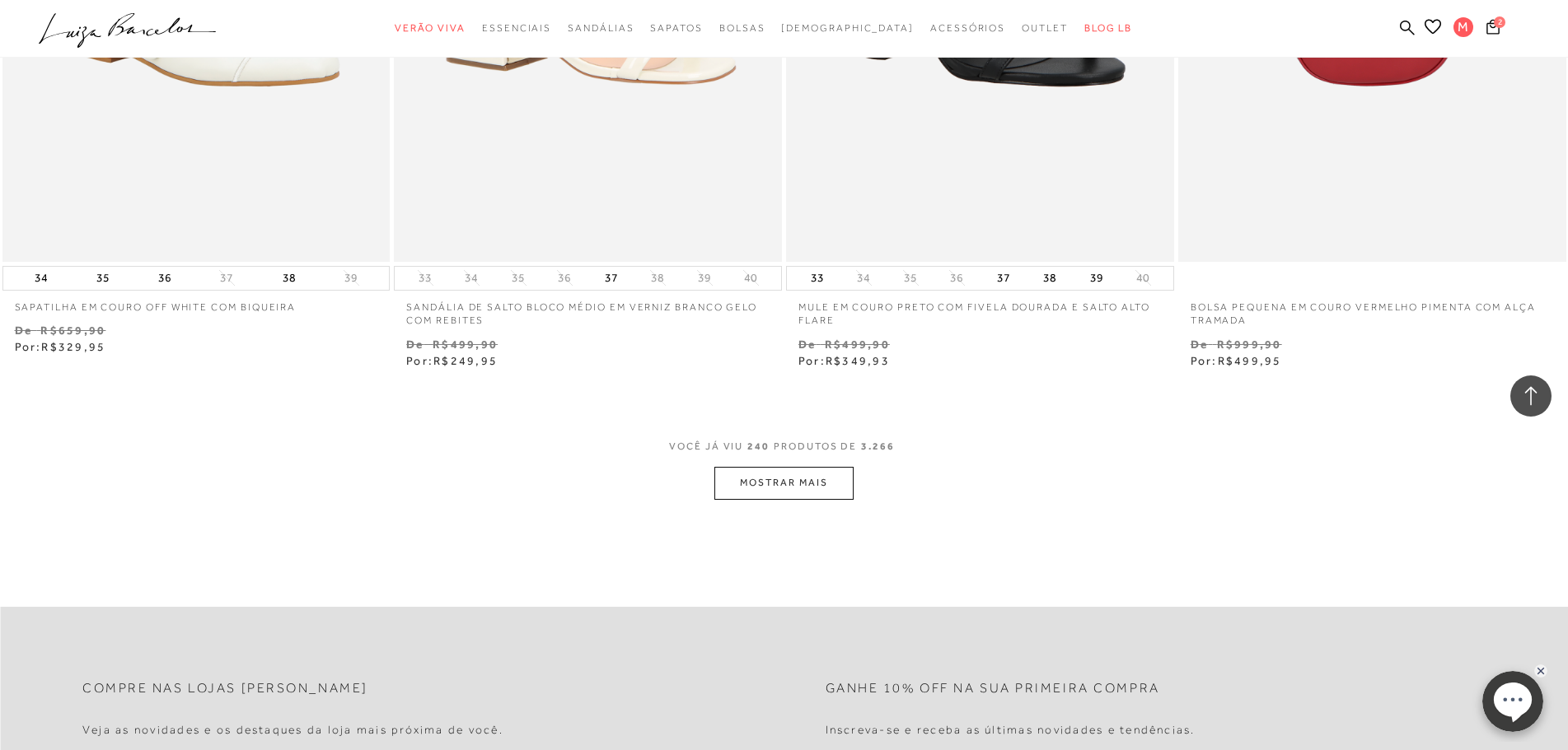
click at [822, 486] on button "MOSTRAR MAIS" at bounding box center [783, 483] width 138 height 33
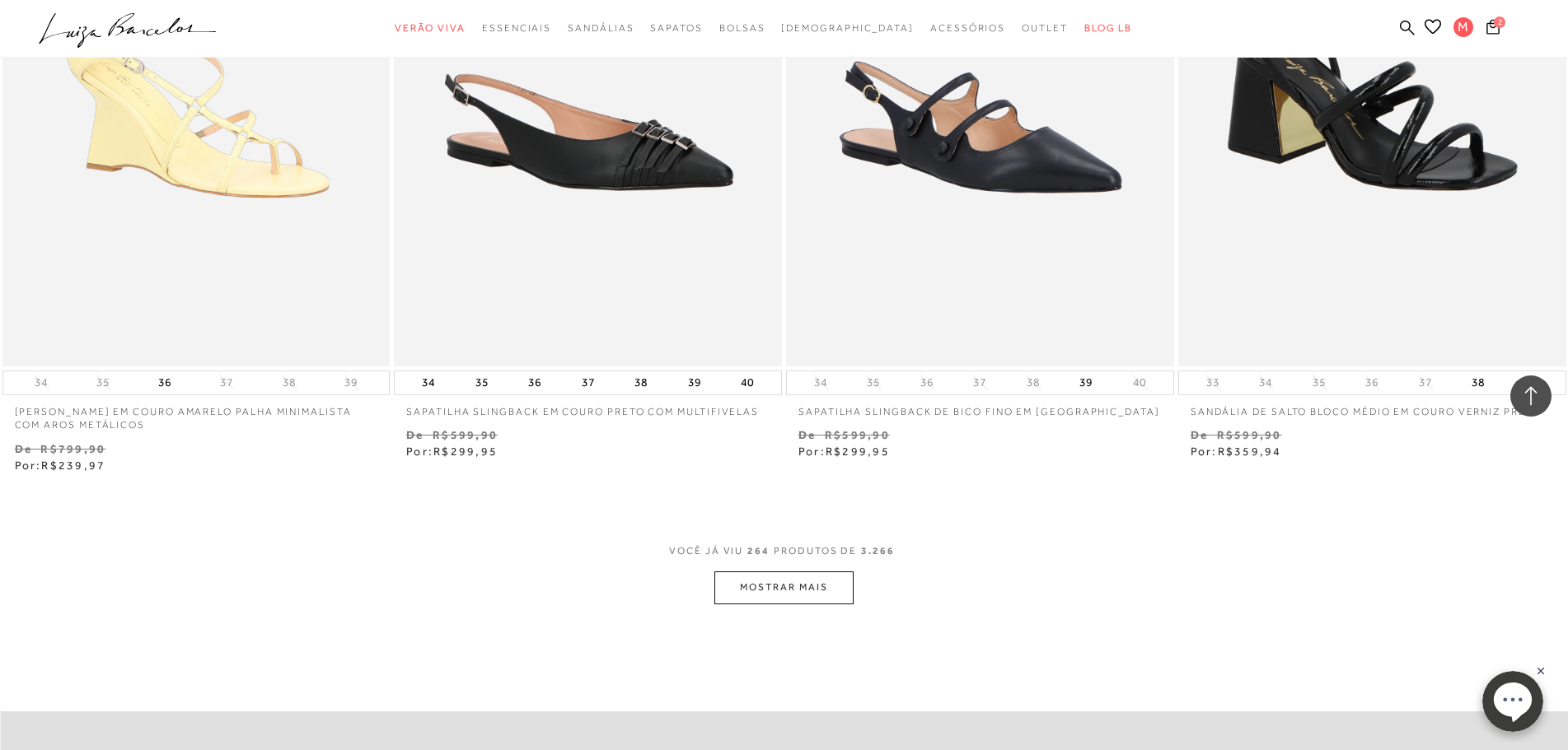
click at [832, 593] on button "MOSTRAR MAIS" at bounding box center [783, 588] width 138 height 33
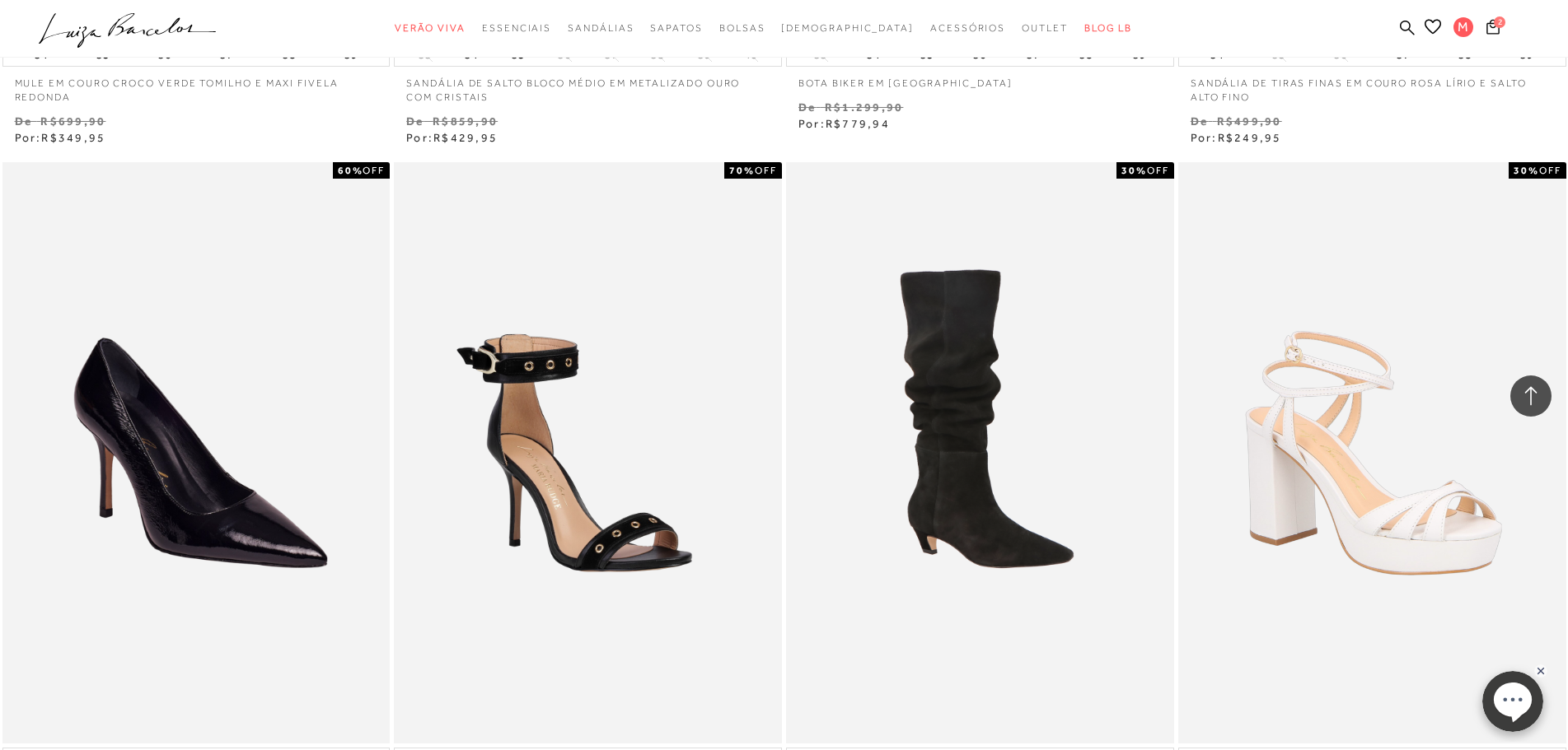
scroll to position [49748, 0]
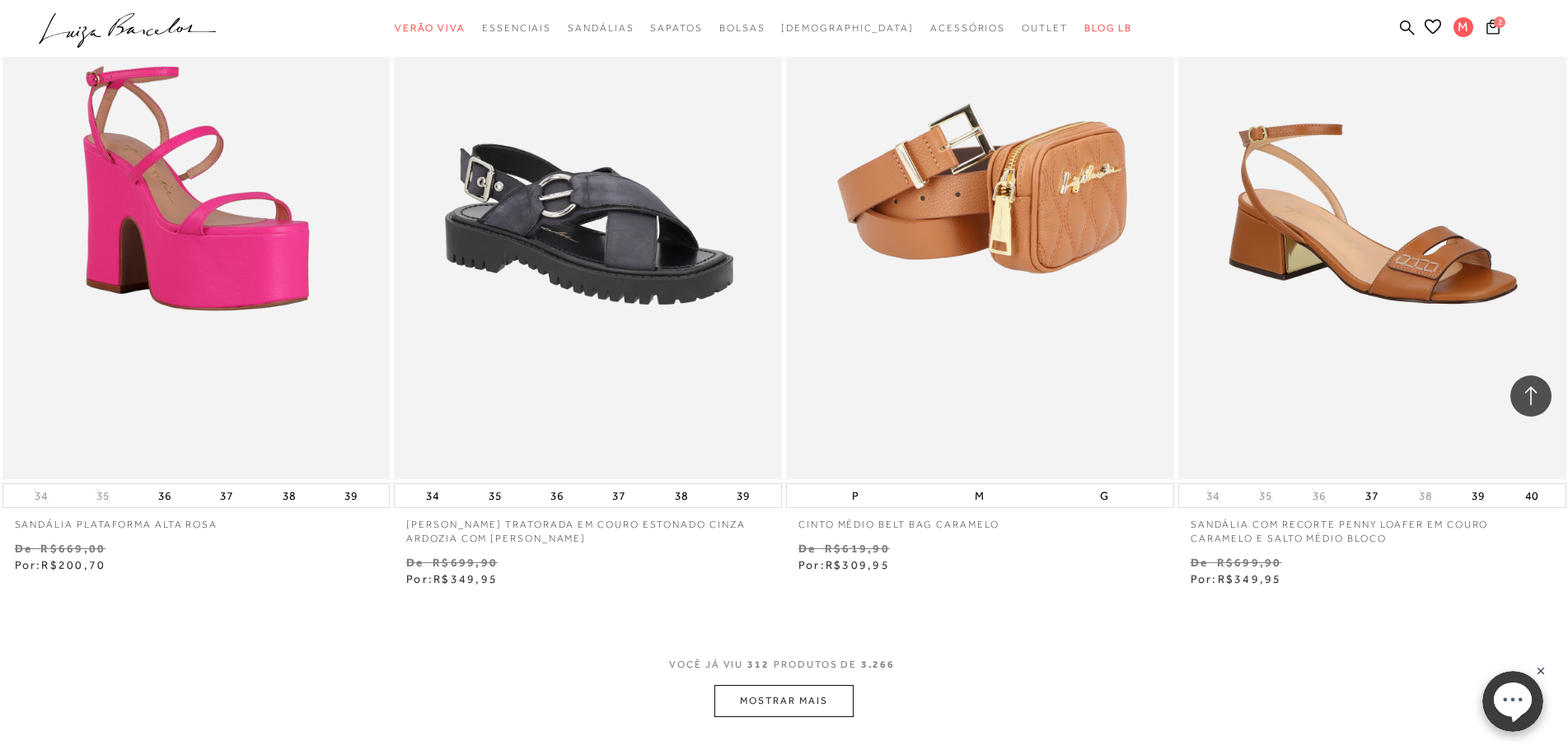
scroll to position [54608, 0]
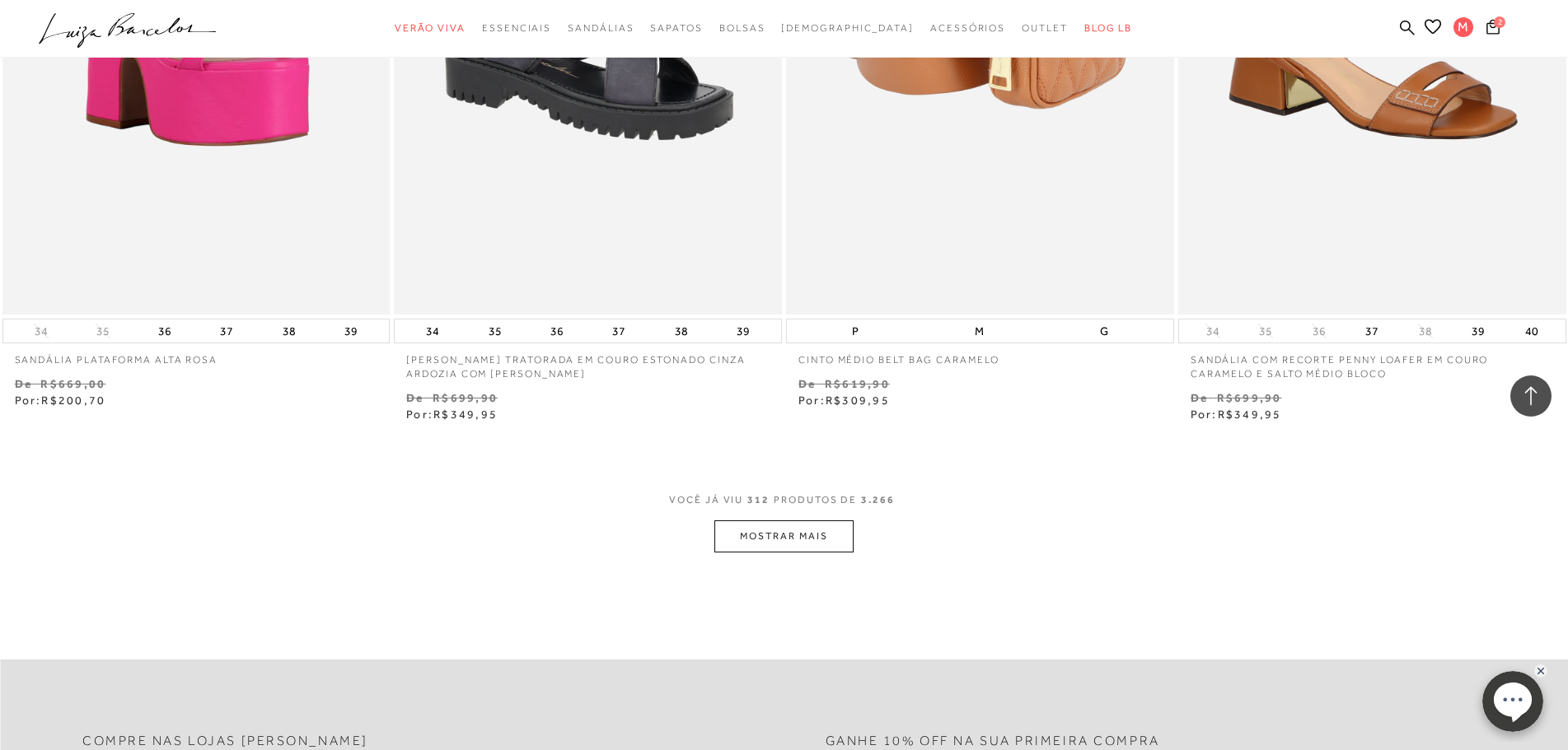
click at [825, 523] on button "MOSTRAR MAIS" at bounding box center [783, 536] width 138 height 33
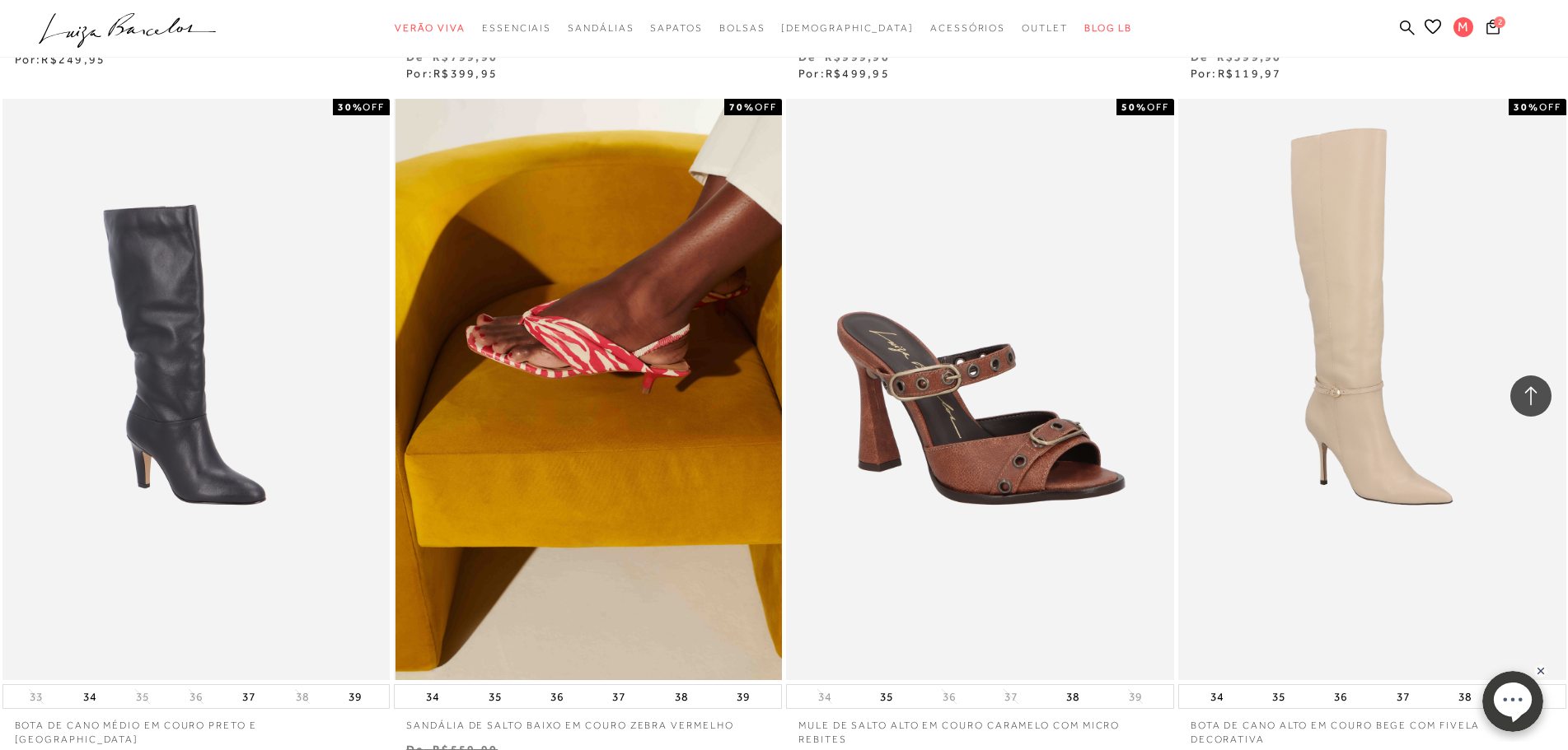
scroll to position [59055, 0]
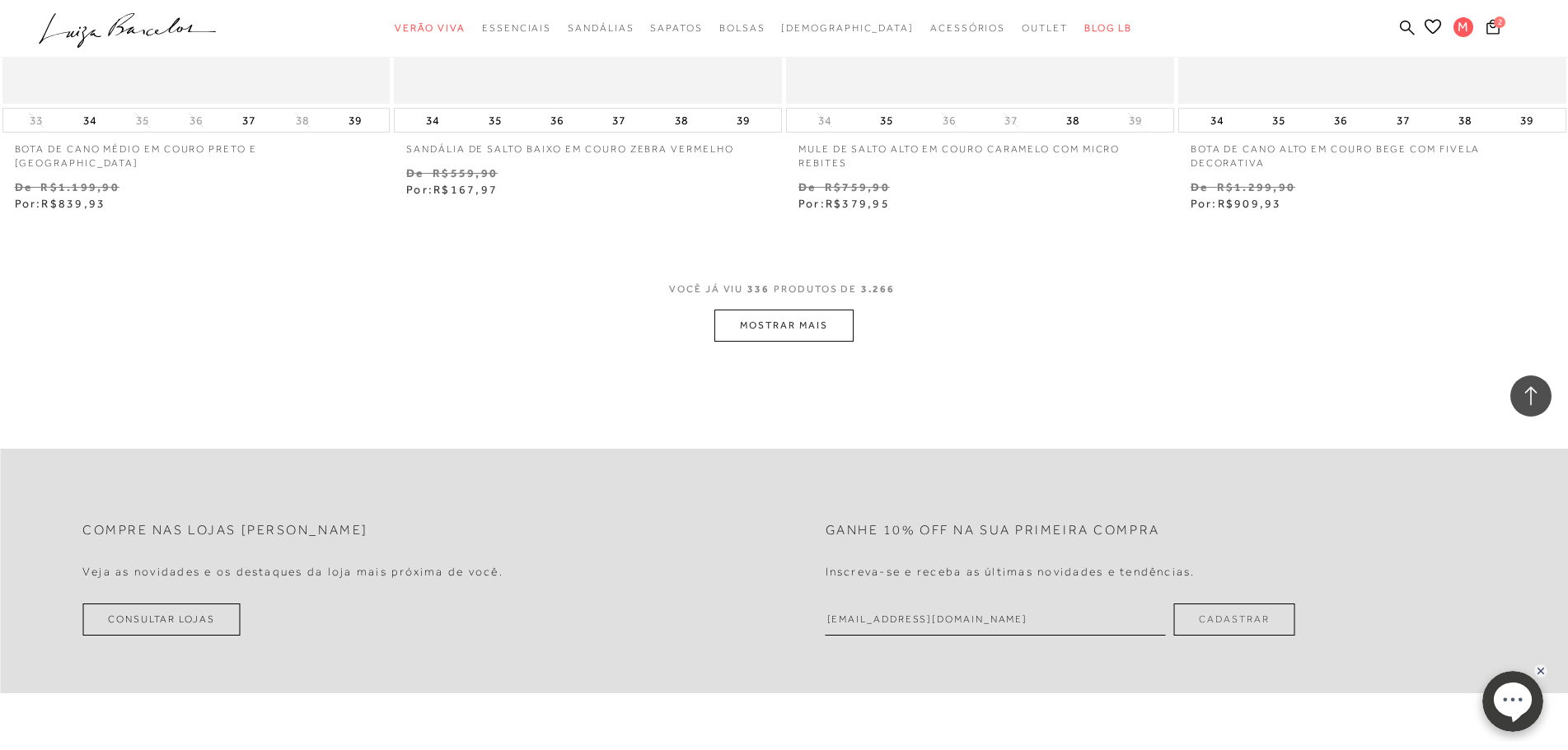
click at [787, 316] on button "MOSTRAR MAIS" at bounding box center [783, 326] width 138 height 33
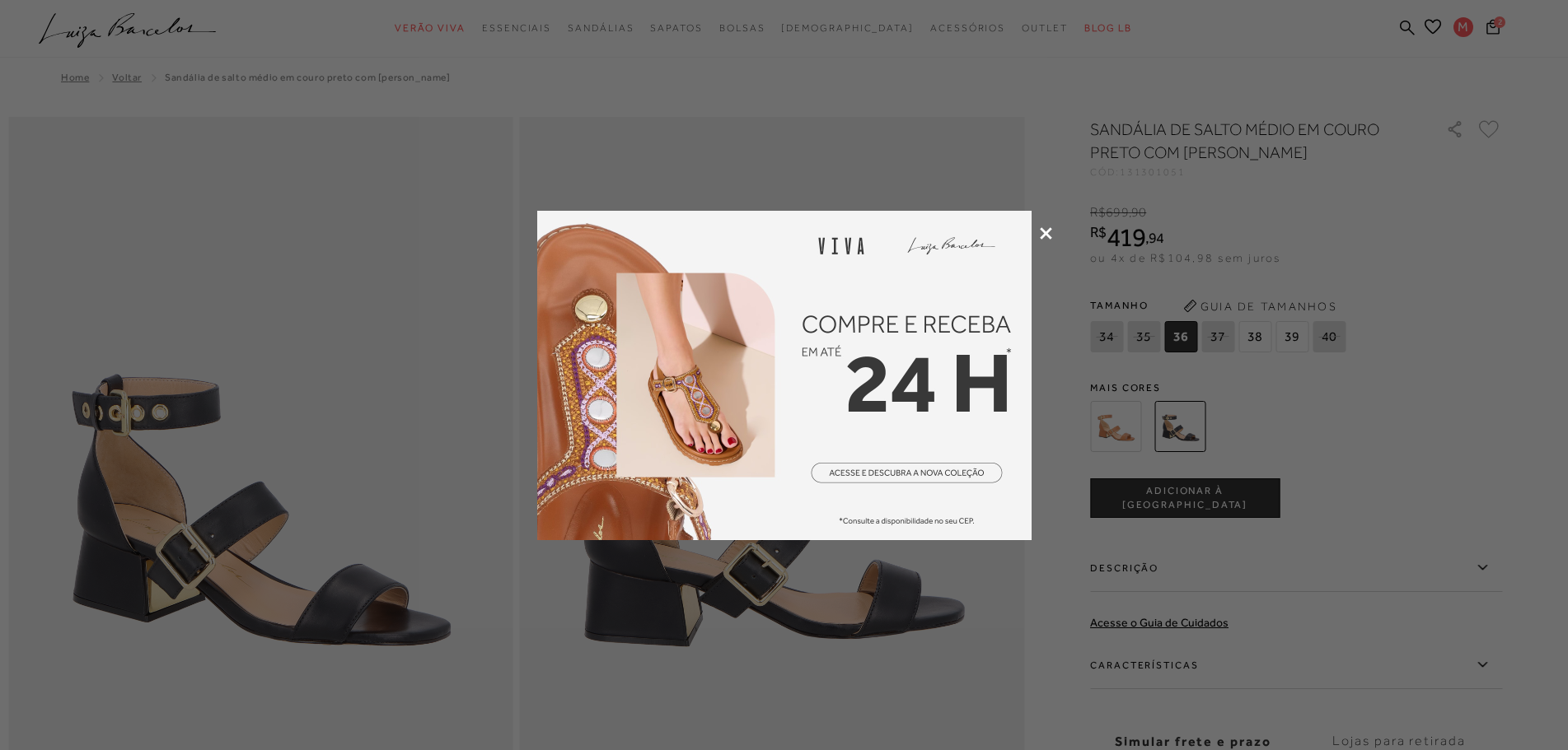
click at [1046, 233] on icon at bounding box center [1046, 233] width 13 height 13
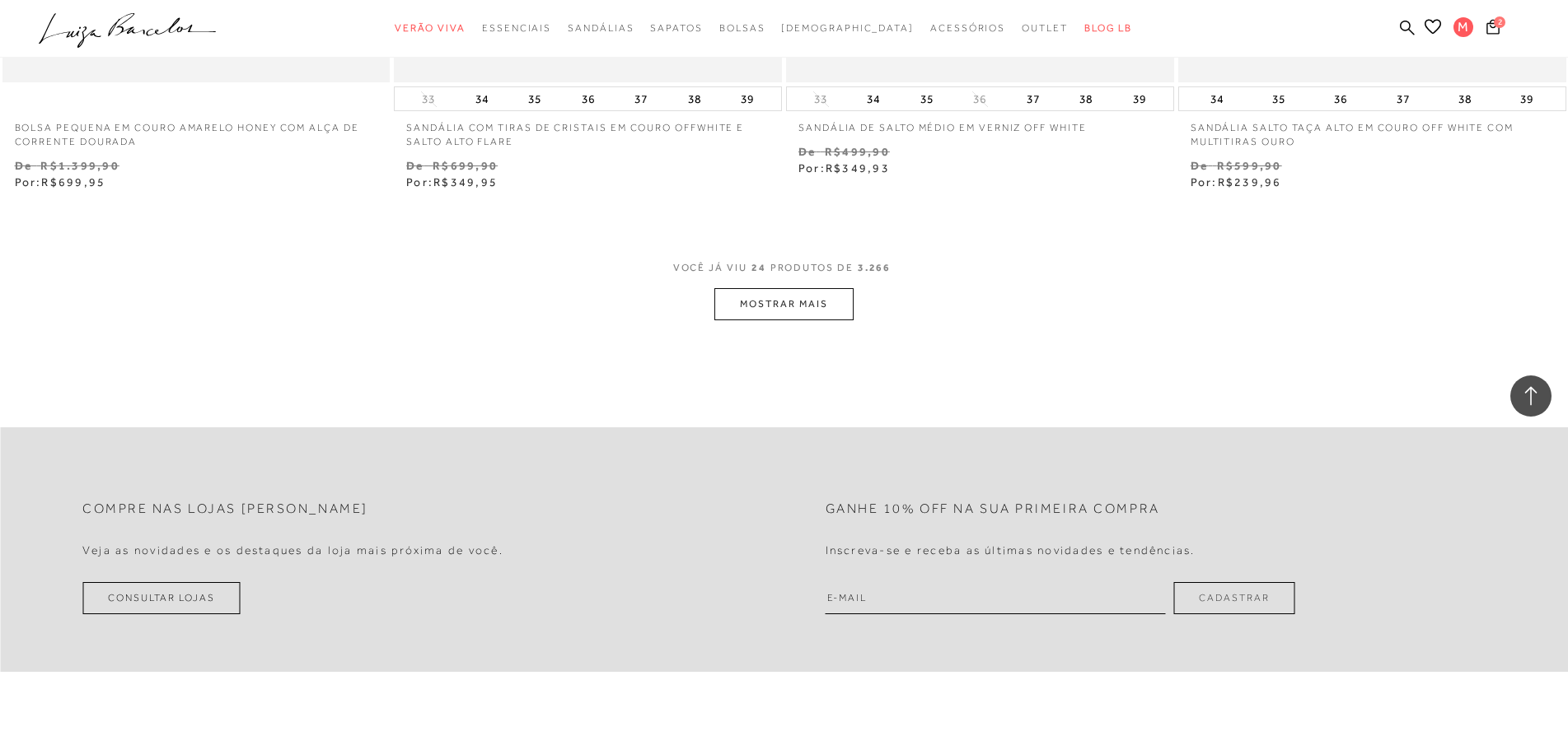
scroll to position [4030, 0]
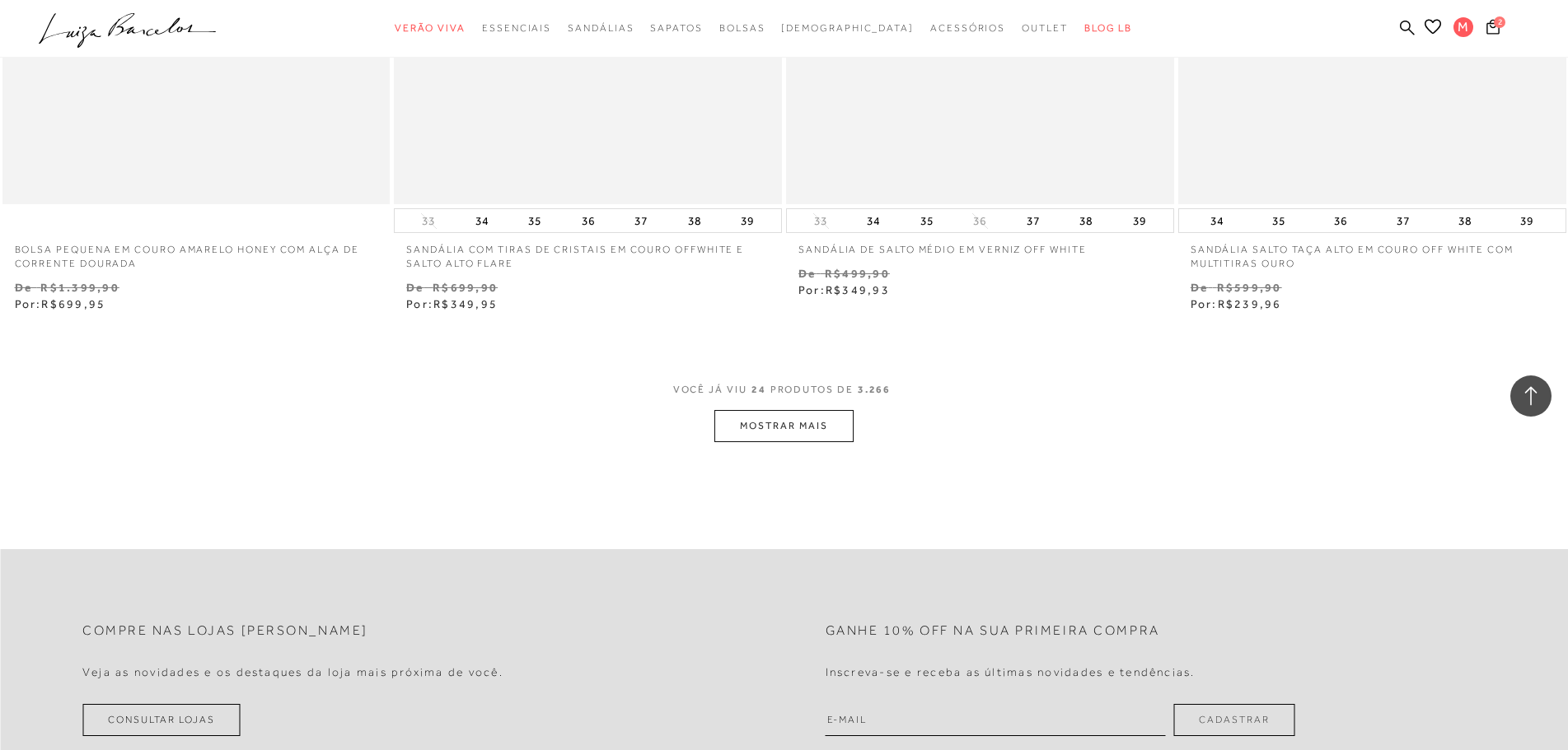
type input "margaretesampaio@yahoo.com.br"
click at [784, 431] on button "MOSTRAR MAIS" at bounding box center [783, 426] width 138 height 33
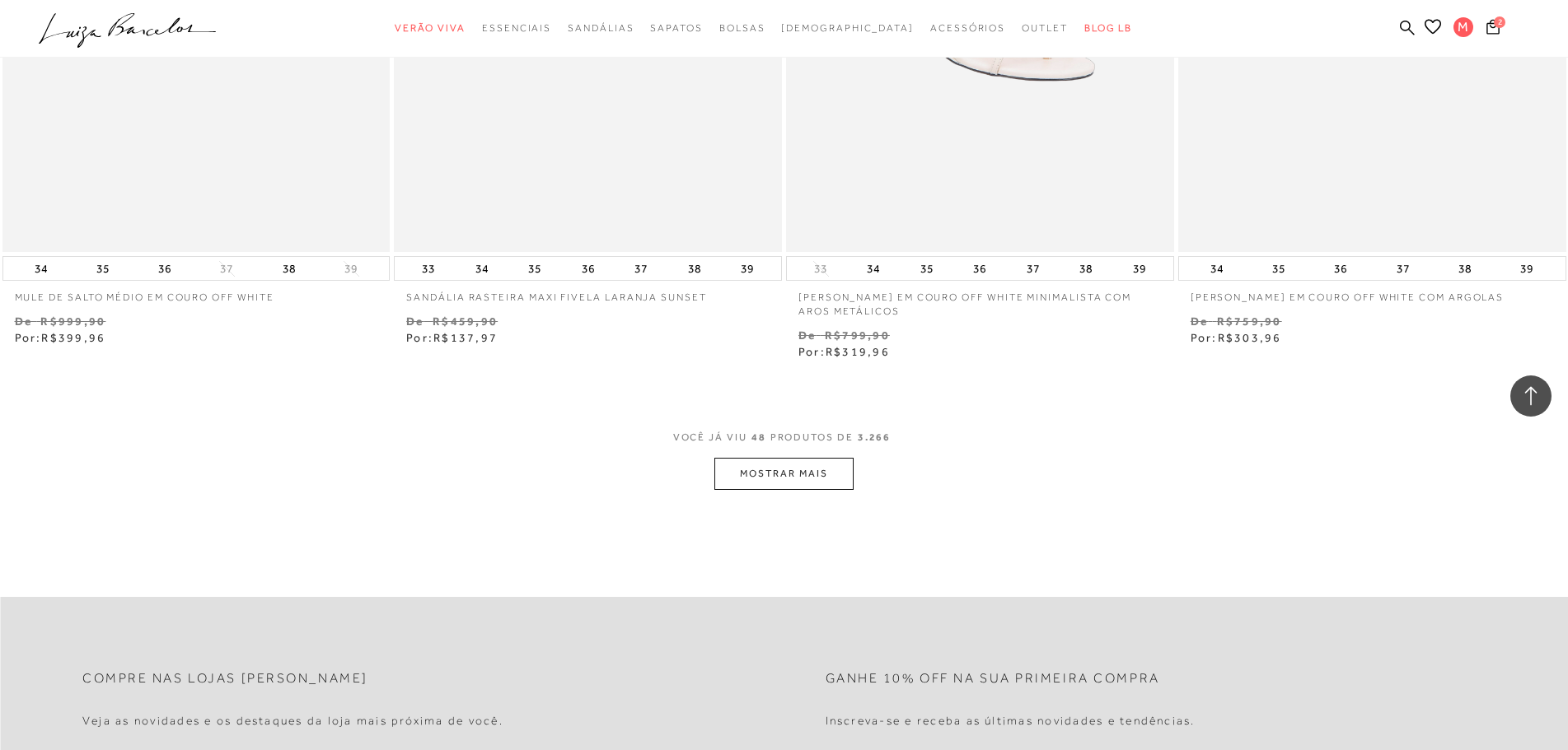
scroll to position [8395, 0]
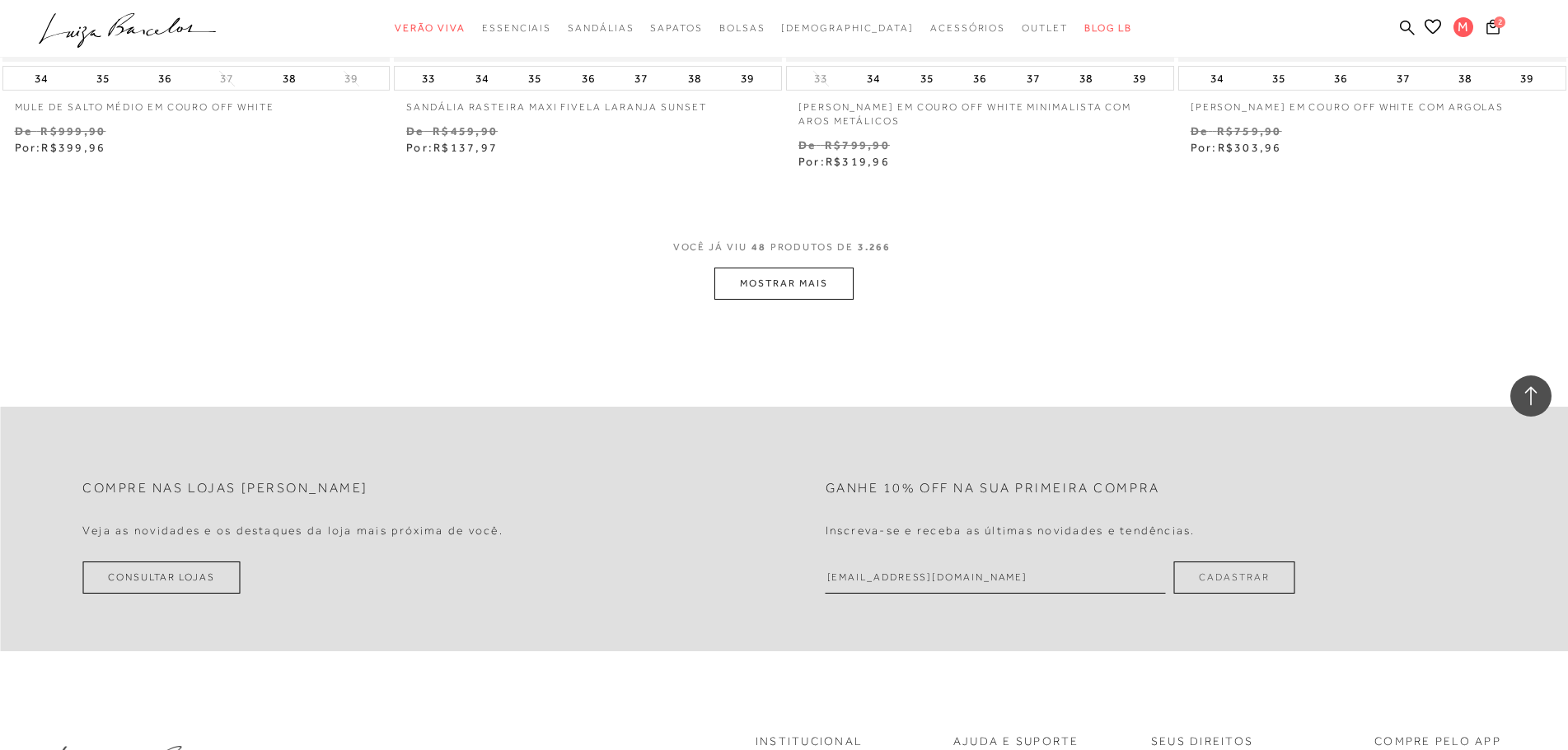
click at [815, 271] on button "MOSTRAR MAIS" at bounding box center [783, 284] width 138 height 33
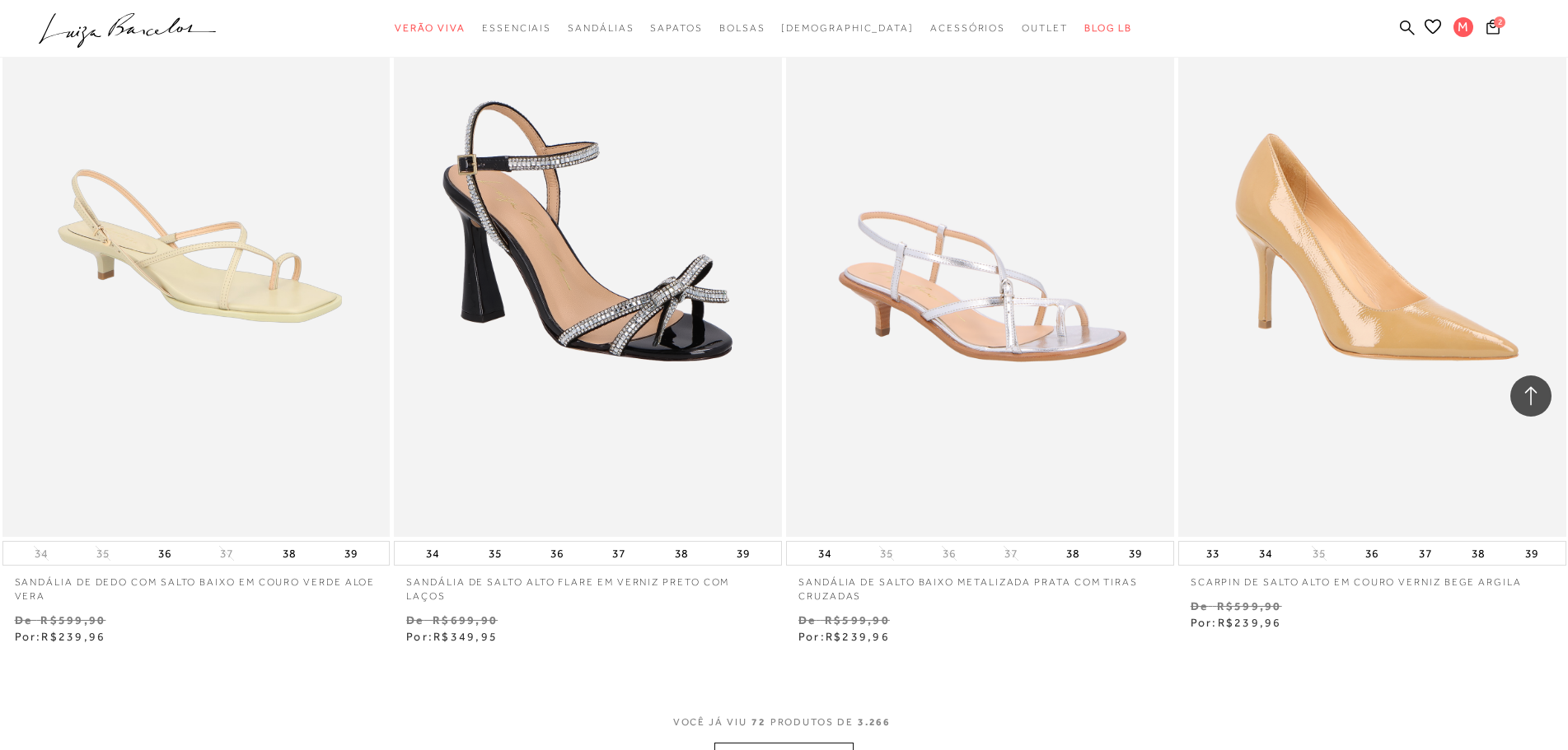
scroll to position [12760, 0]
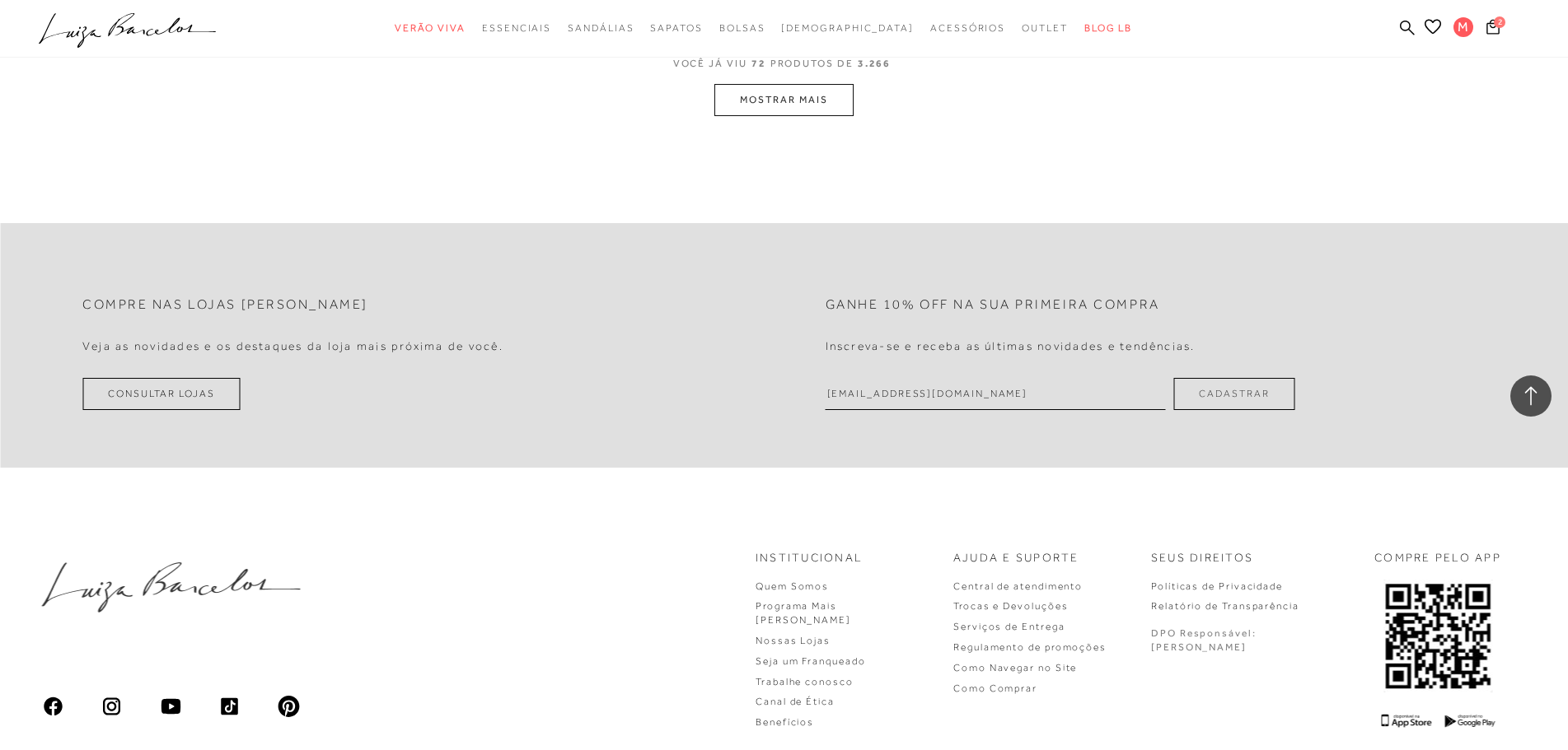
click at [806, 109] on button "MOSTRAR MAIS" at bounding box center [783, 100] width 138 height 33
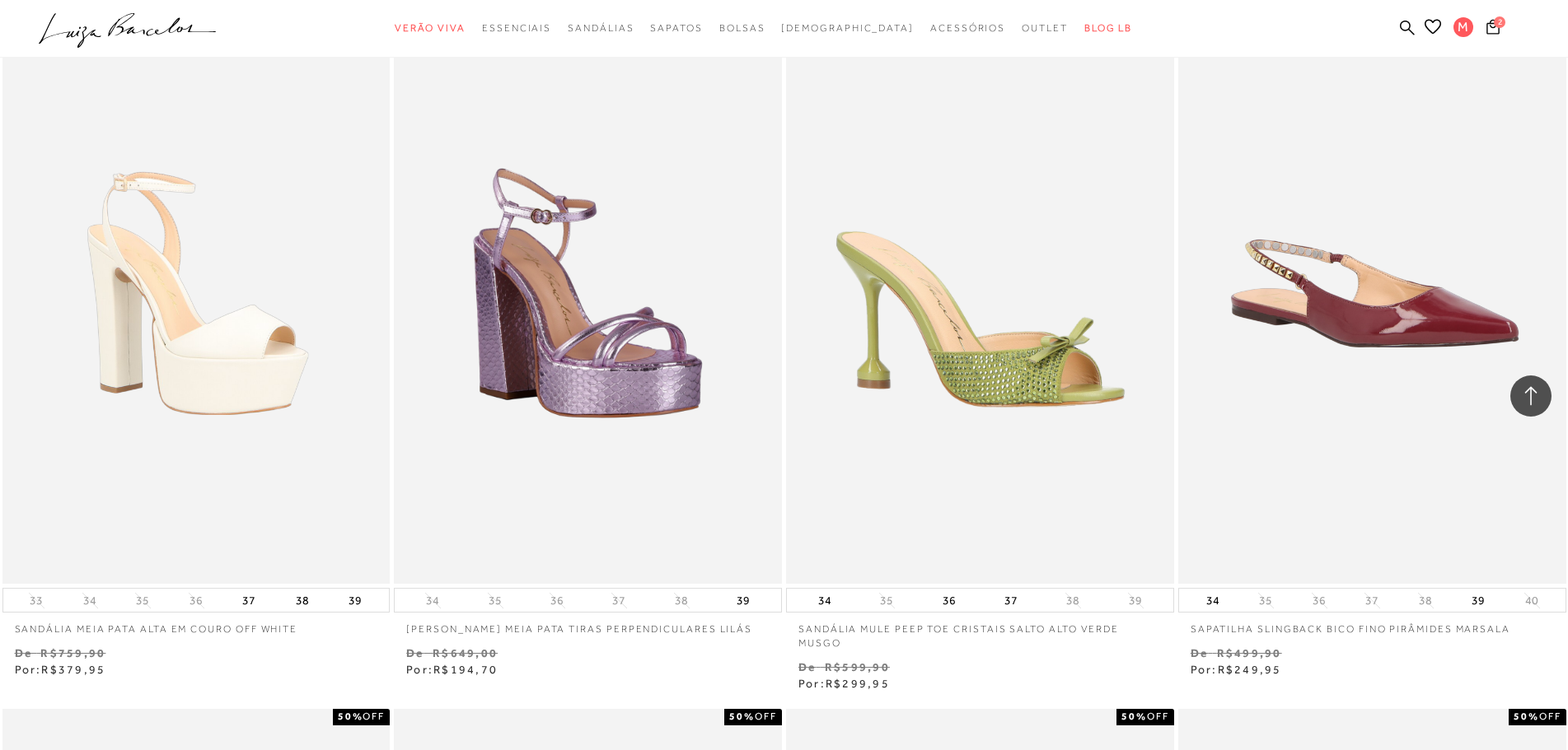
scroll to position [16997, 0]
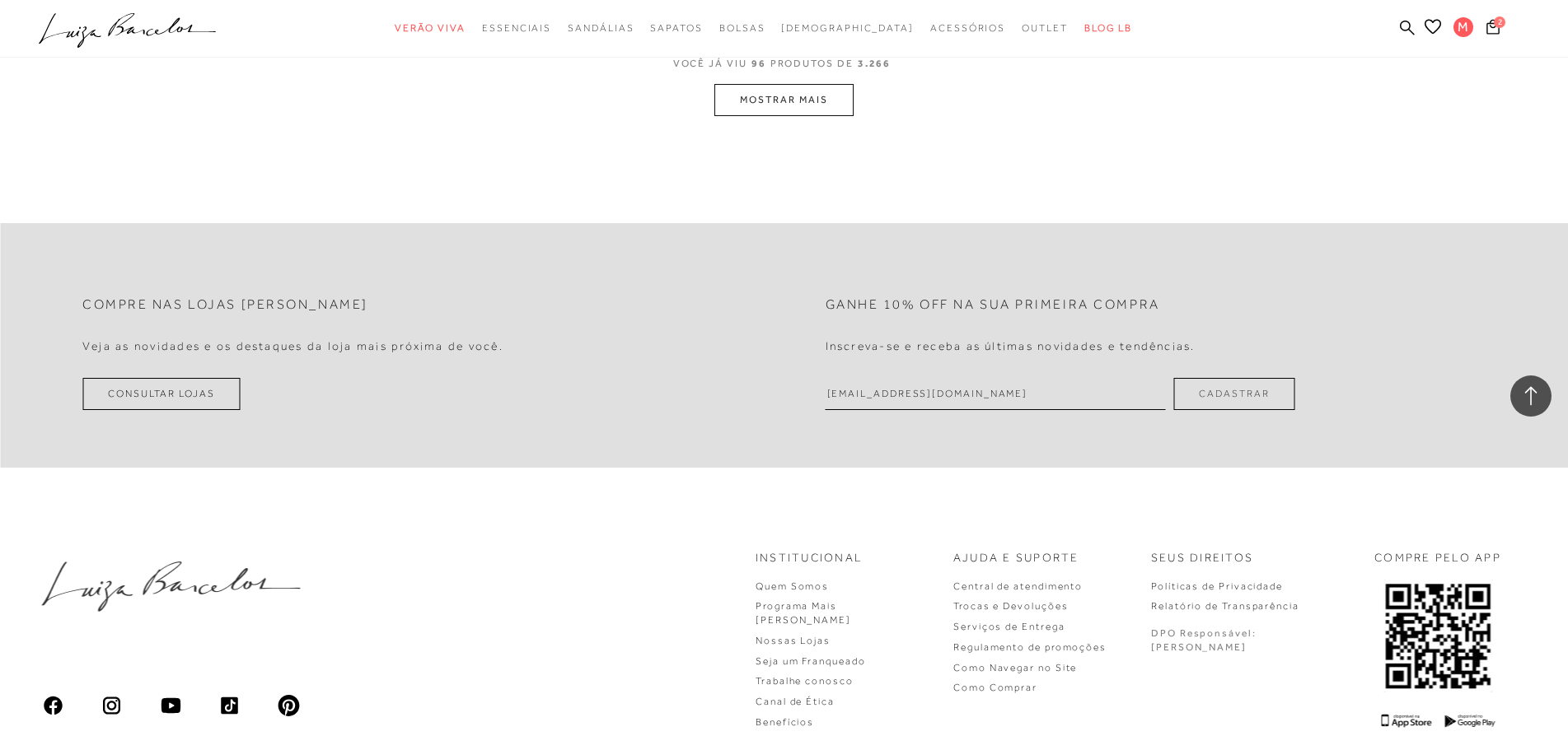
click at [803, 106] on button "MOSTRAR MAIS" at bounding box center [783, 100] width 138 height 33
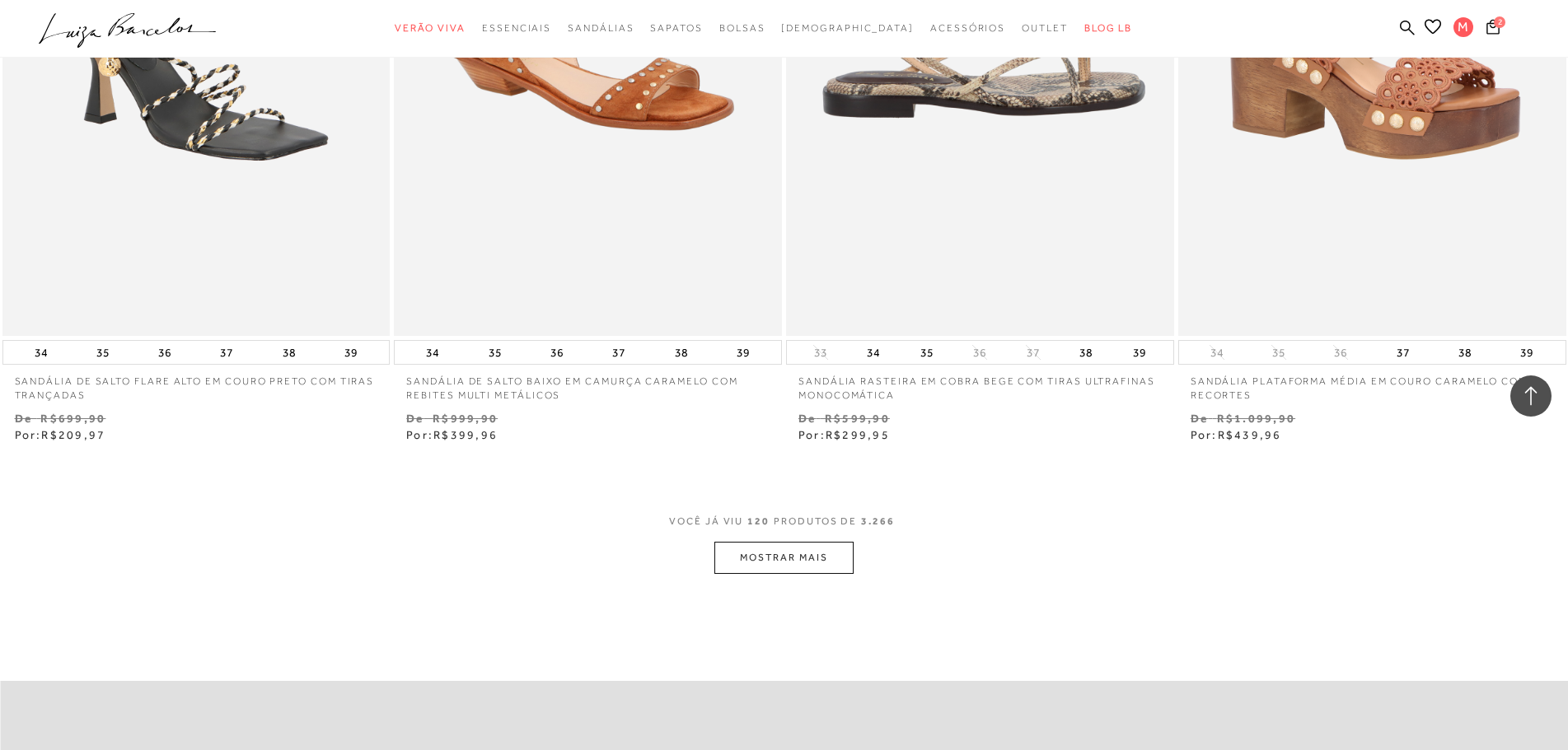
scroll to position [20920, 0]
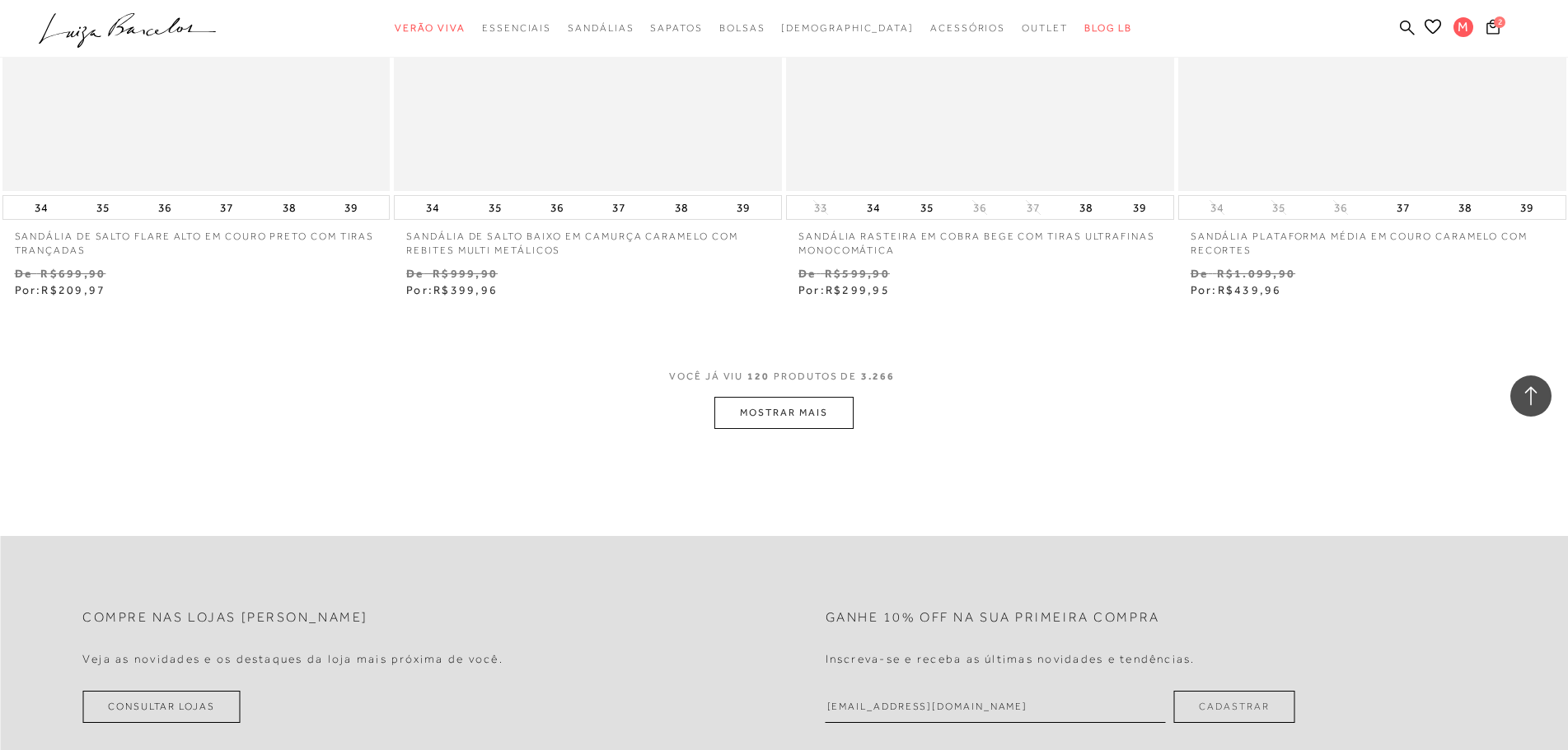
click at [825, 409] on button "MOSTRAR MAIS" at bounding box center [783, 413] width 138 height 33
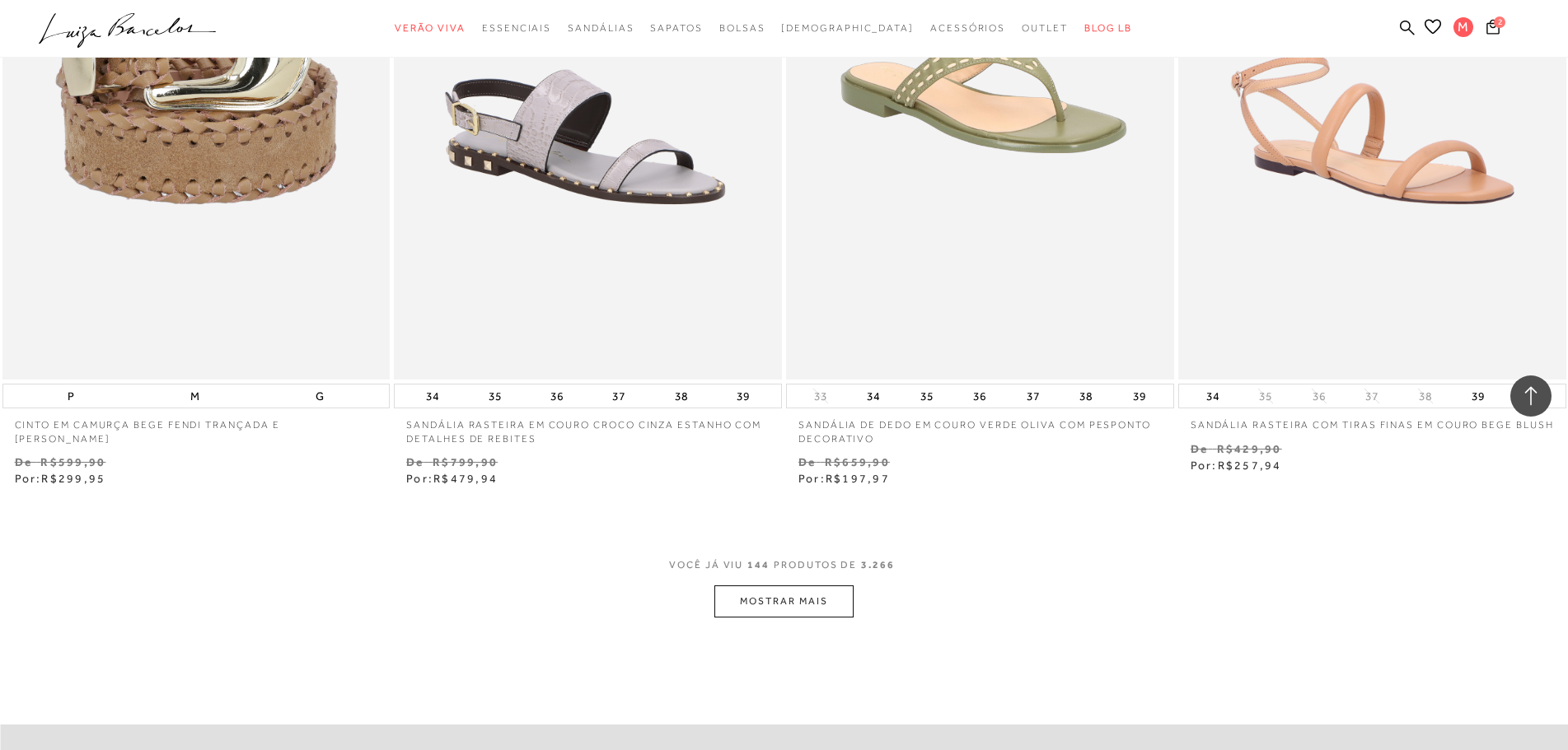
scroll to position [24956, 0]
click at [756, 610] on button "MOSTRAR MAIS" at bounding box center [783, 600] width 138 height 33
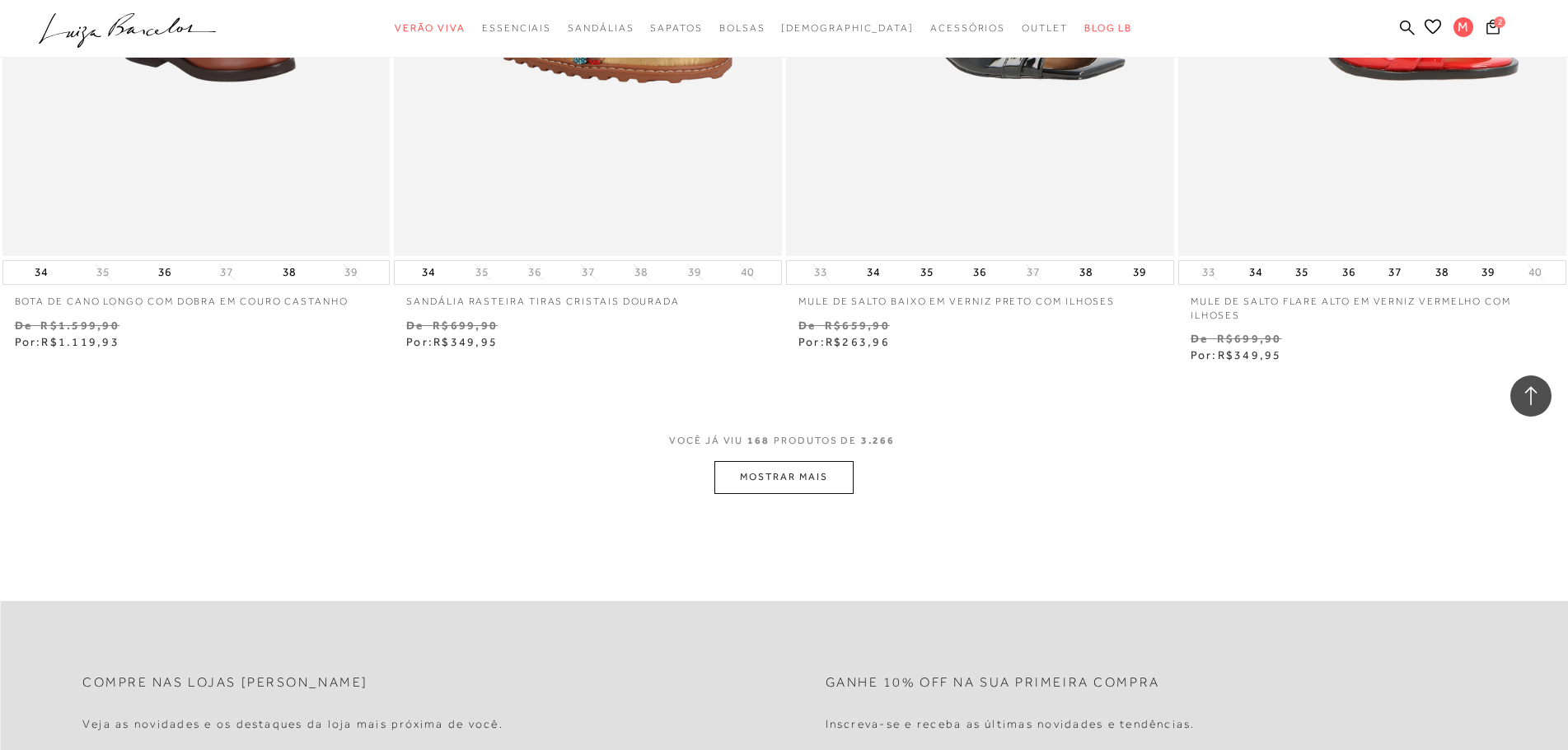
scroll to position [29322, 0]
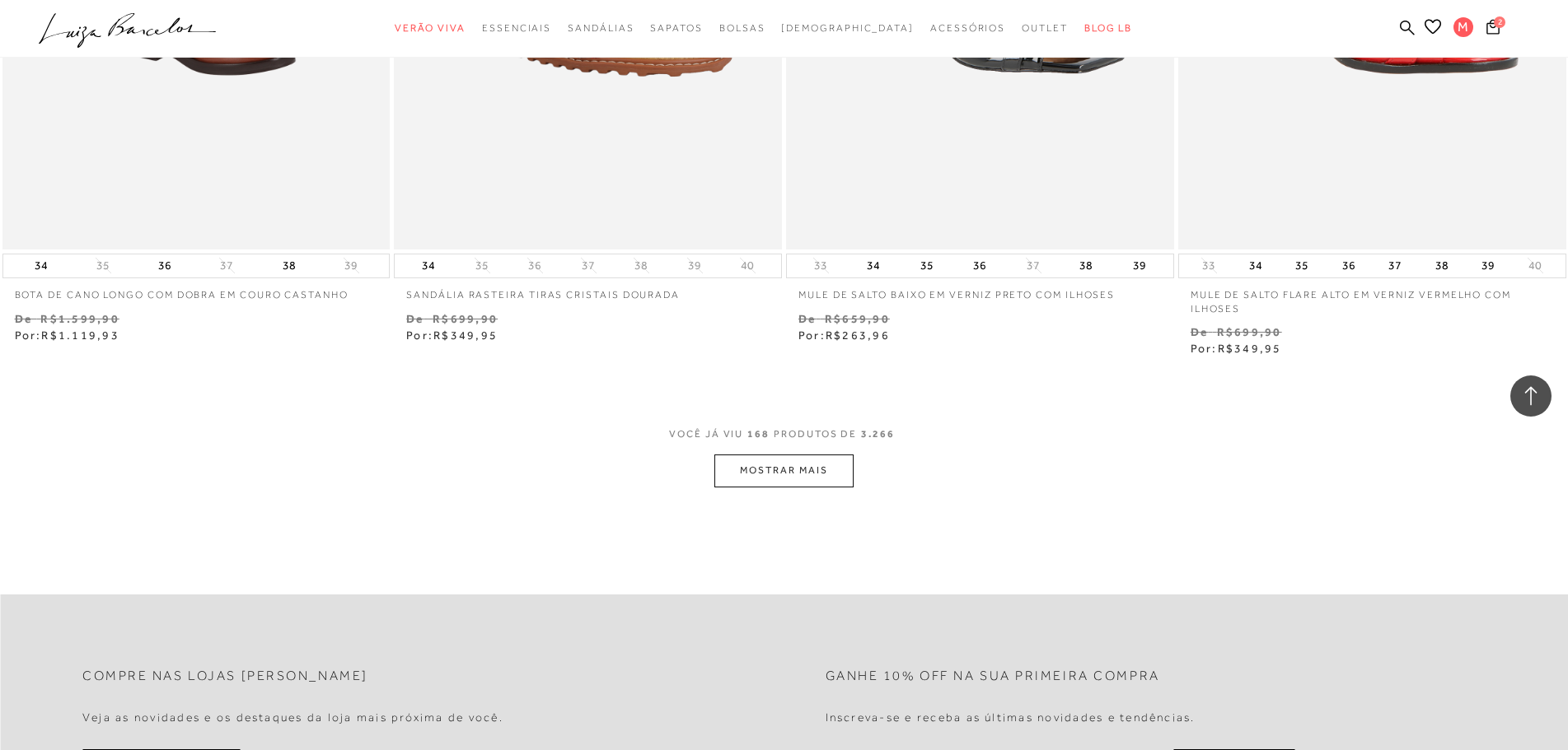
click at [832, 470] on button "MOSTRAR MAIS" at bounding box center [783, 471] width 138 height 33
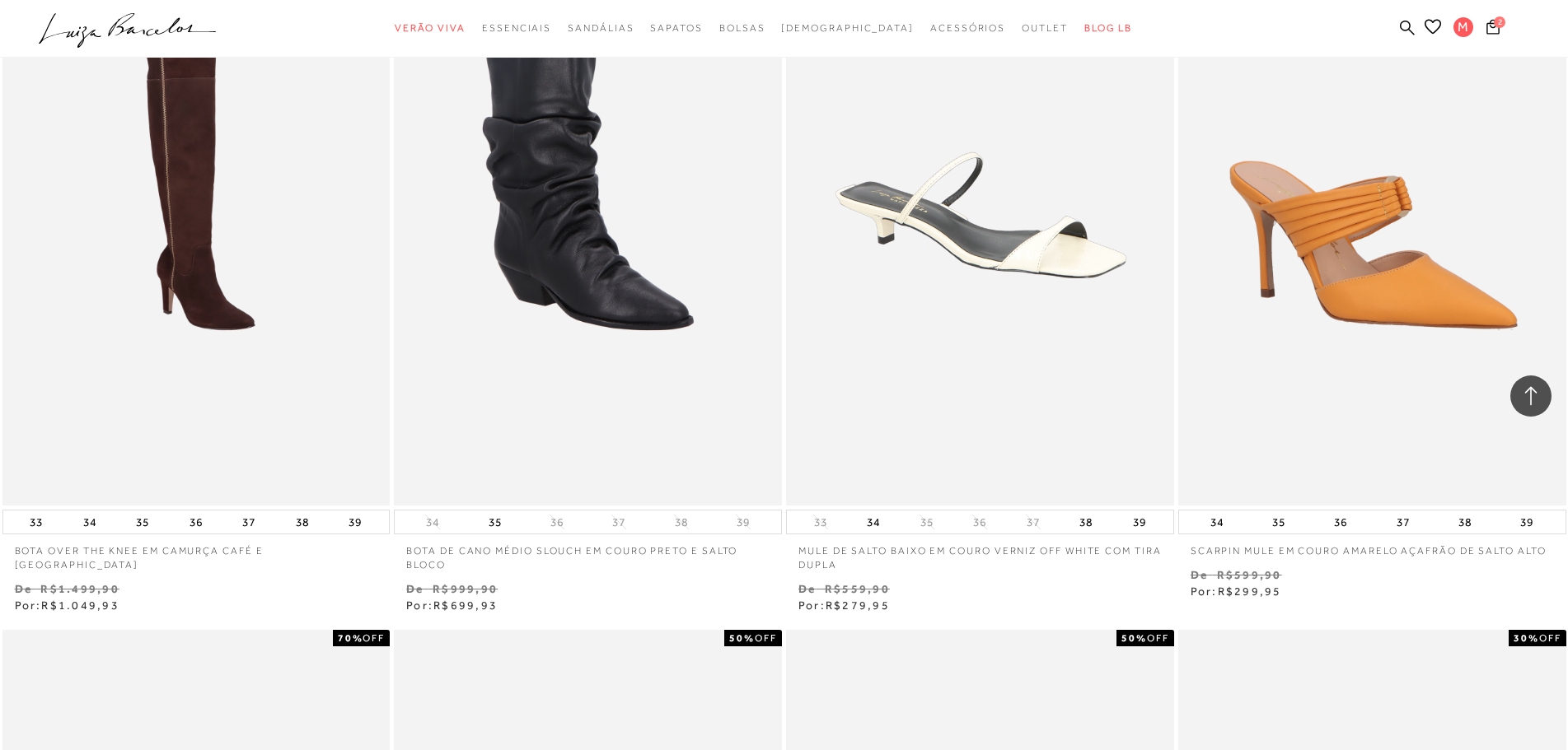
scroll to position [29899, 0]
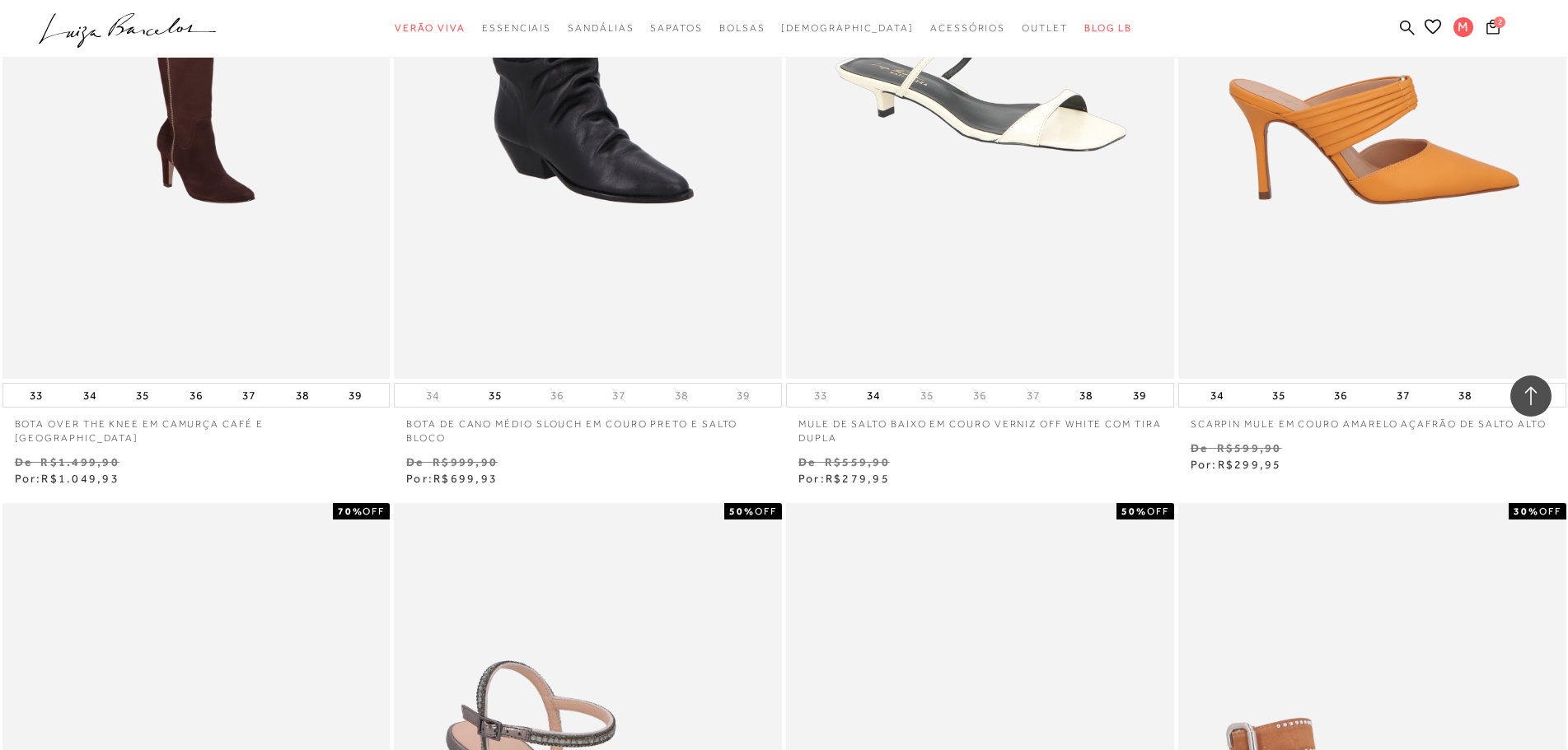
click at [1440, 194] on img at bounding box center [1373, 88] width 386 height 582
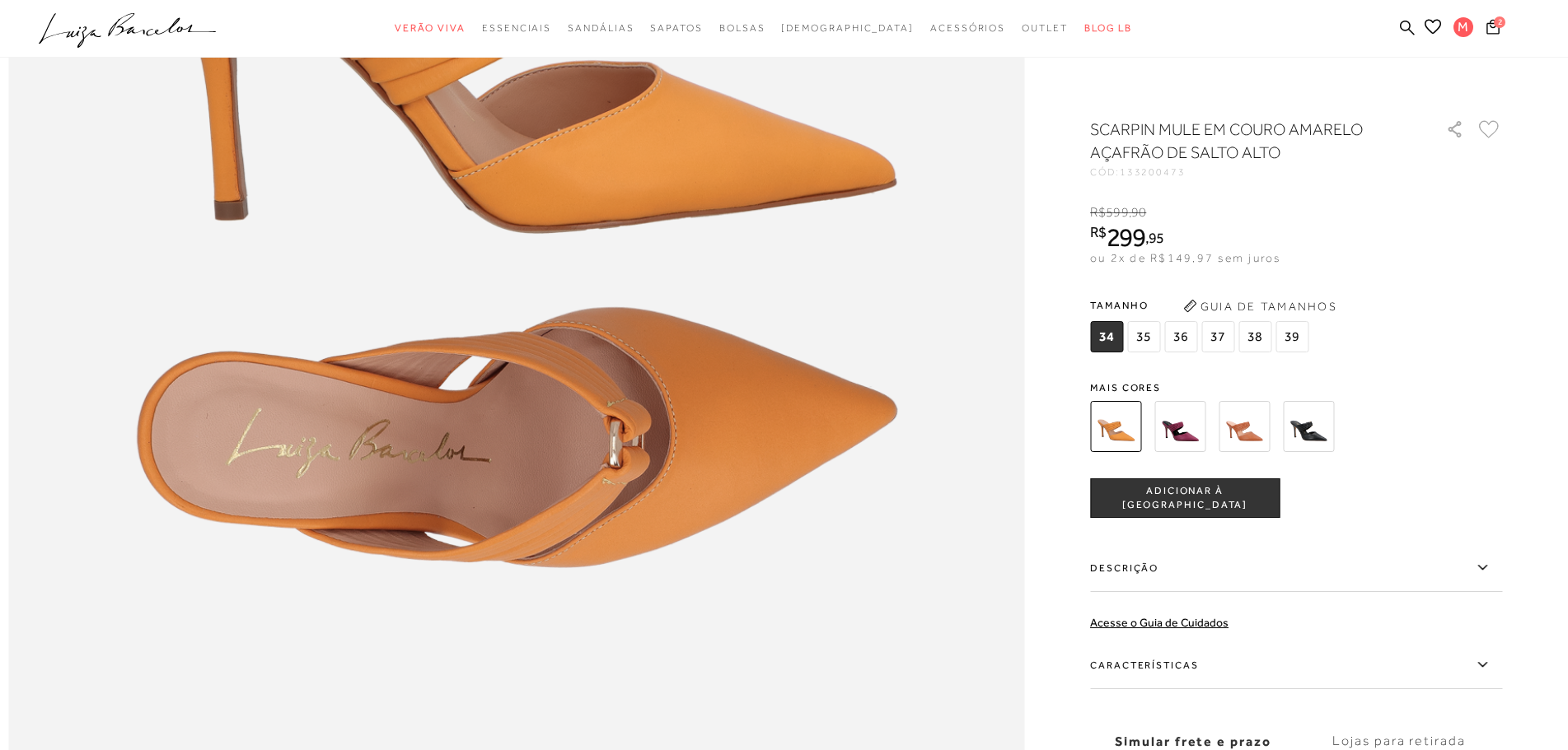
scroll to position [2059, 0]
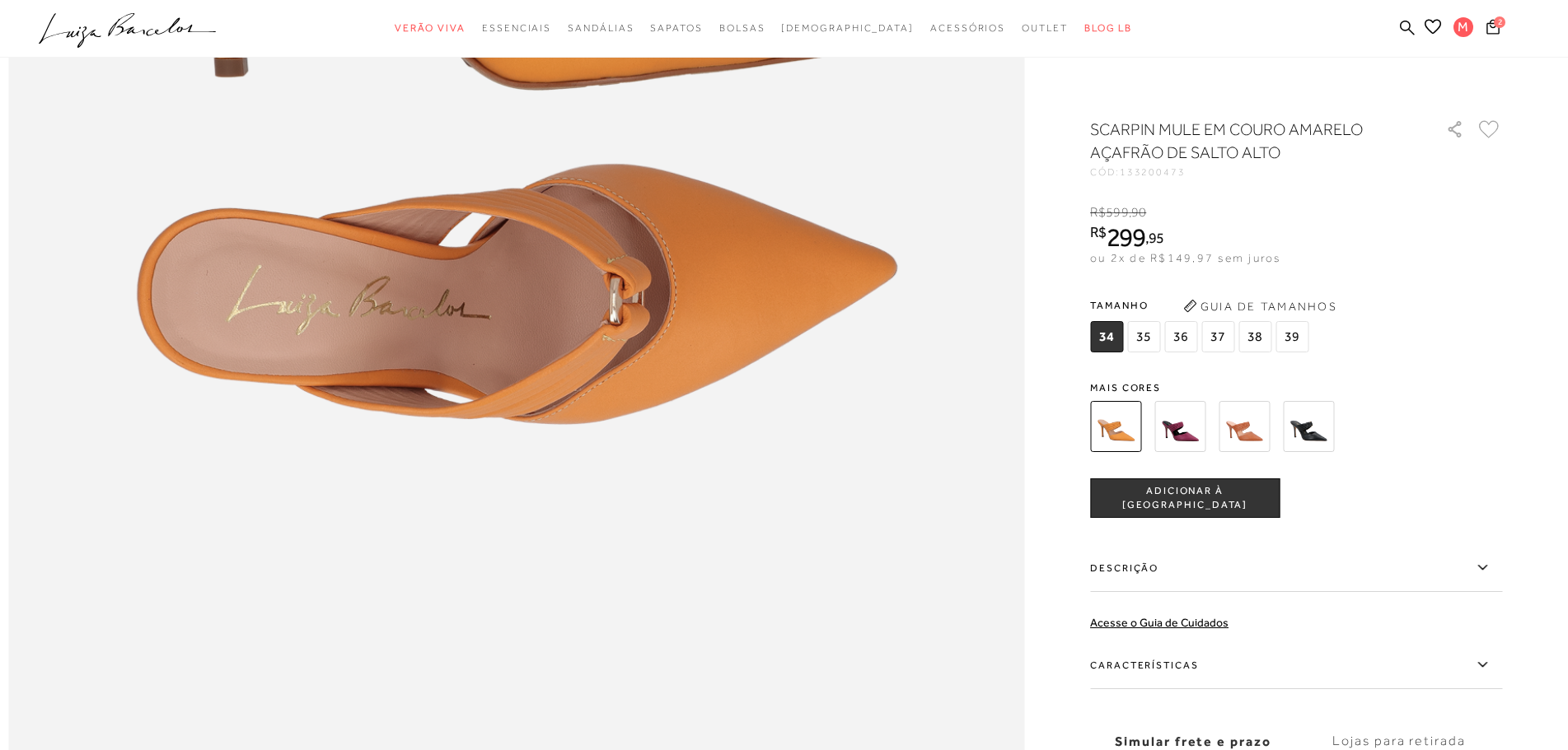
click at [1154, 667] on label "Características" at bounding box center [1295, 665] width 412 height 48
click at [0, 0] on input "Características" at bounding box center [0, 0] width 0 height 0
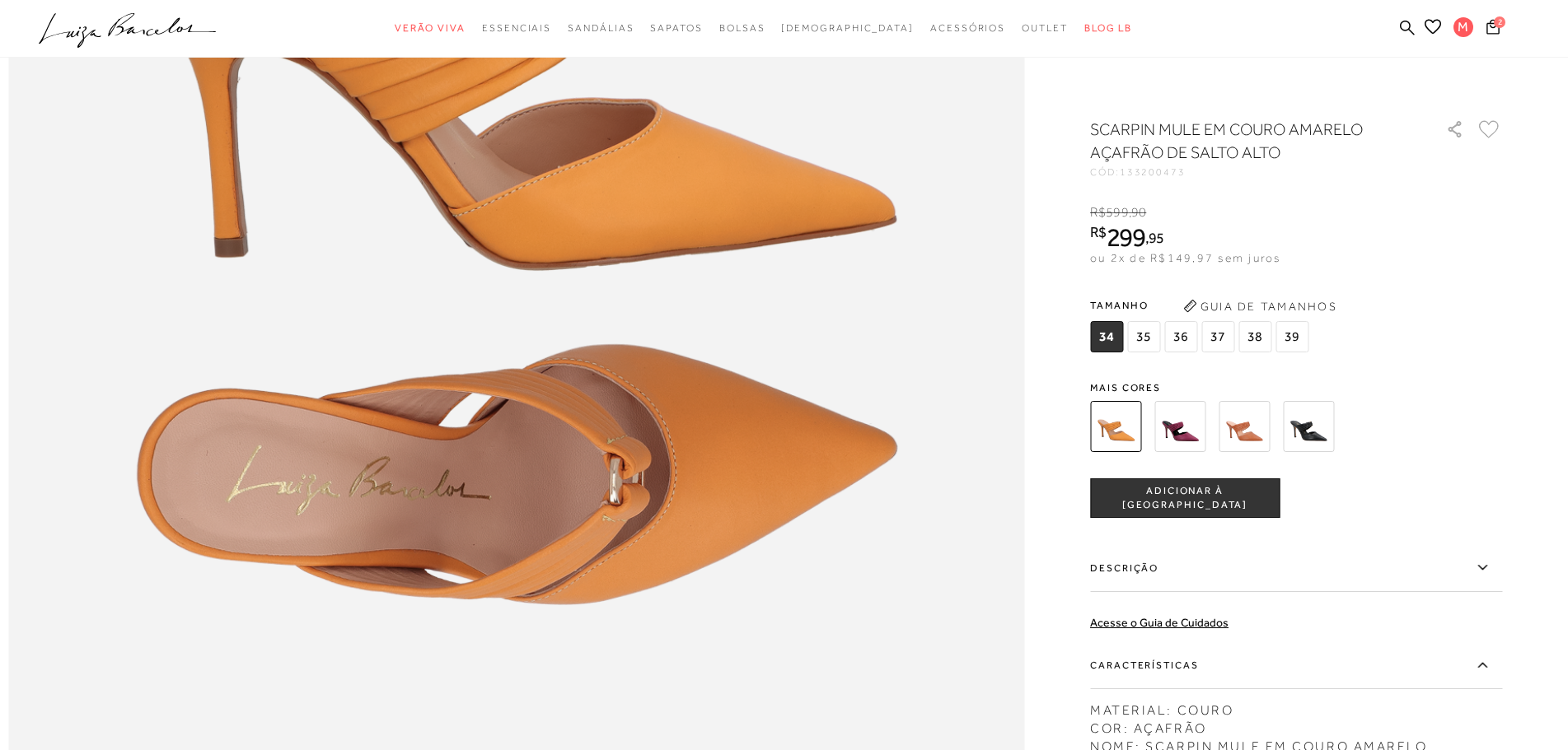
scroll to position [1730, 0]
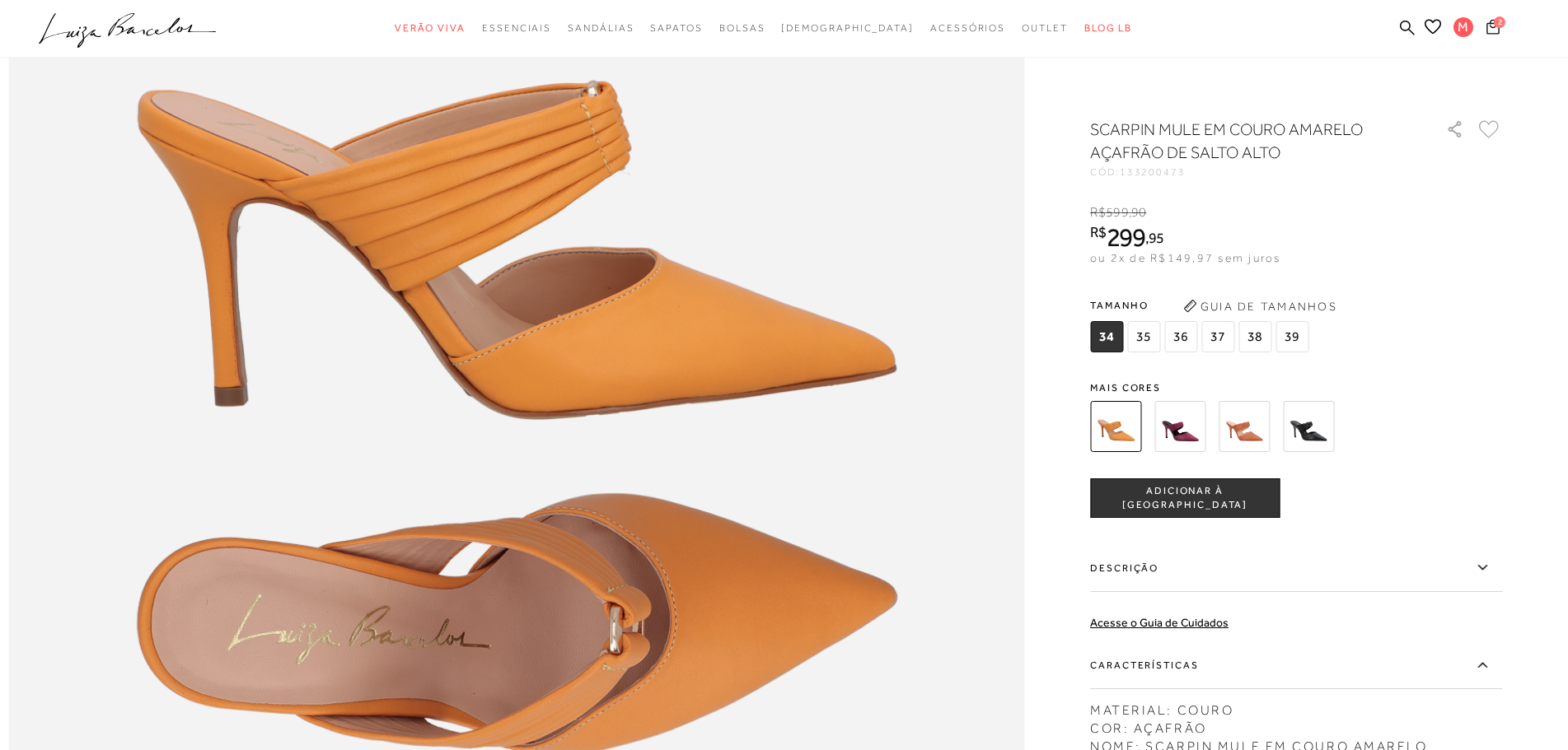
click at [1495, 31] on icon at bounding box center [1492, 26] width 14 height 15
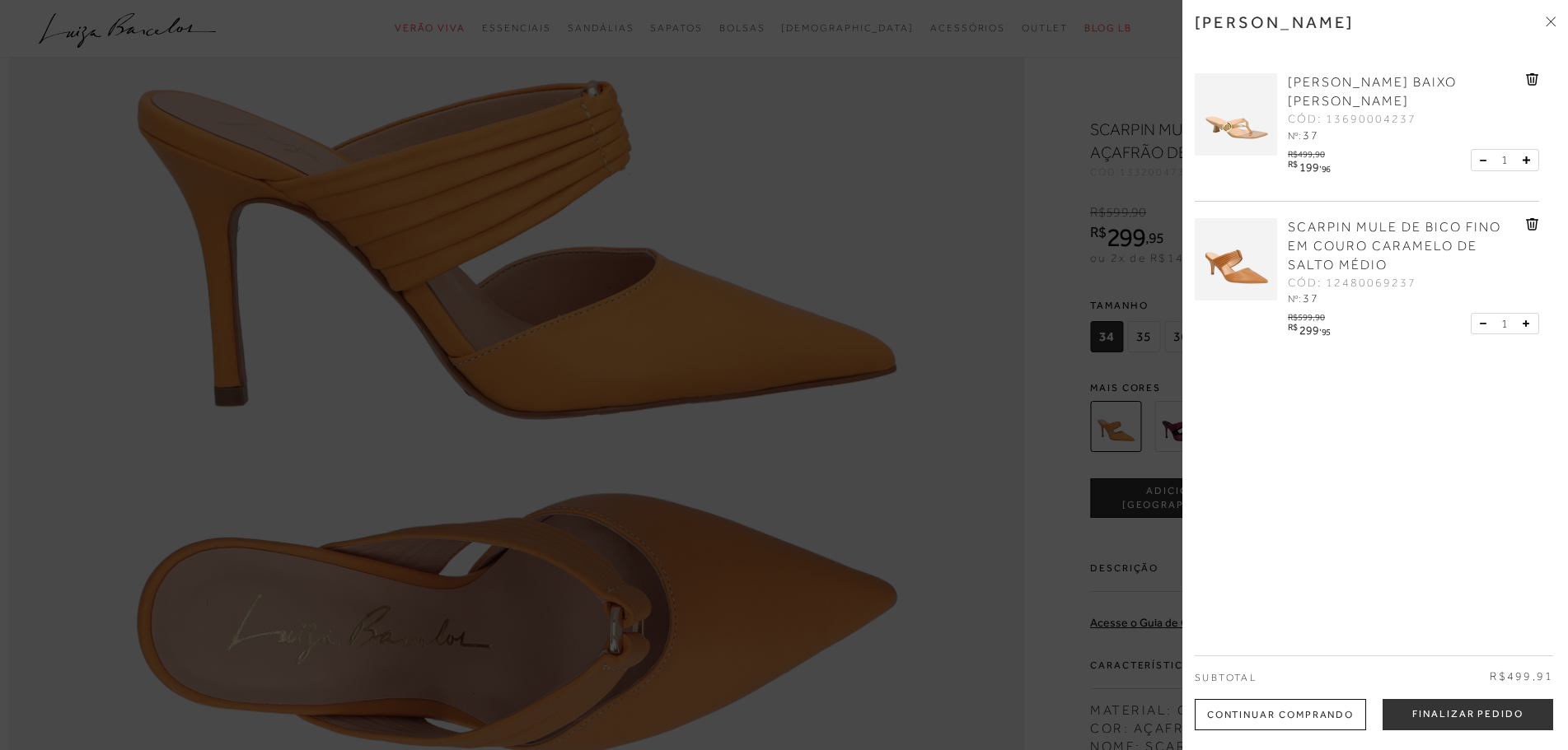
click at [607, 173] on div at bounding box center [784, 375] width 1568 height 750
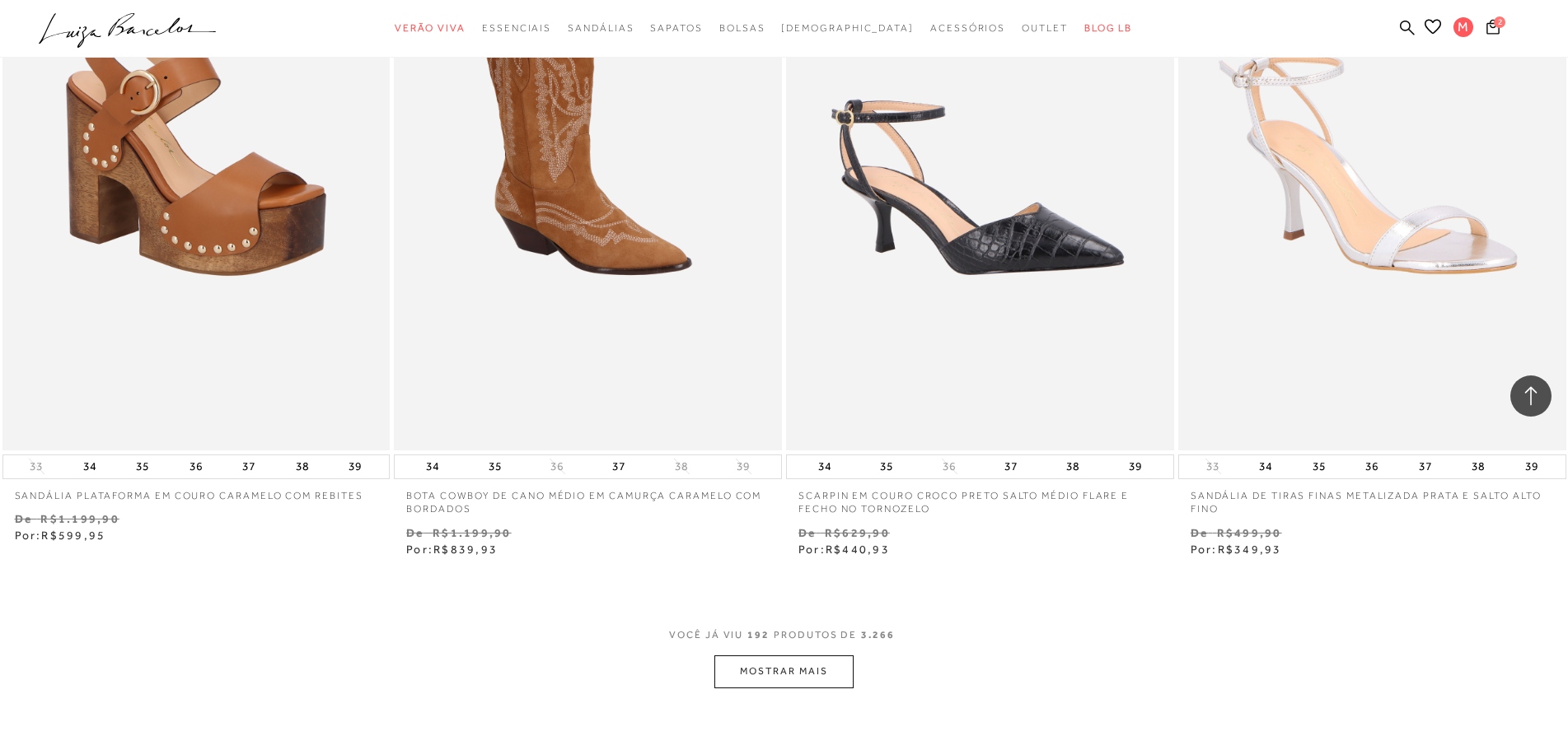
scroll to position [33523, 0]
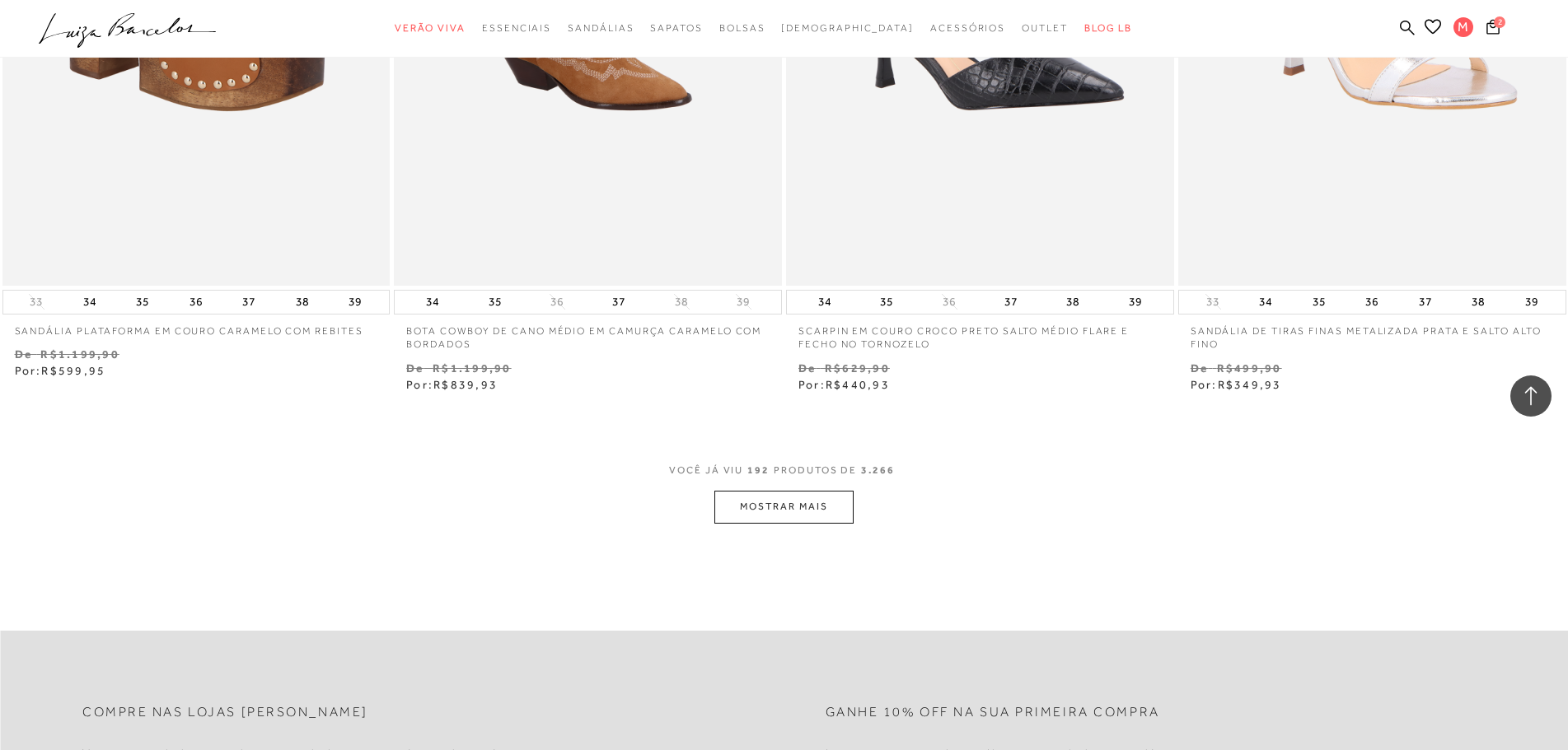
click at [808, 505] on button "MOSTRAR MAIS" at bounding box center [783, 508] width 138 height 33
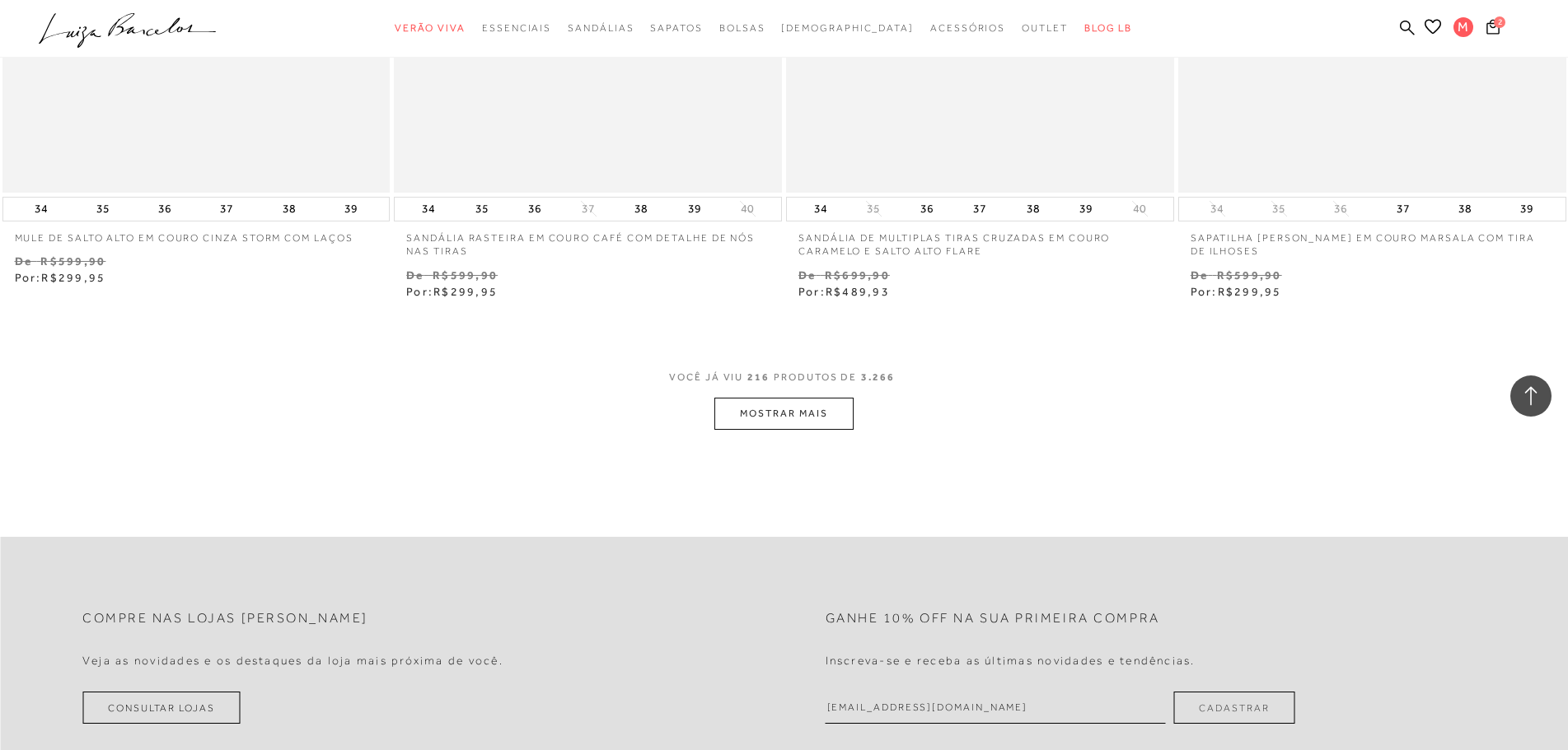
scroll to position [37970, 0]
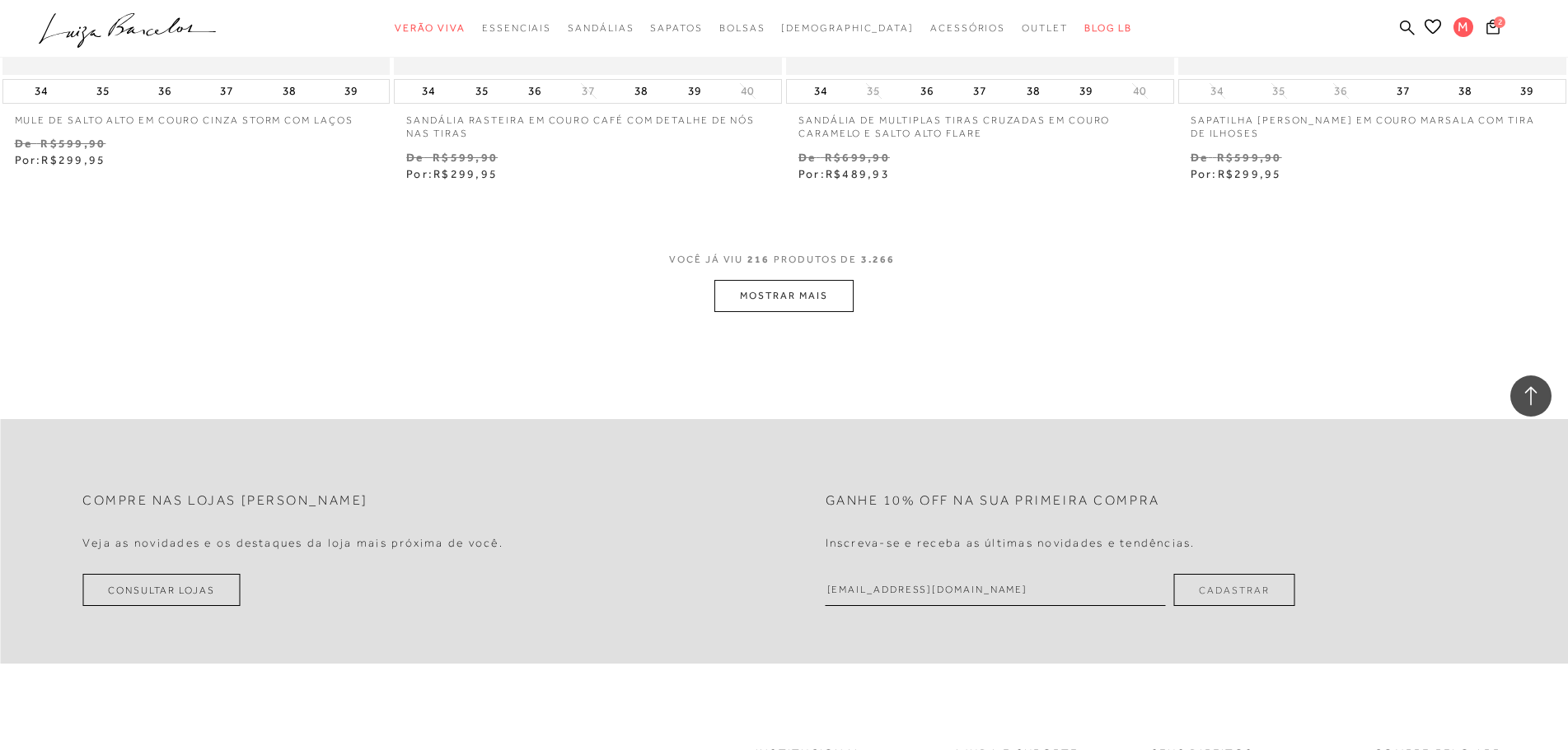
click at [778, 291] on button "MOSTRAR MAIS" at bounding box center [783, 297] width 138 height 33
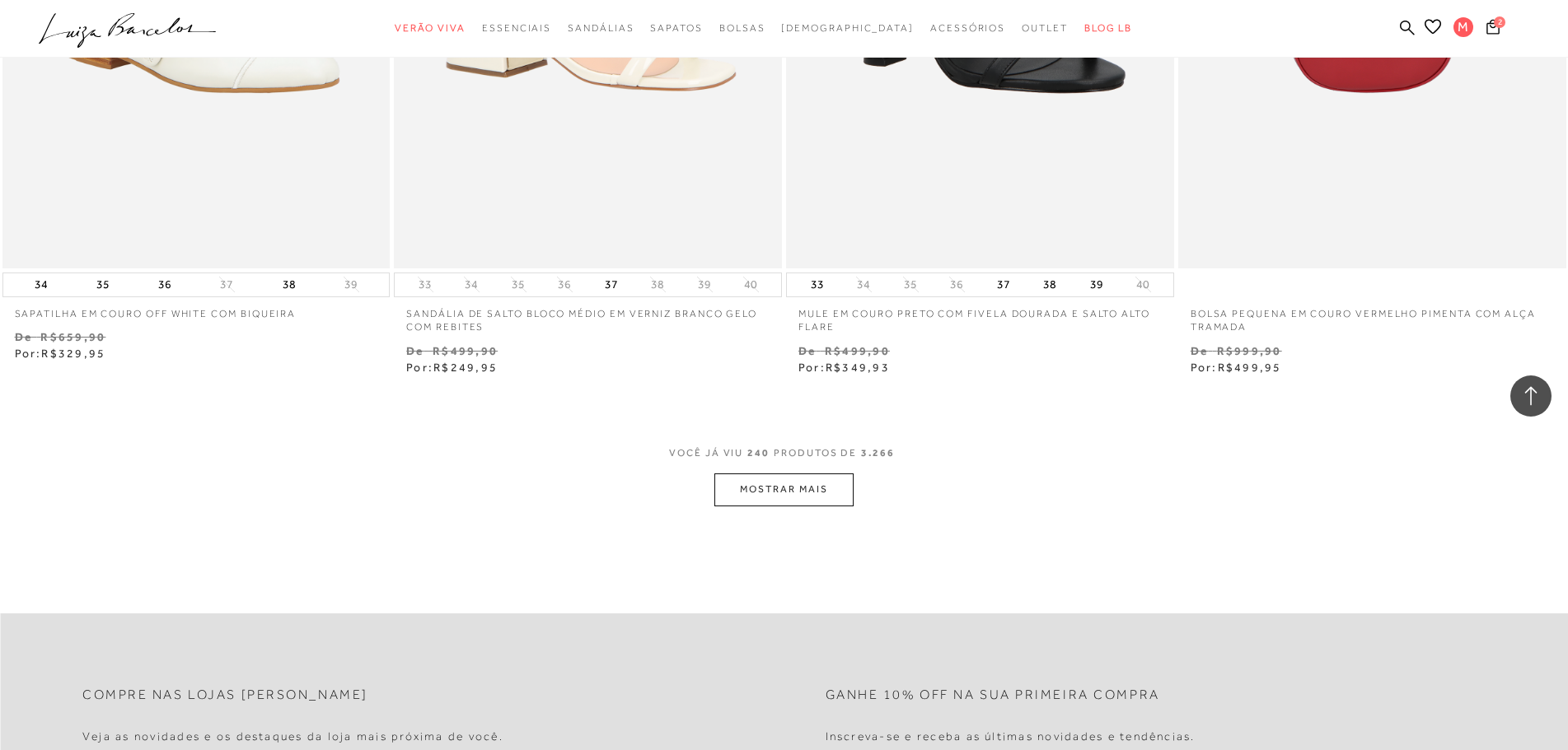
scroll to position [42253, 0]
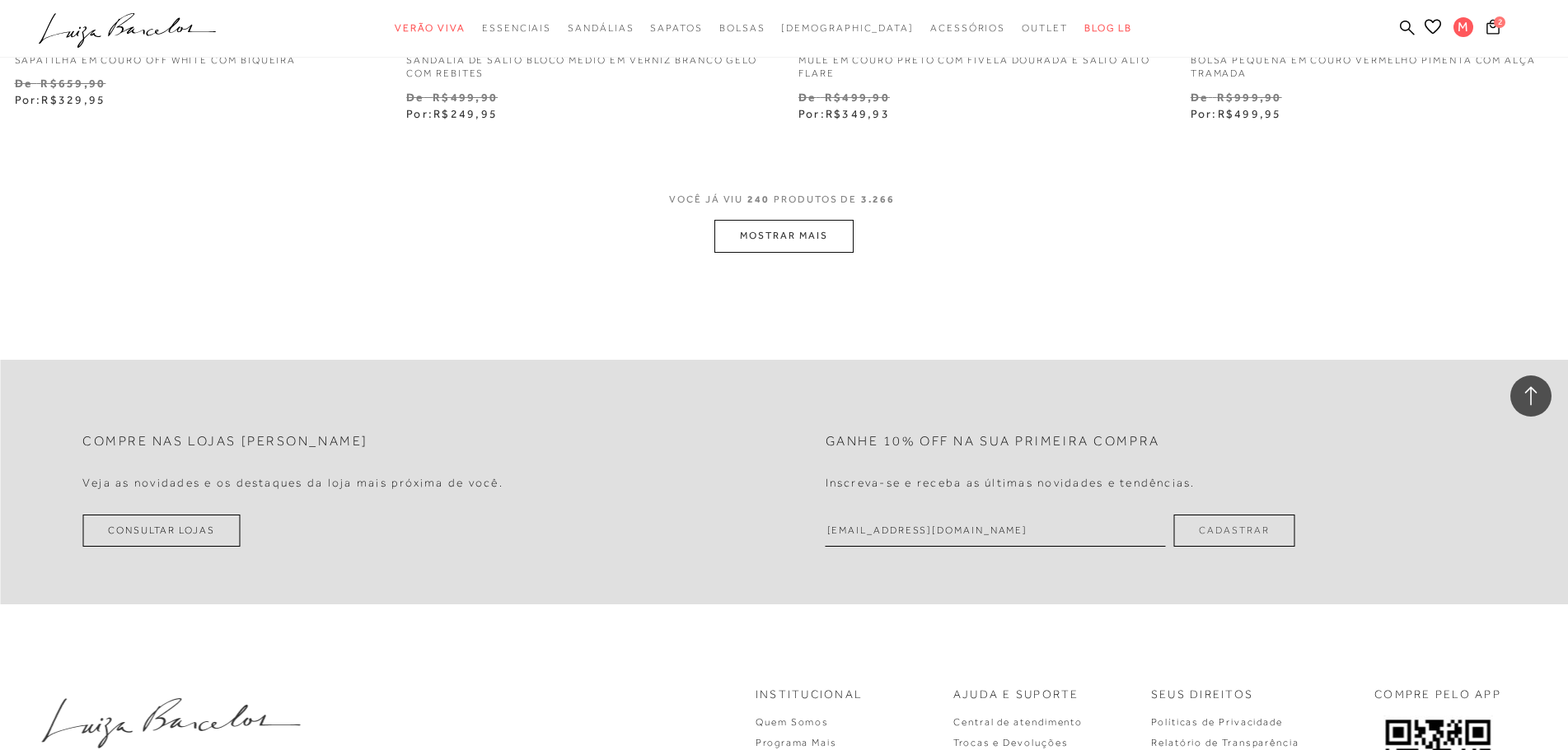
click at [822, 244] on button "MOSTRAR MAIS" at bounding box center [783, 236] width 138 height 33
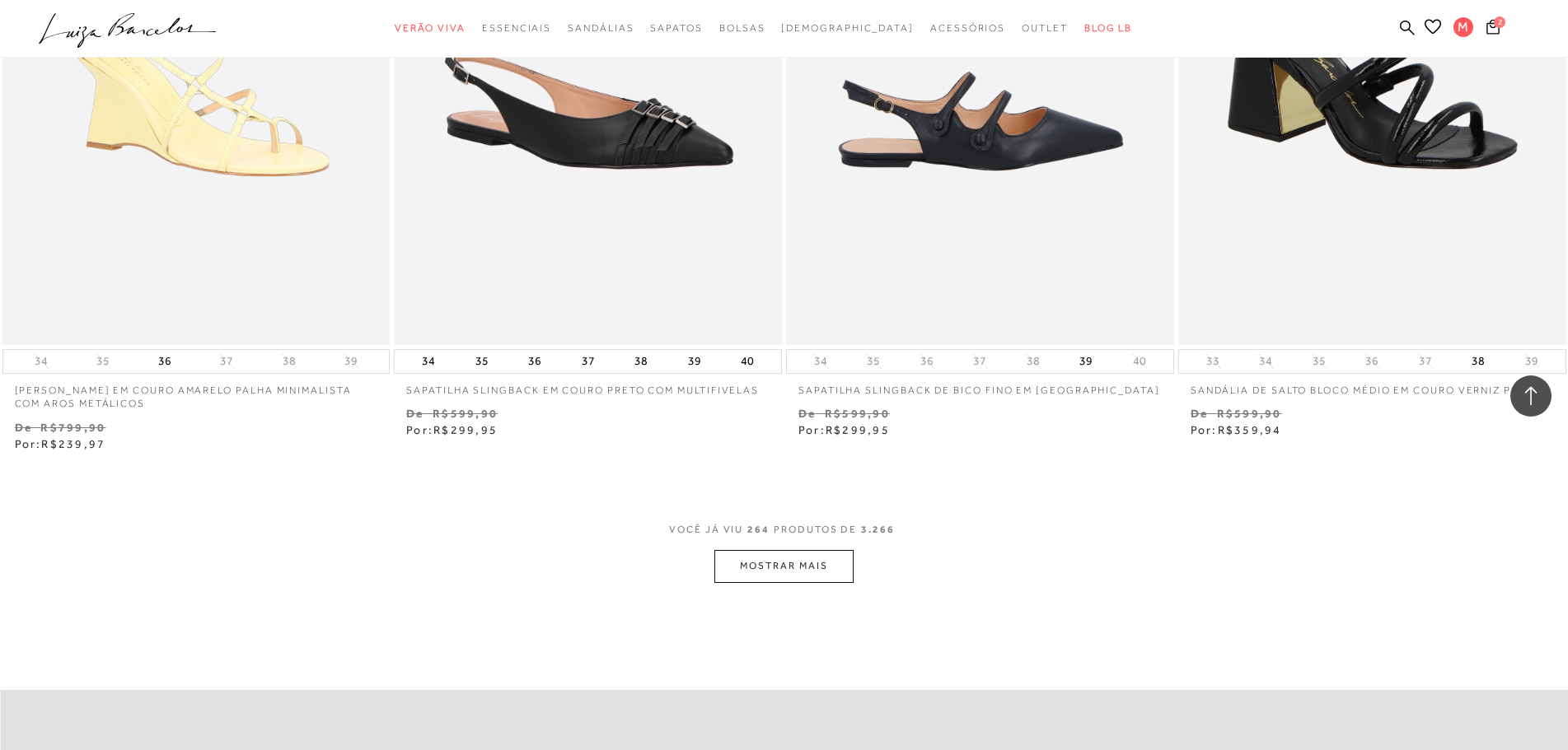
scroll to position [46207, 0]
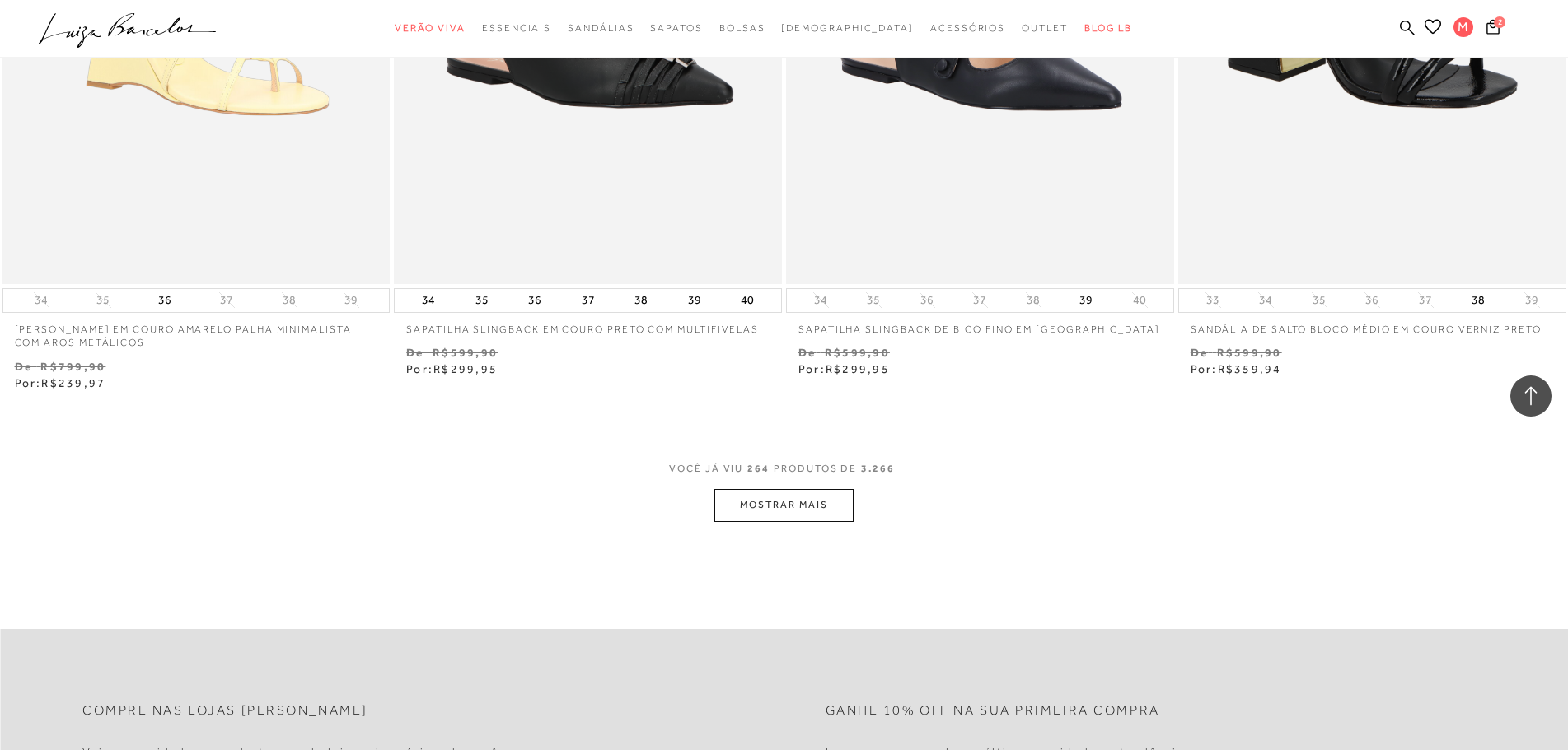
click at [773, 508] on button "MOSTRAR MAIS" at bounding box center [783, 506] width 138 height 33
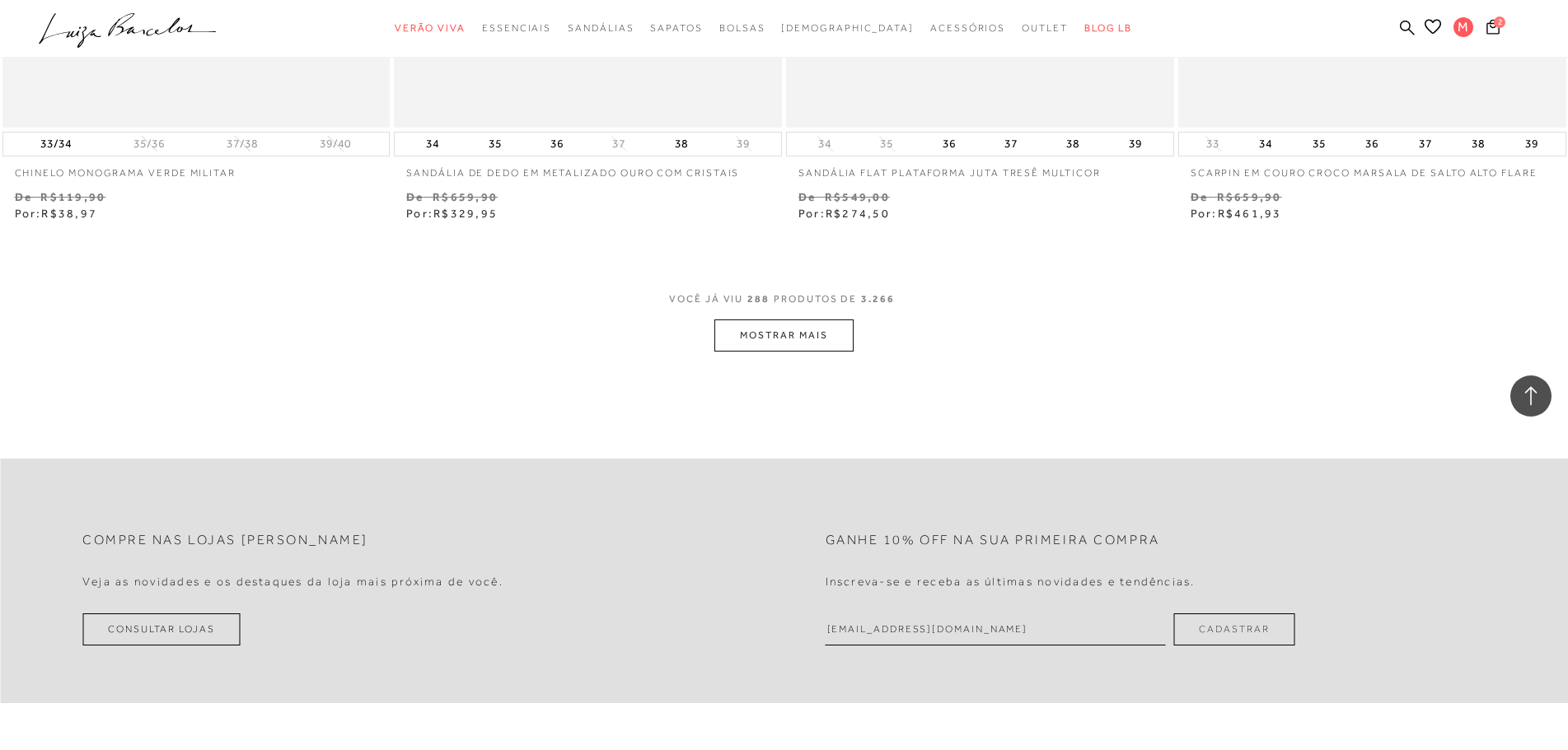
scroll to position [50737, 0]
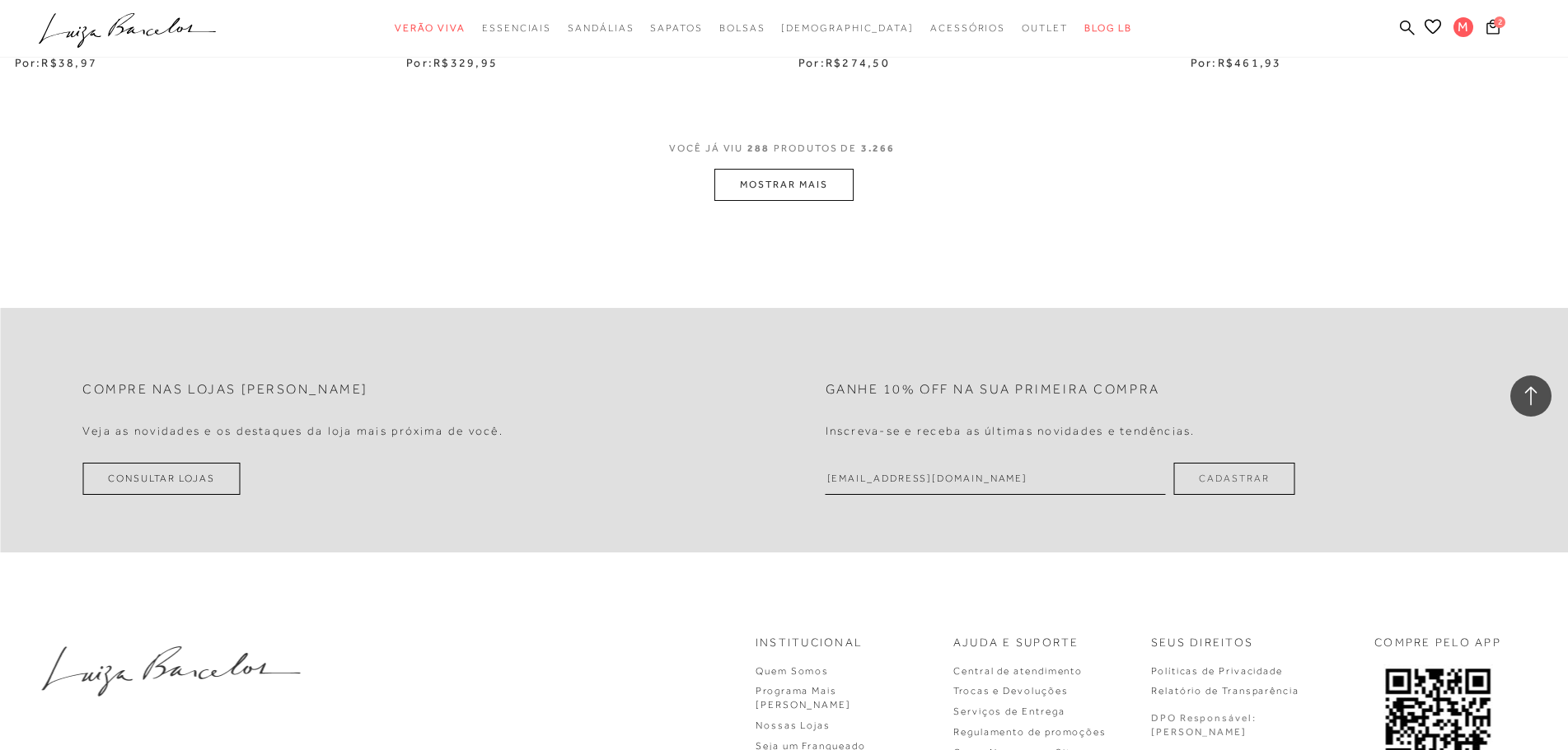
click at [786, 192] on button "MOSTRAR MAIS" at bounding box center [783, 185] width 138 height 33
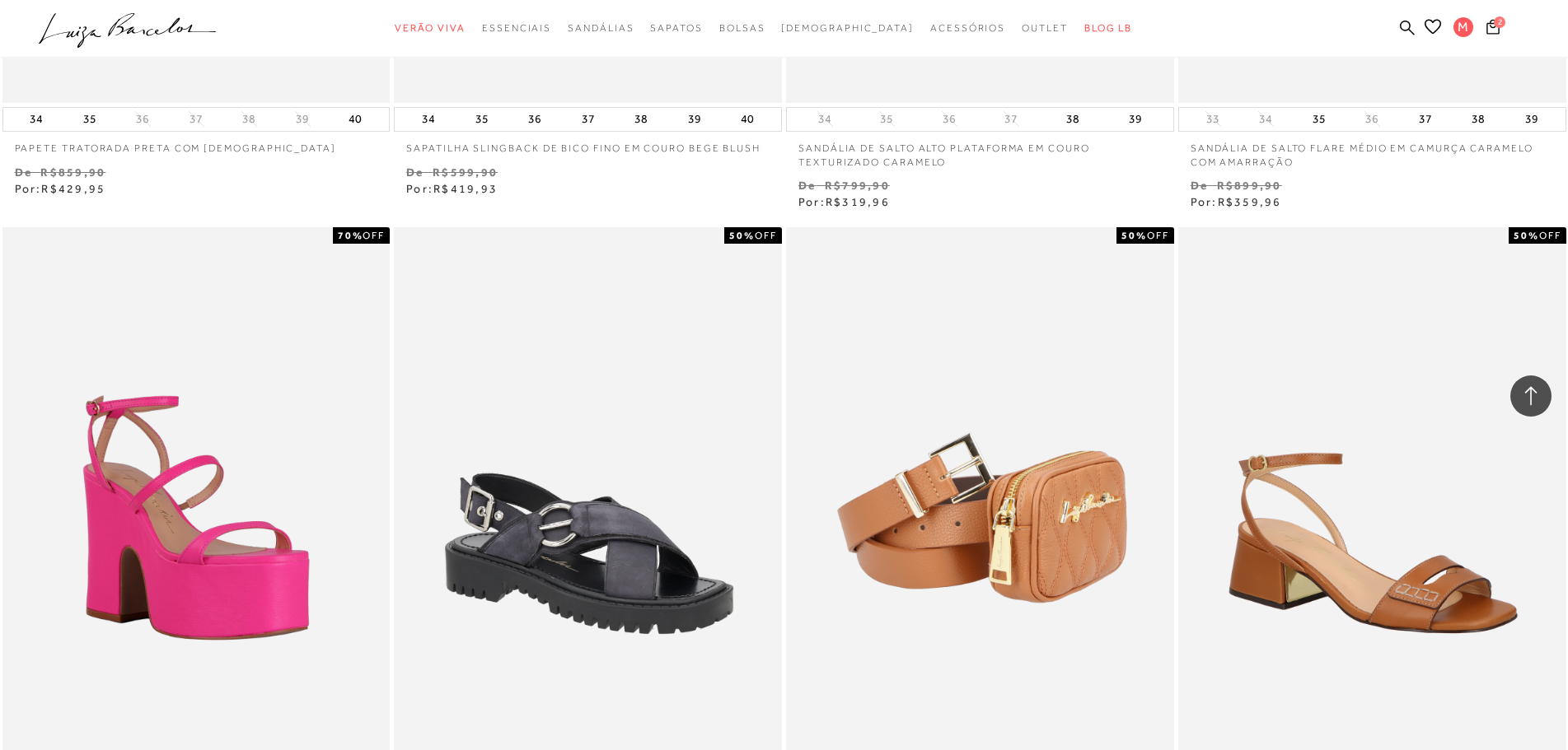
scroll to position [54443, 0]
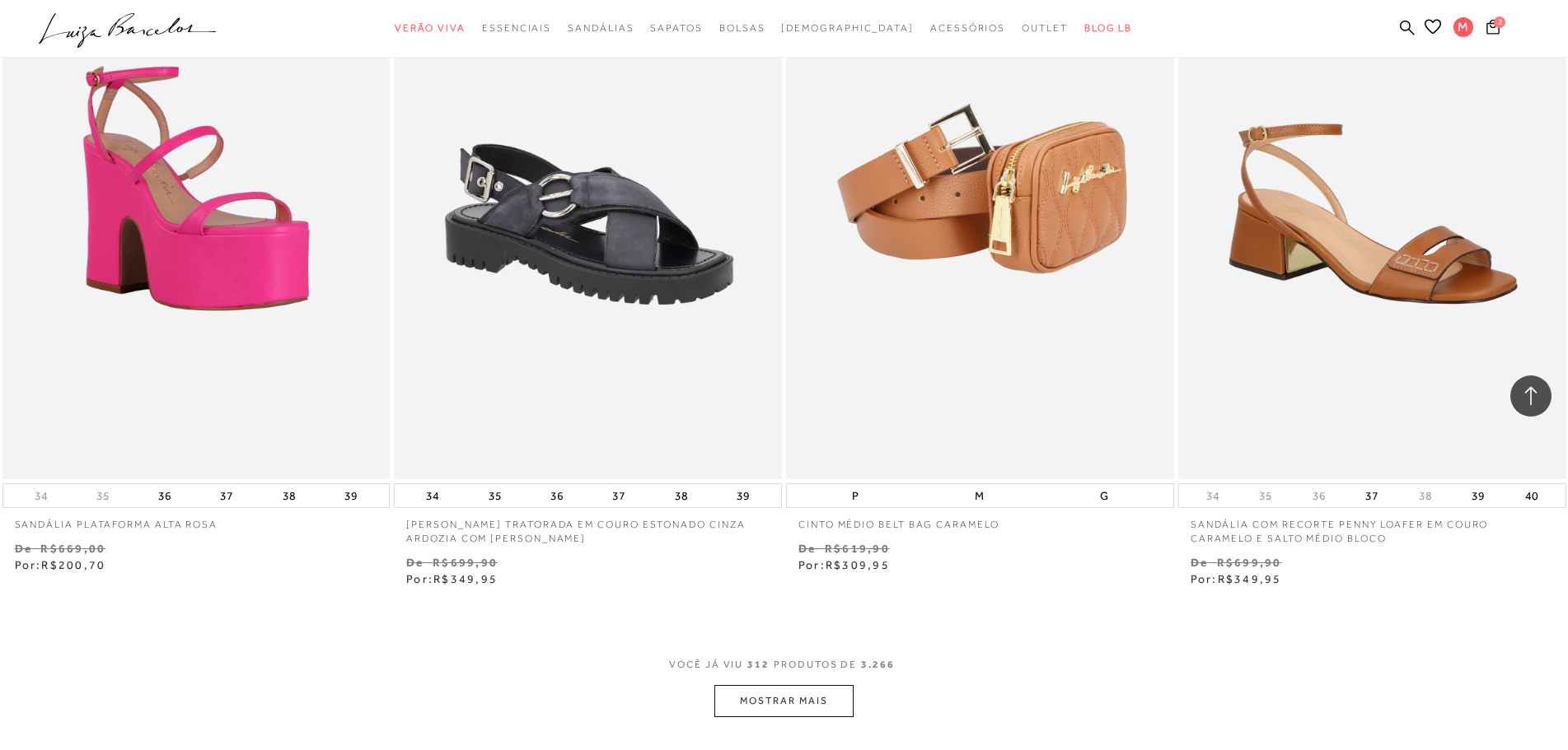
click at [819, 694] on button "MOSTRAR MAIS" at bounding box center [783, 701] width 138 height 33
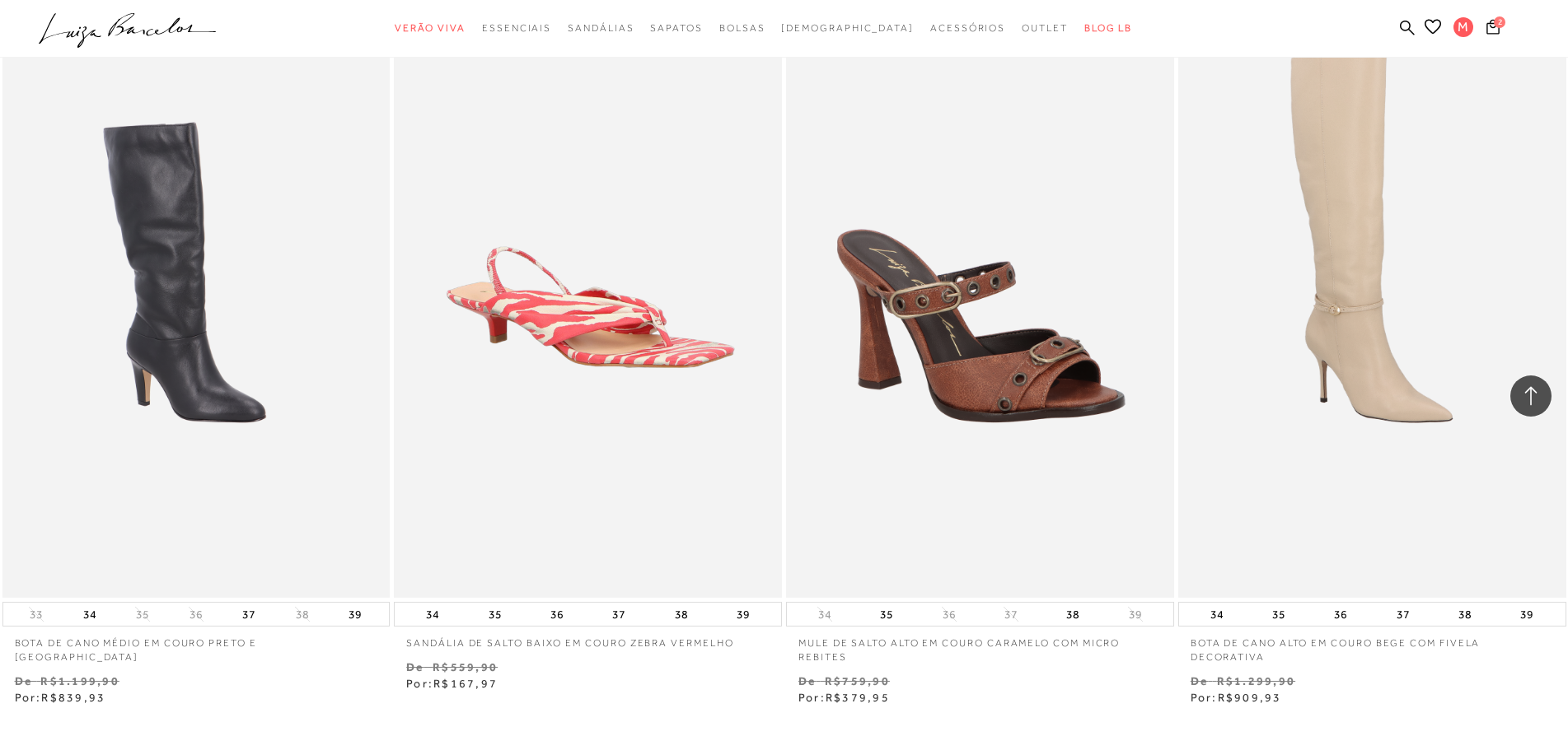
scroll to position [58891, 0]
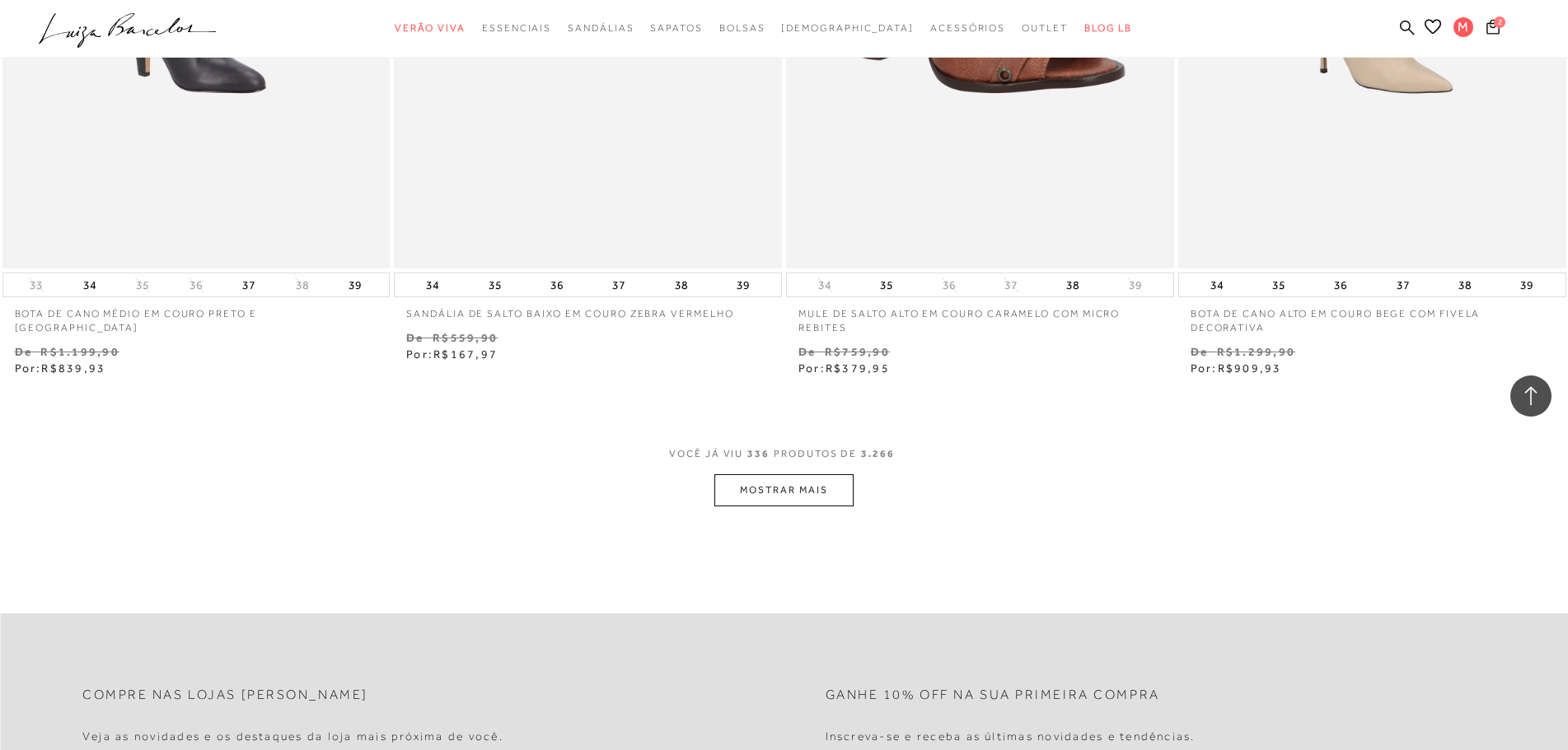
click at [812, 482] on button "MOSTRAR MAIS" at bounding box center [783, 490] width 138 height 33
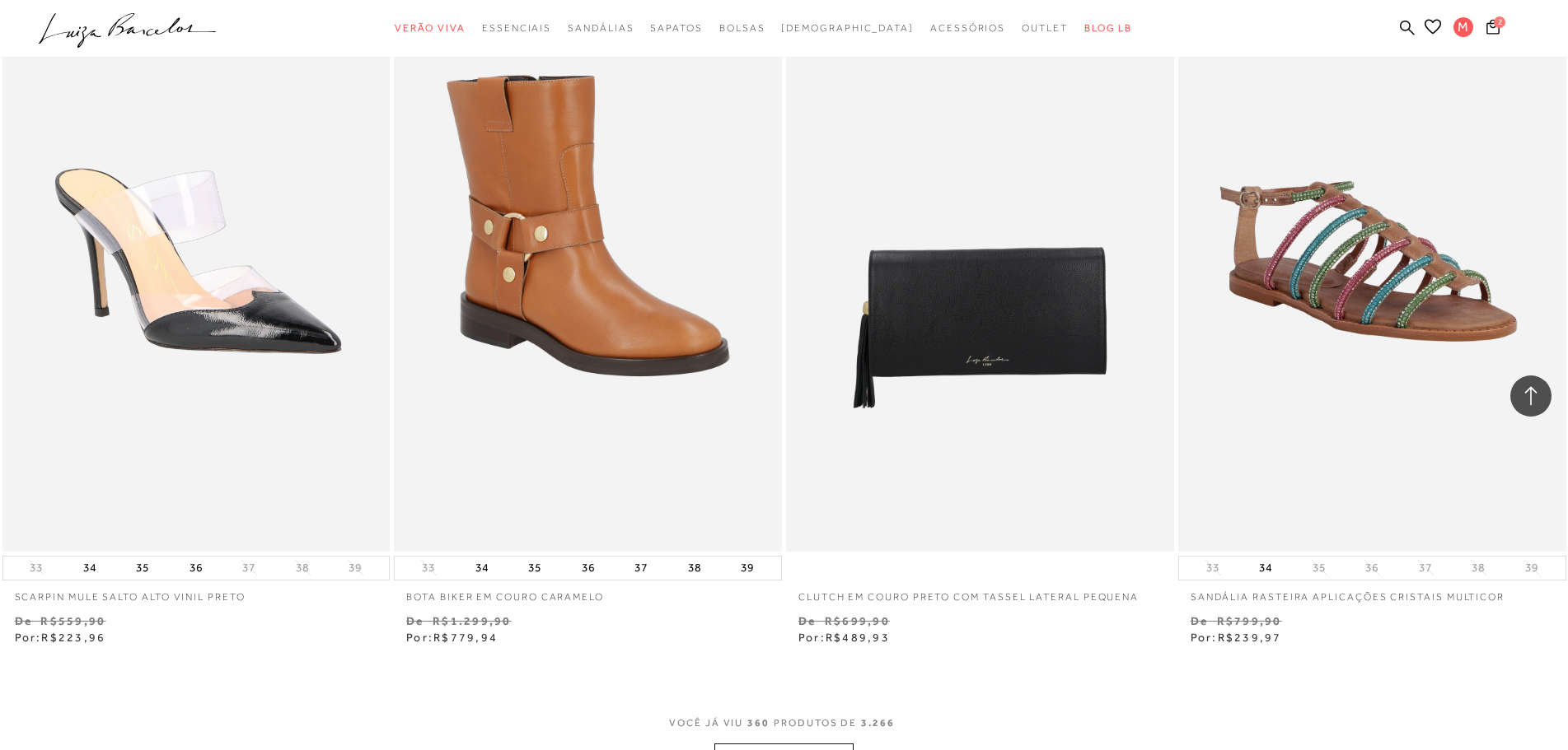
scroll to position [63091, 0]
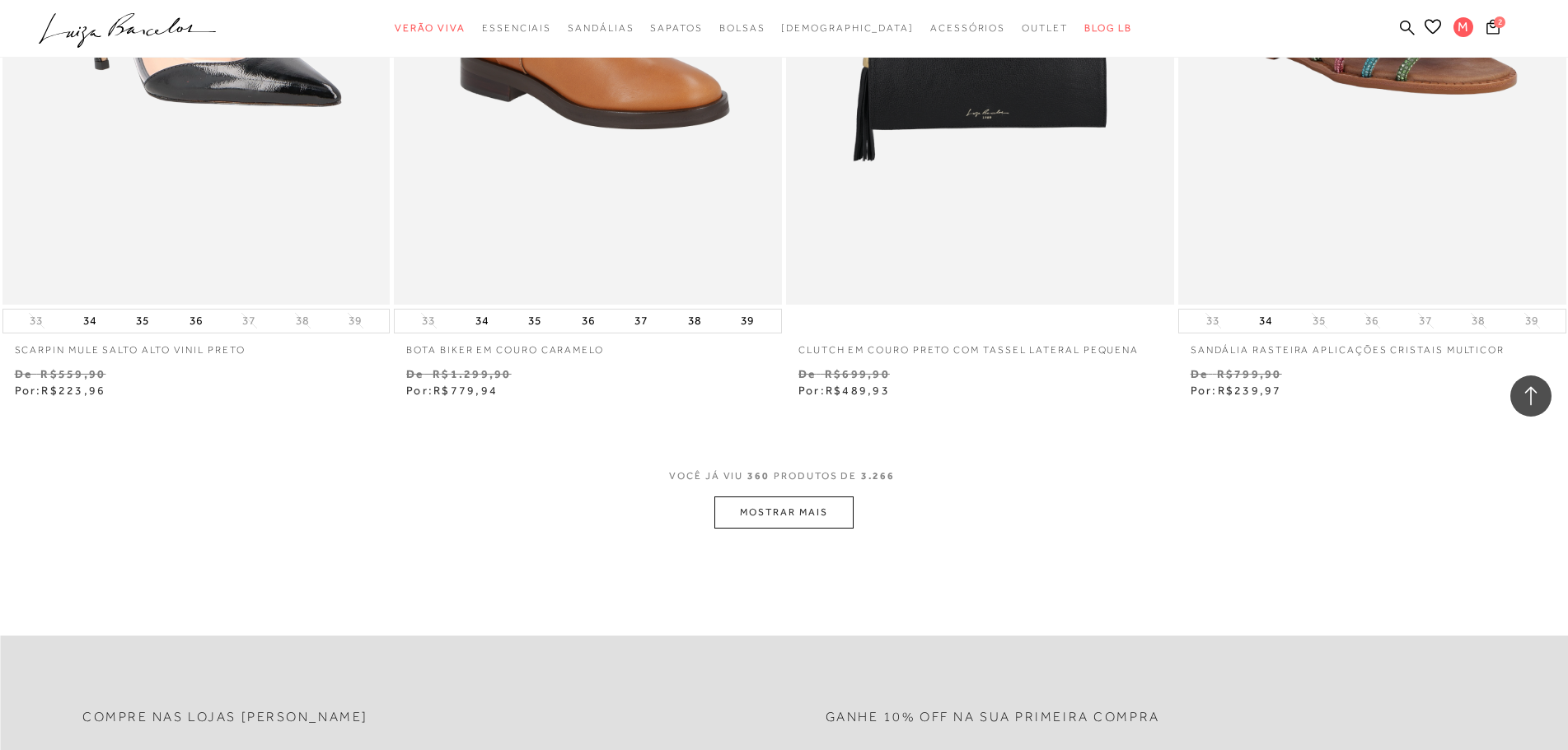
click at [786, 497] on button "MOSTRAR MAIS" at bounding box center [783, 513] width 138 height 33
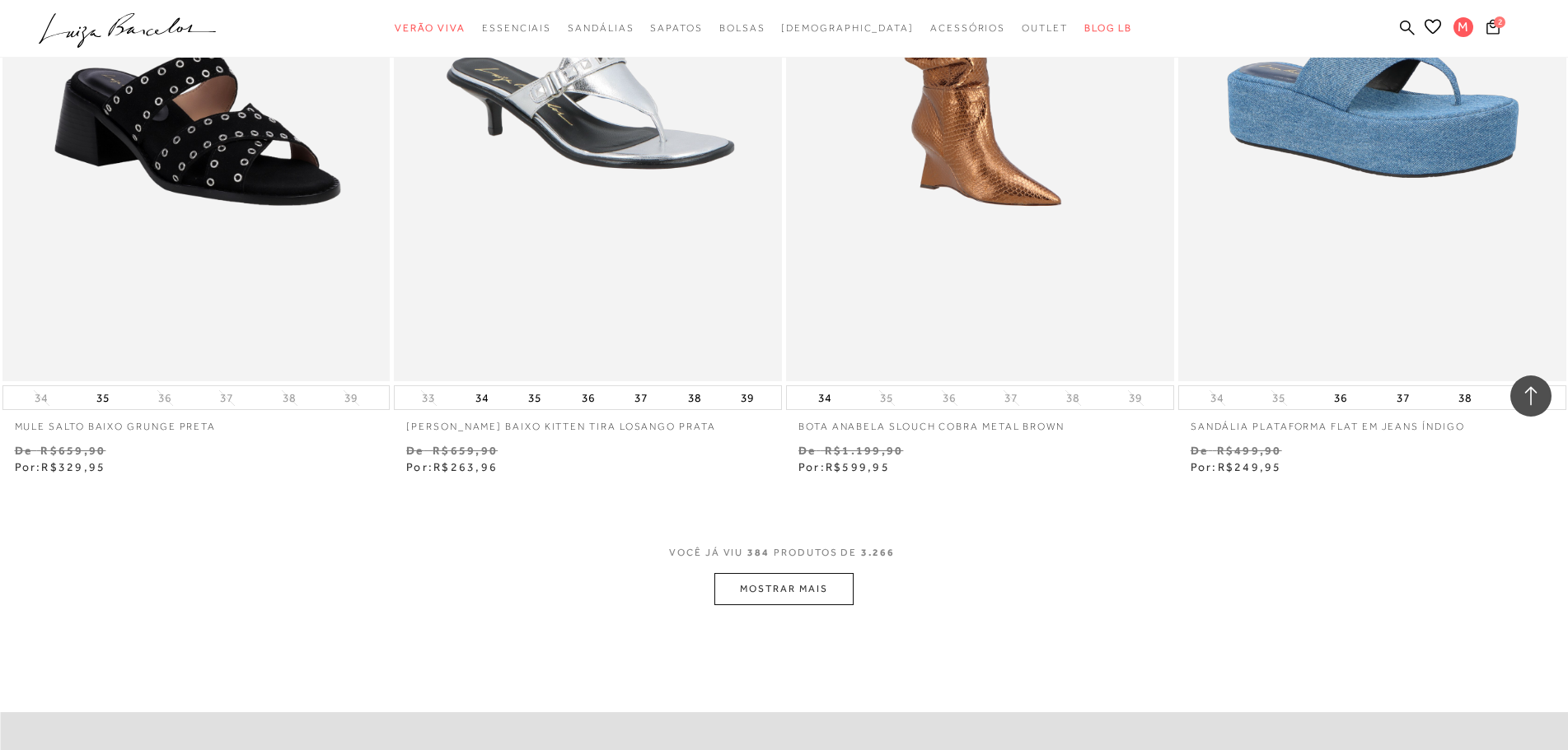
scroll to position [67457, 0]
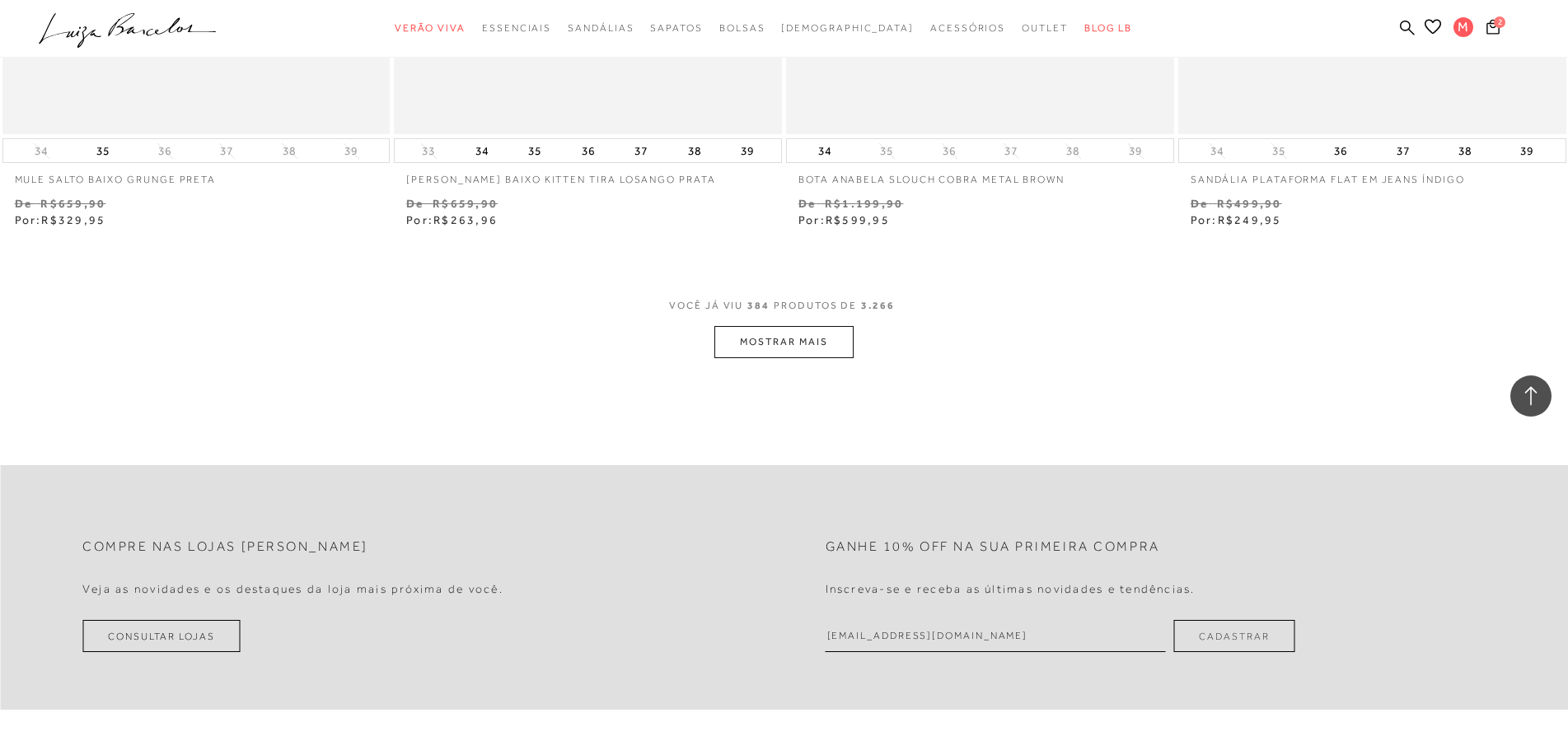
click at [804, 338] on button "MOSTRAR MAIS" at bounding box center [783, 343] width 138 height 33
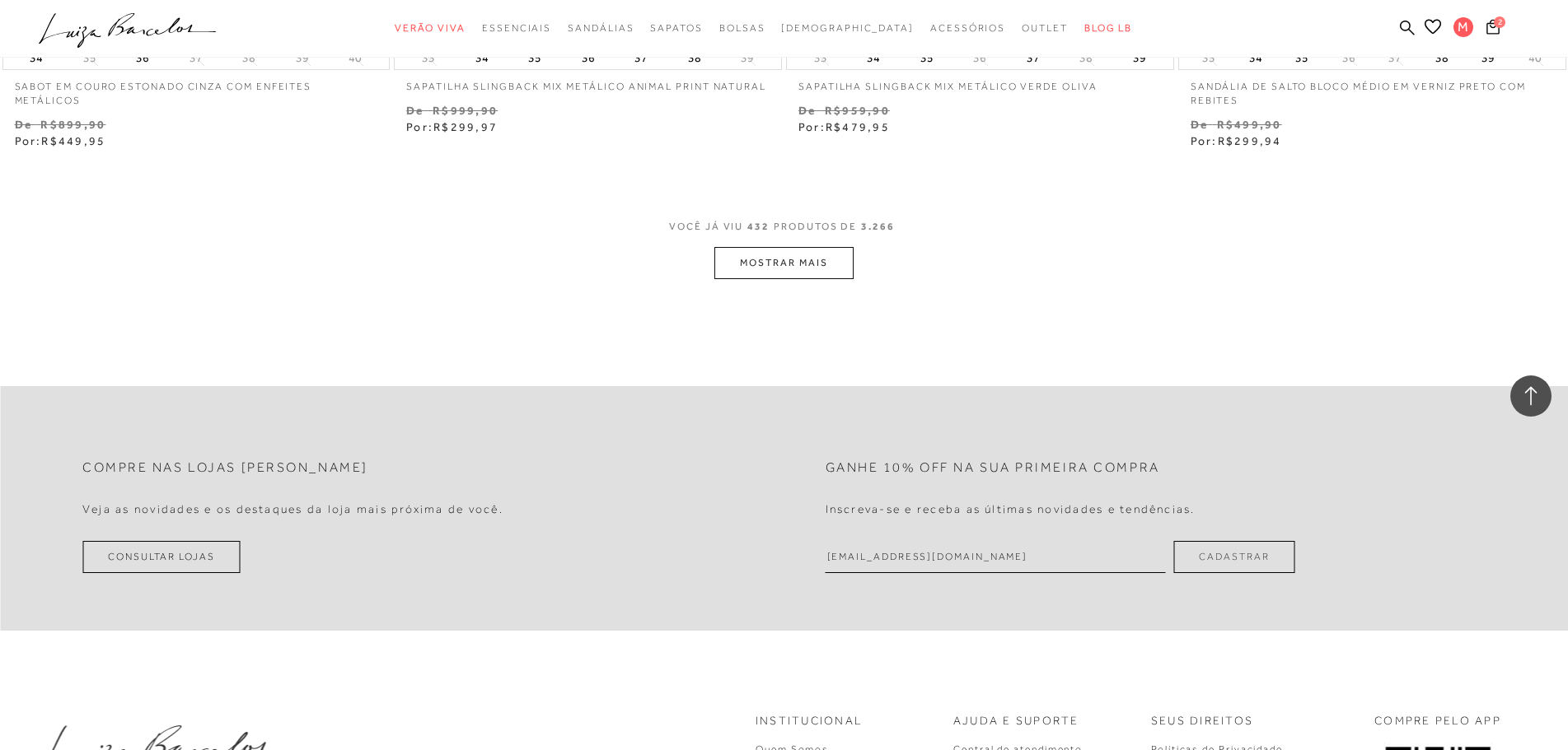
click at [814, 250] on button "MOSTRAR MAIS" at bounding box center [783, 263] width 138 height 33
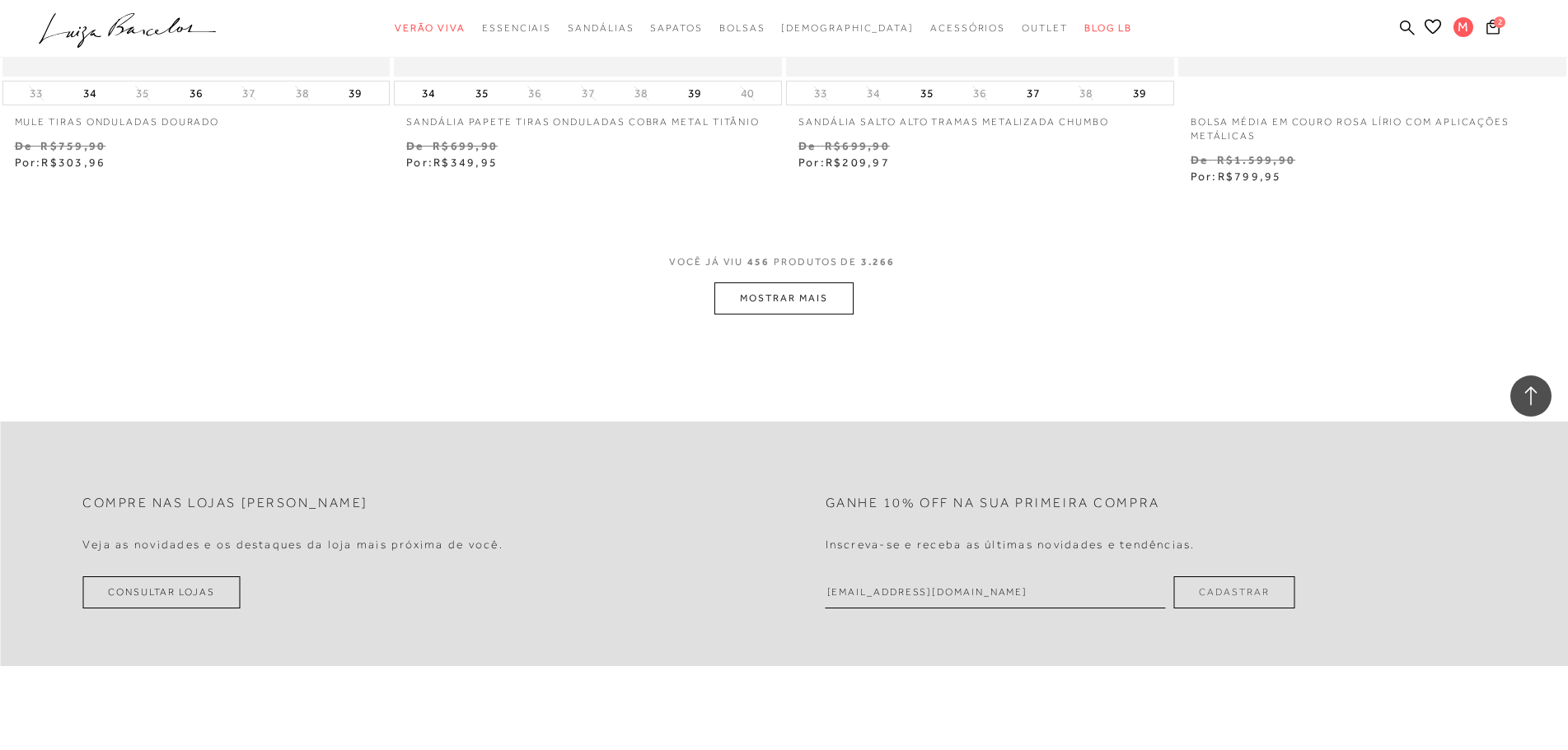
scroll to position [80059, 0]
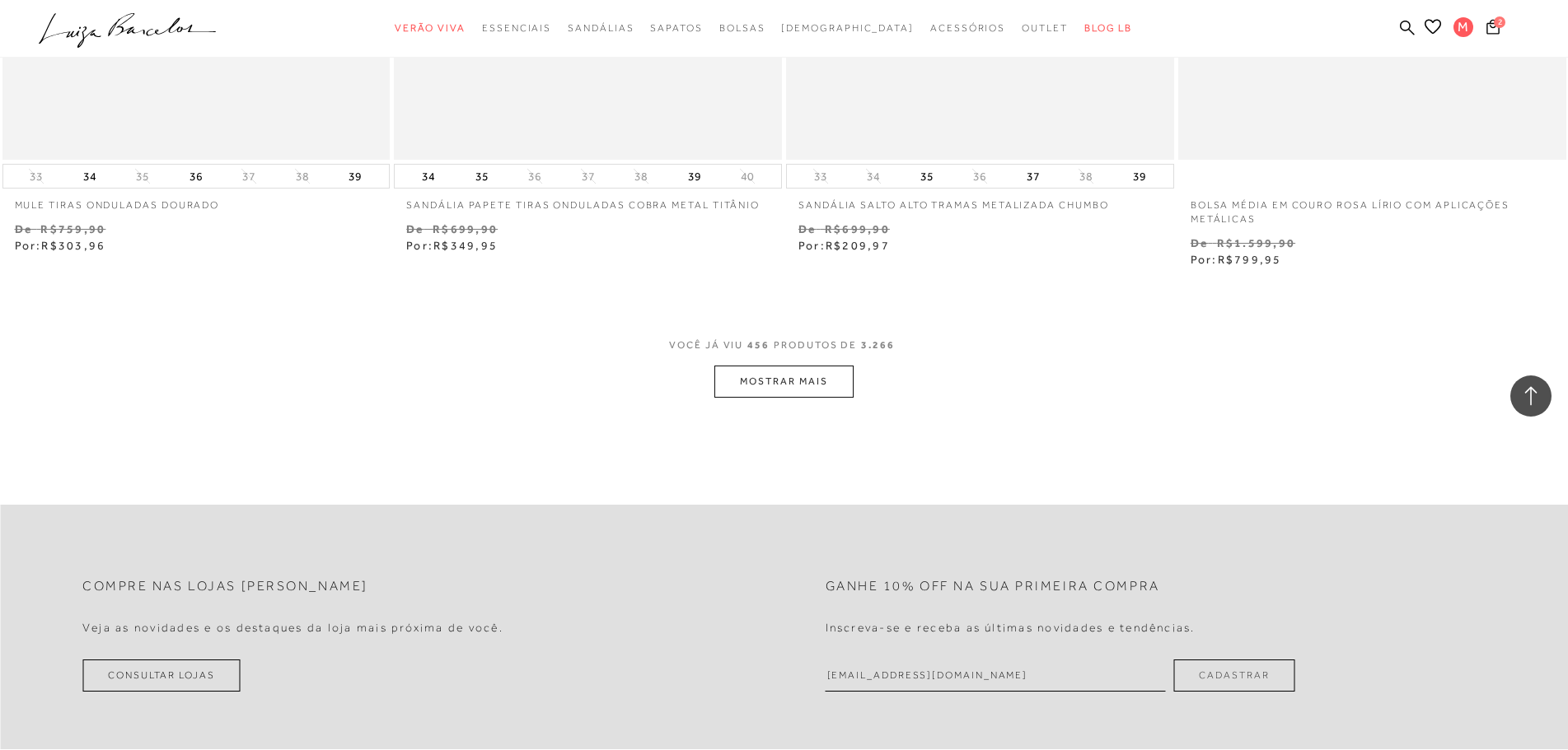
click at [821, 366] on button "MOSTRAR MAIS" at bounding box center [783, 382] width 138 height 33
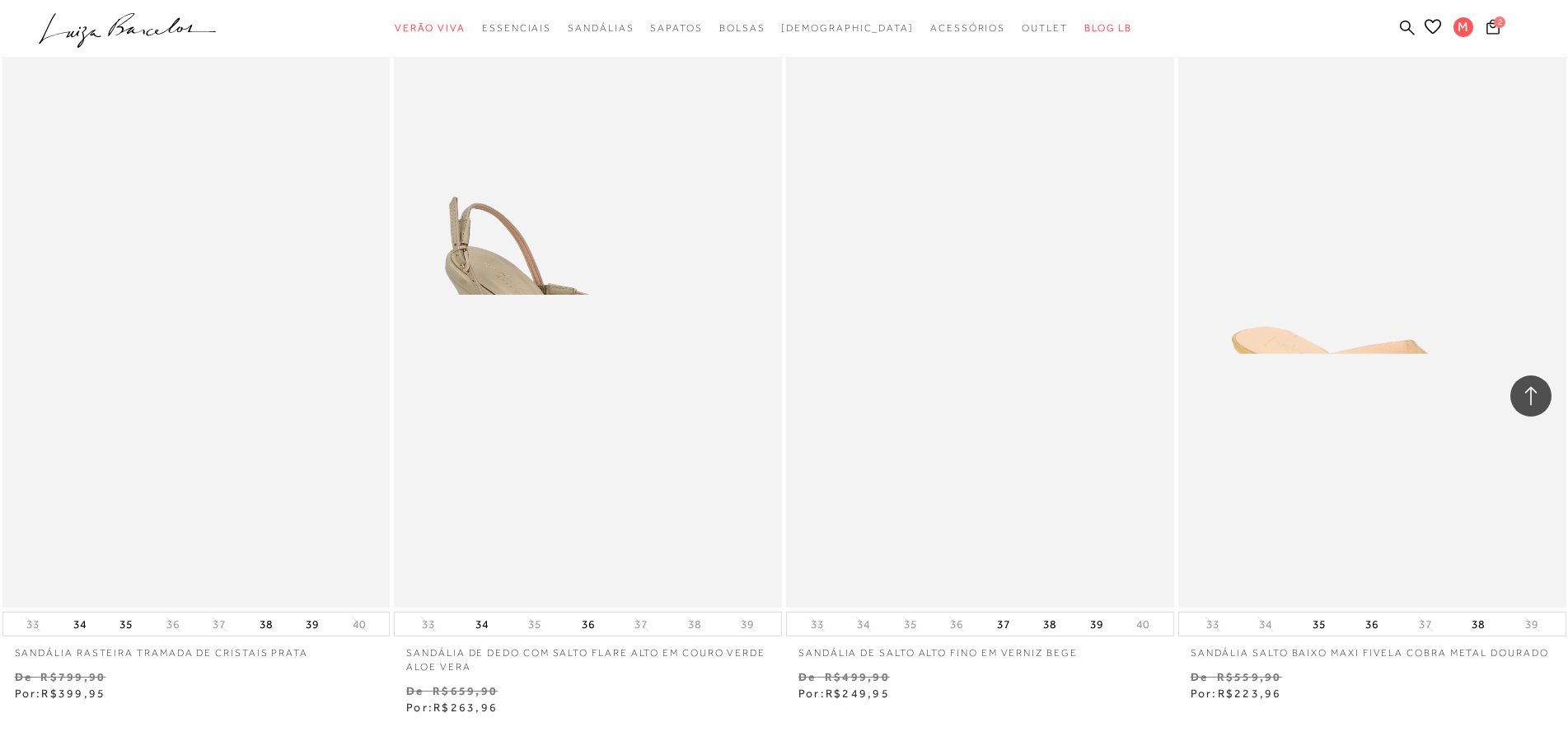
scroll to position [84260, 0]
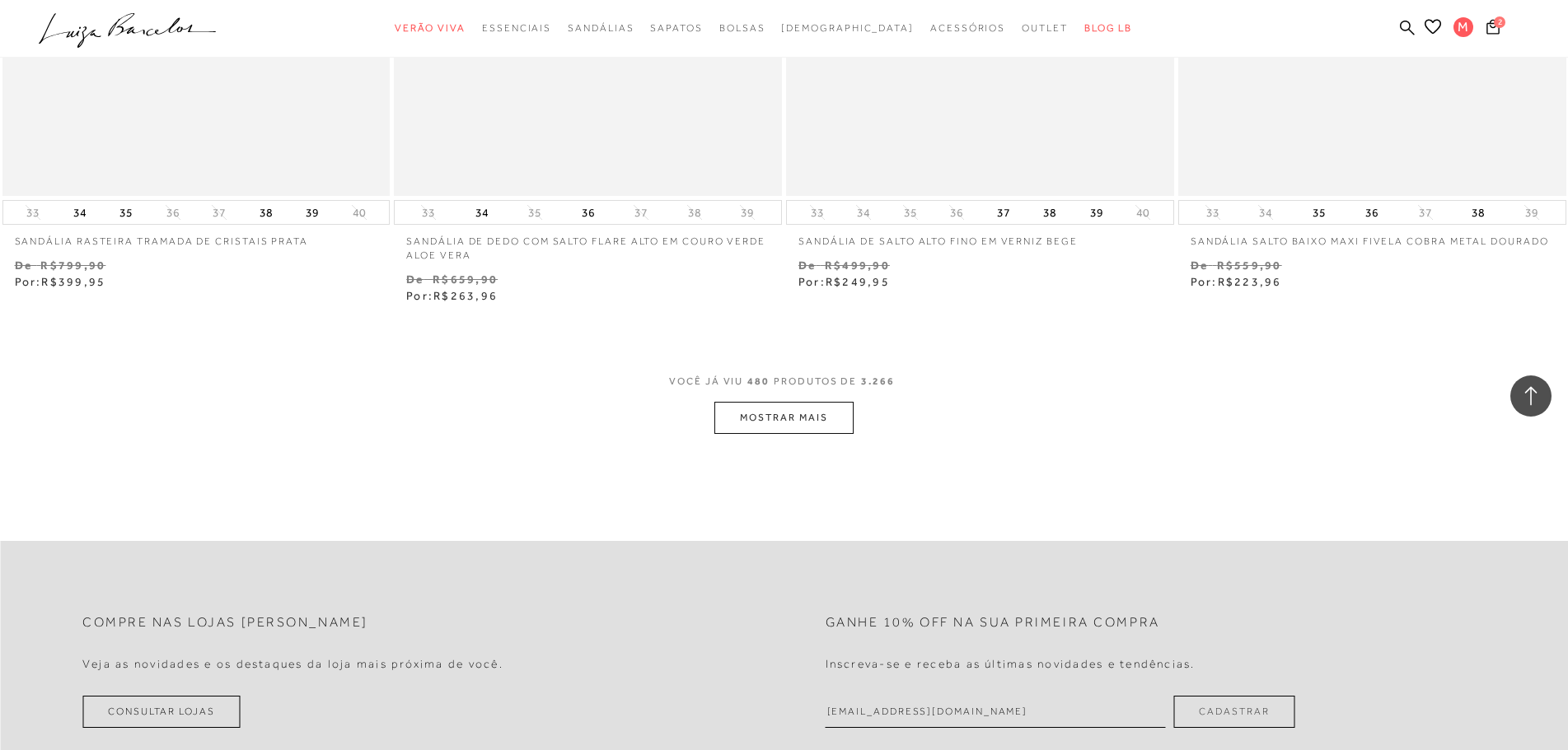
click at [795, 402] on button "MOSTRAR MAIS" at bounding box center [783, 418] width 138 height 33
